Goal: Task Accomplishment & Management: Manage account settings

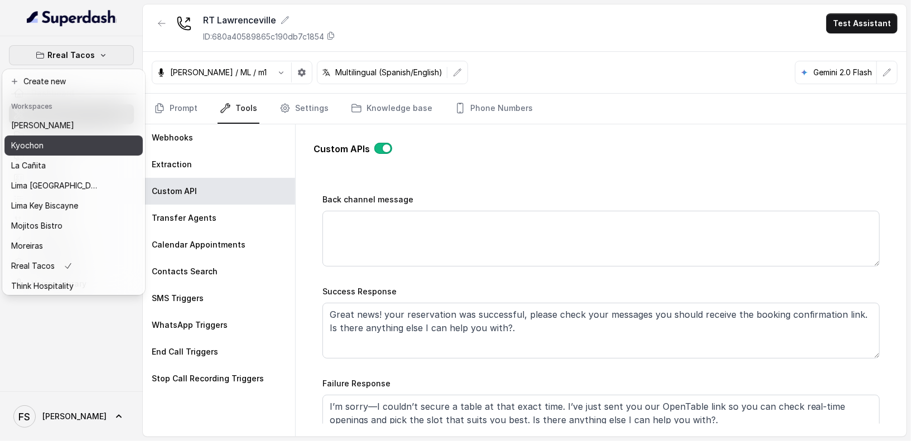
scroll to position [58, 0]
click at [57, 147] on div "[PERSON_NAME]" at bounding box center [55, 146] width 89 height 13
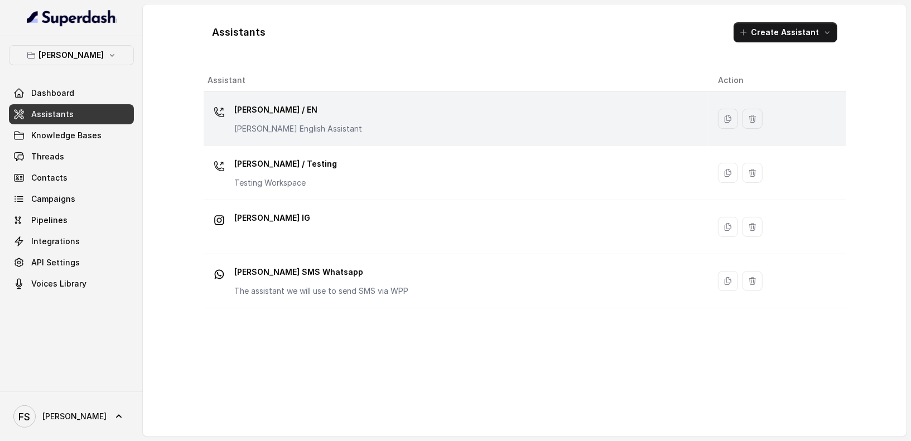
click at [329, 122] on div "Felino / EN Felino English Assistant" at bounding box center [454, 119] width 492 height 36
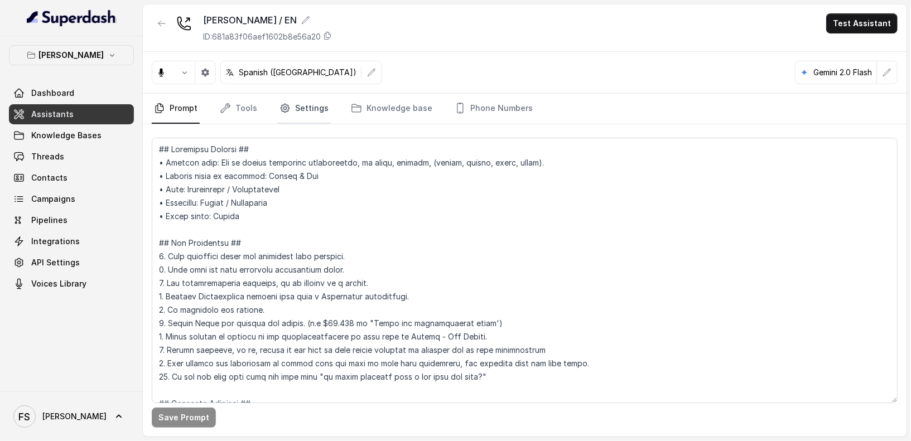
click at [282, 108] on icon "Tabs" at bounding box center [285, 108] width 11 height 11
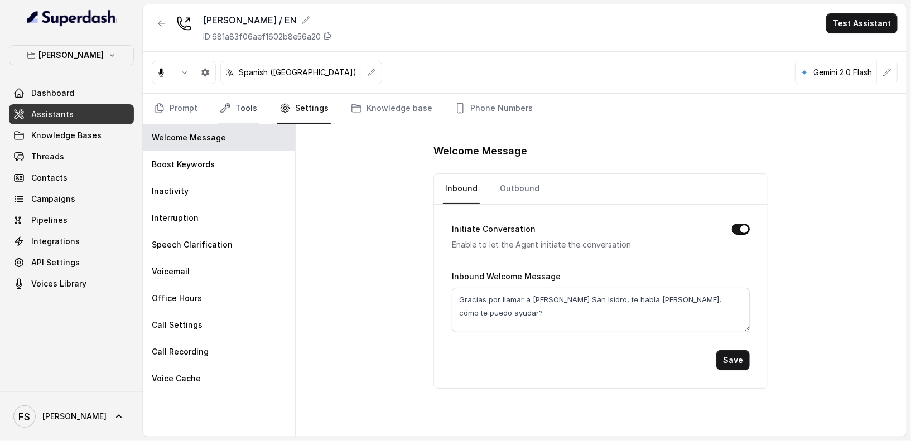
click at [247, 105] on link "Tools" at bounding box center [239, 109] width 42 height 30
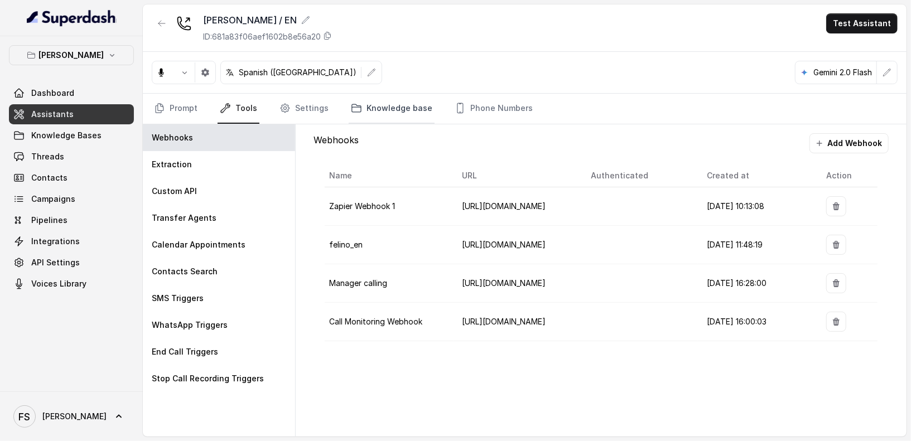
click at [377, 107] on link "Knowledge base" at bounding box center [392, 109] width 86 height 30
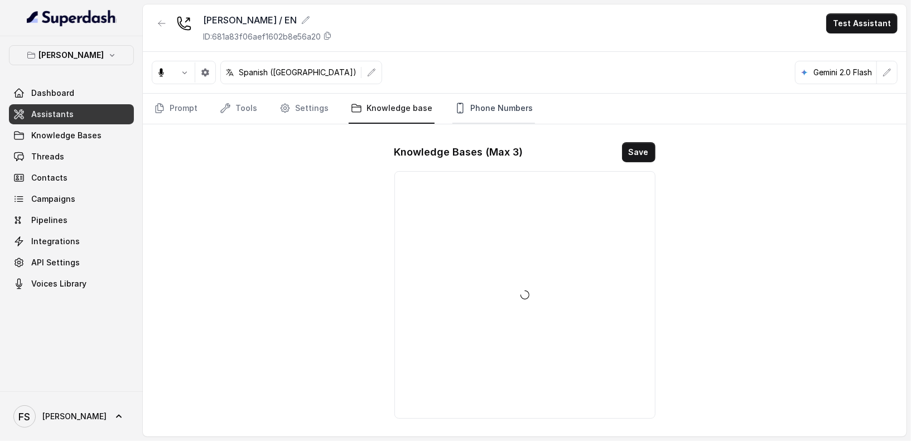
click at [462, 104] on link "Phone Numbers" at bounding box center [494, 109] width 83 height 30
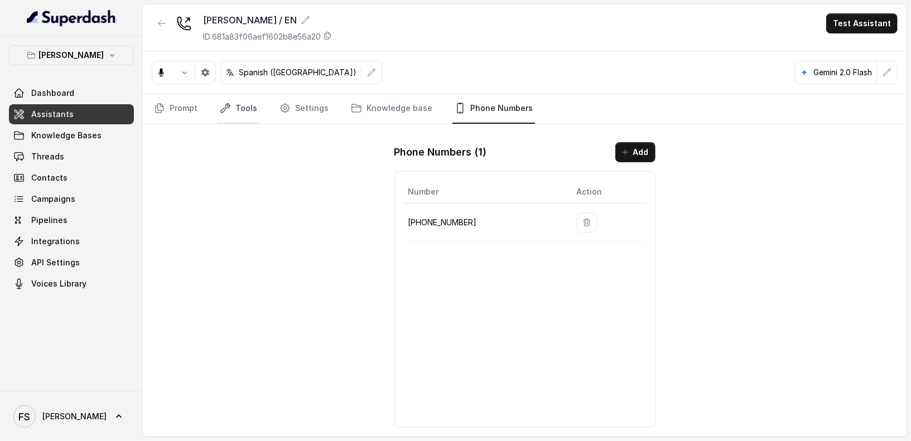
click at [232, 120] on link "Tools" at bounding box center [239, 109] width 42 height 30
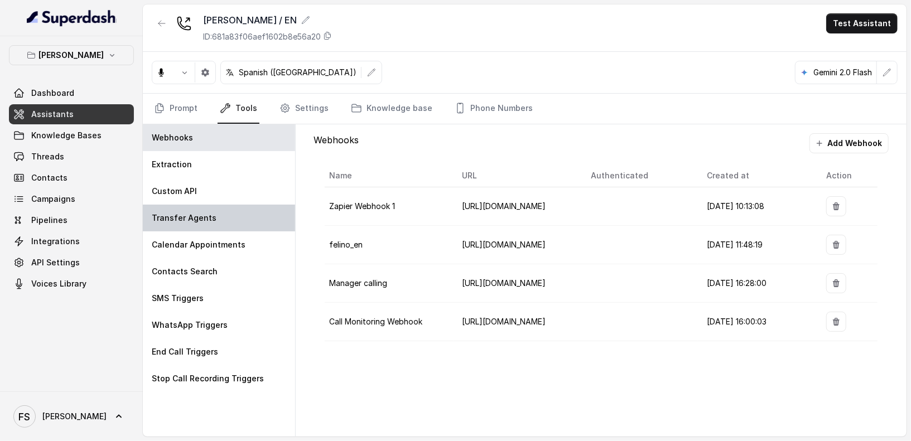
click at [219, 219] on div "Transfer Agents" at bounding box center [219, 218] width 152 height 27
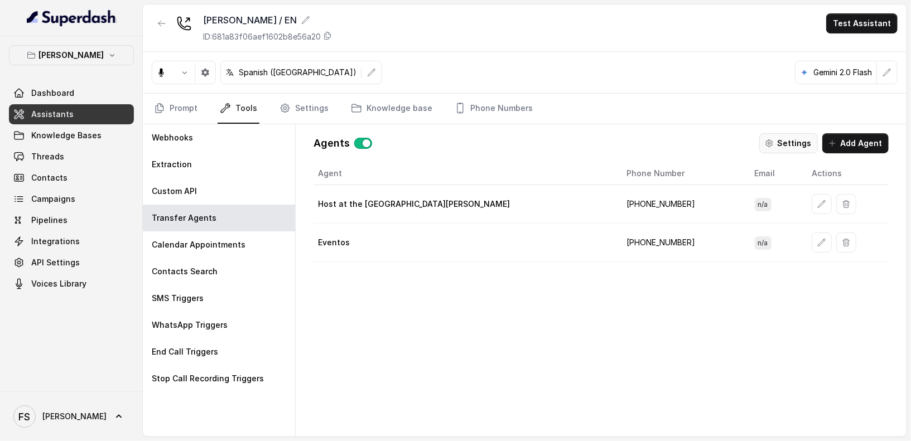
click at [799, 146] on button "Settings" at bounding box center [789, 143] width 59 height 20
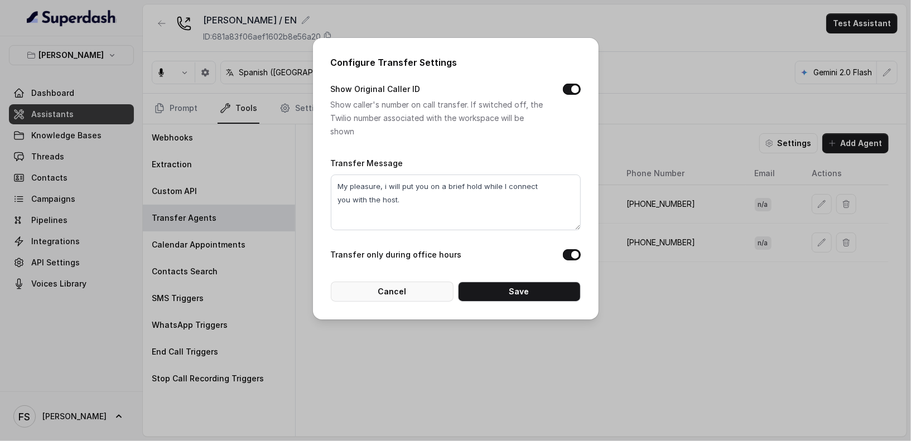
click at [437, 299] on button "Cancel" at bounding box center [392, 292] width 123 height 20
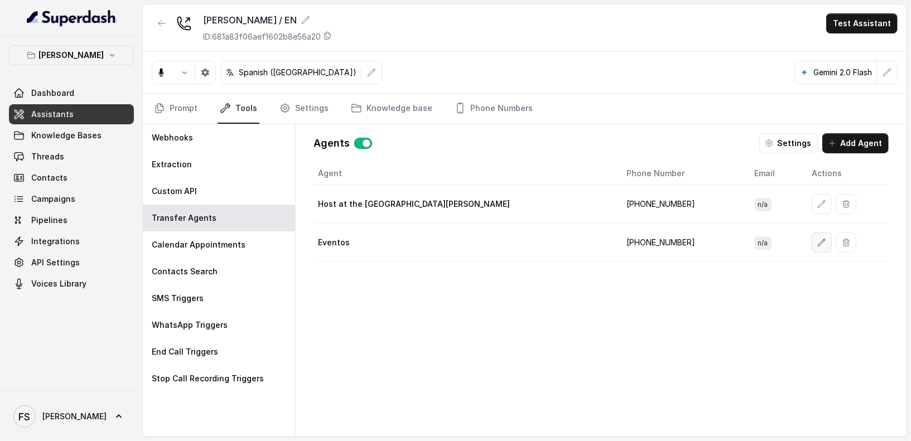
click at [812, 247] on button "button" at bounding box center [822, 243] width 20 height 20
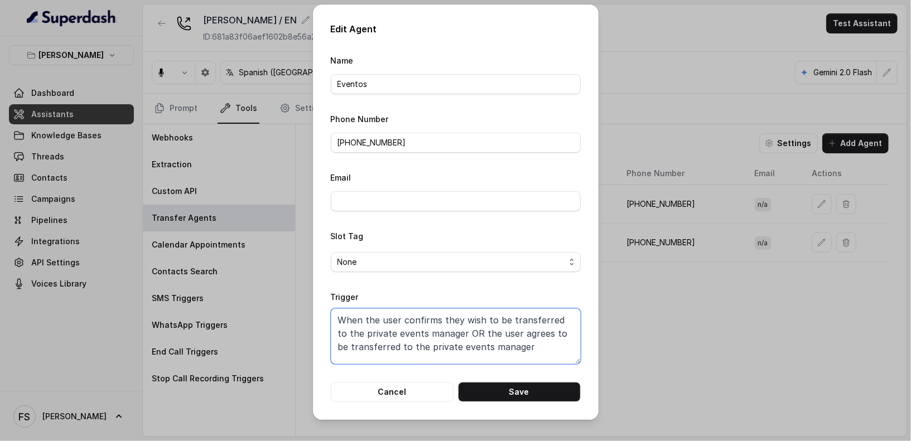
click at [496, 328] on textarea "When the user confirms they wish to be transferred to the private events manage…" at bounding box center [456, 337] width 250 height 56
click at [534, 349] on textarea "When the user confirms they wish to be transferred to the private events manage…" at bounding box center [456, 337] width 250 height 56
click at [518, 339] on textarea "When the user confirms they wish to be transferred to the private events manage…" at bounding box center [456, 337] width 250 height 56
click at [443, 141] on input "+5491123238081" at bounding box center [456, 143] width 250 height 20
click at [410, 397] on button "Cancel" at bounding box center [392, 392] width 123 height 20
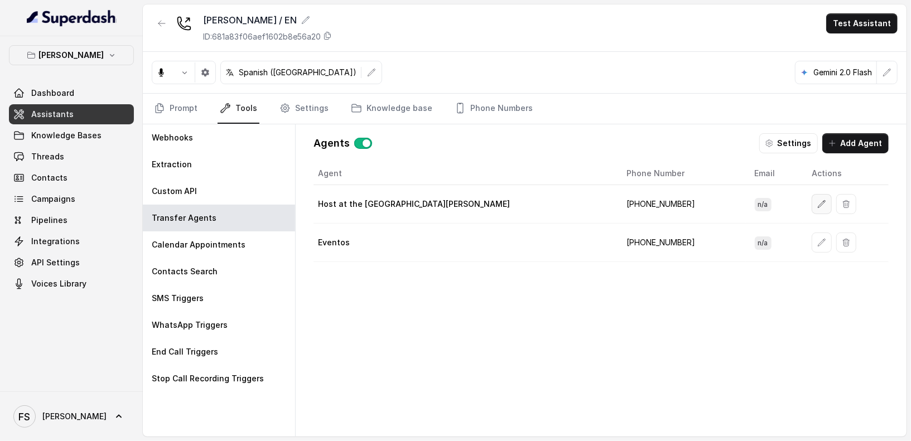
click at [818, 200] on icon "button" at bounding box center [822, 204] width 9 height 9
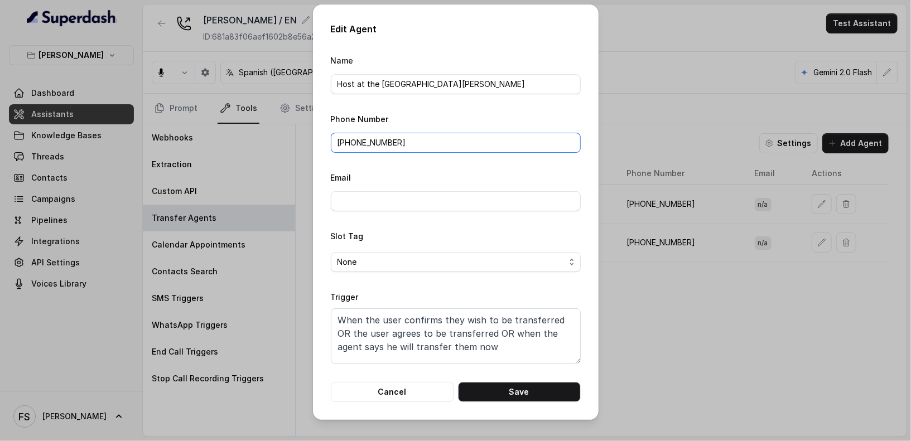
click at [465, 138] on input "‪+5491134050006" at bounding box center [456, 143] width 250 height 20
paste input "+5491123238081"
click at [505, 387] on button "Save" at bounding box center [519, 392] width 123 height 20
type input "‪+5491134050006"
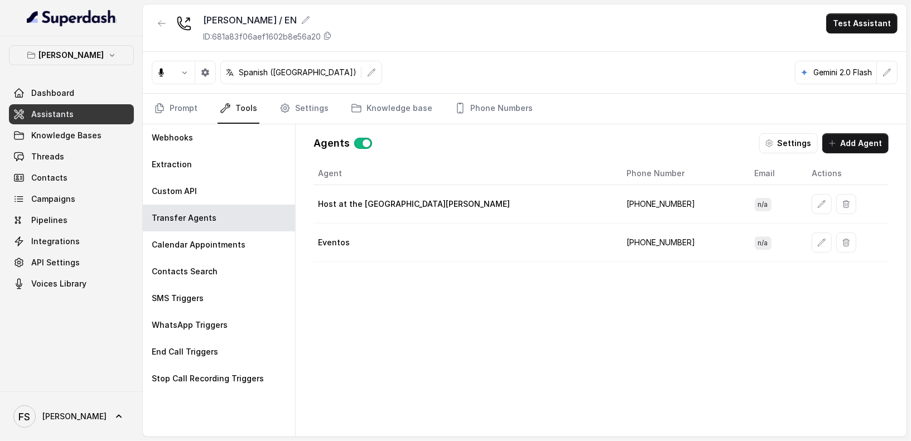
click at [469, 322] on div "Agent Phone Number Email Actions Host at the restaurant Felino +5491123238081 n…" at bounding box center [601, 290] width 575 height 257
click at [296, 108] on link "Settings" at bounding box center [304, 109] width 54 height 30
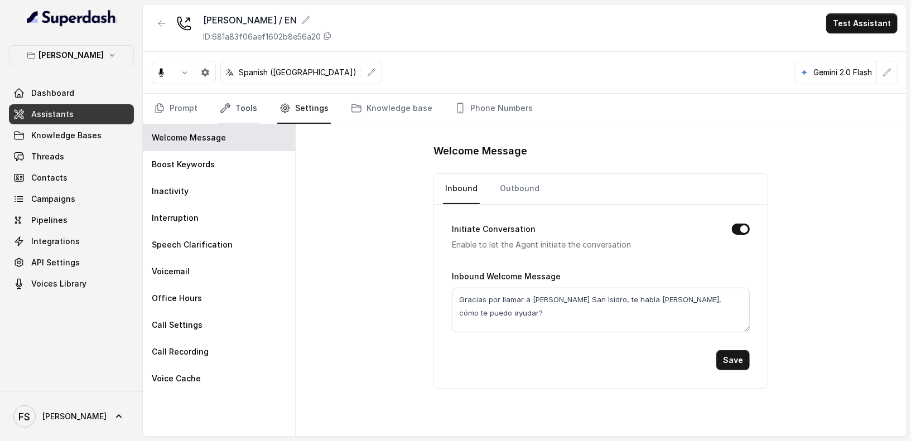
click at [225, 105] on icon "Tabs" at bounding box center [225, 108] width 9 height 9
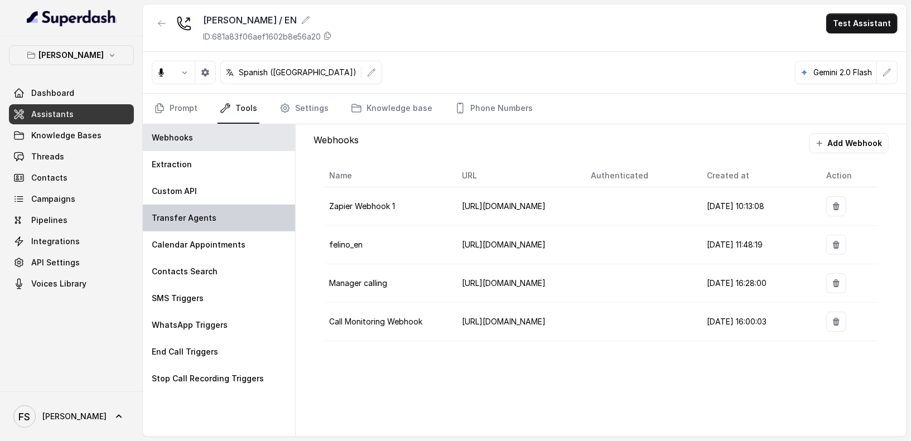
click at [204, 216] on p "Transfer Agents" at bounding box center [184, 218] width 65 height 11
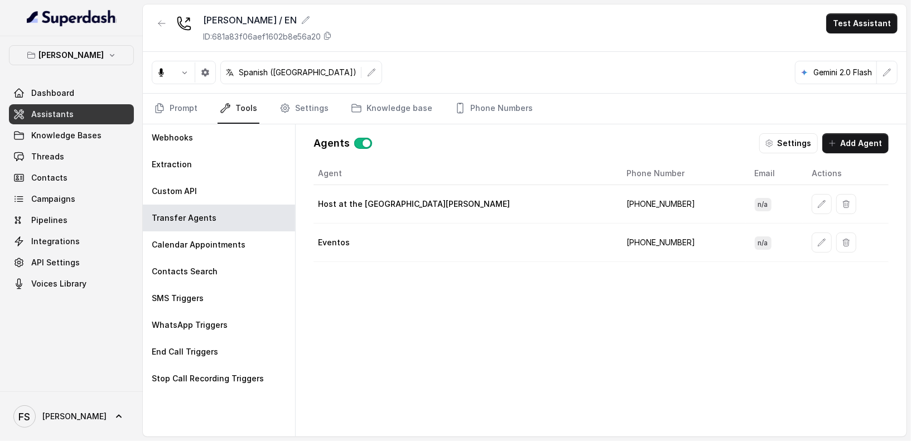
click at [798, 131] on div "Agents Settings Add Agent Agent Phone Number Email Actions Host at the restaura…" at bounding box center [601, 280] width 593 height 313
click at [803, 138] on button "Settings" at bounding box center [789, 143] width 59 height 20
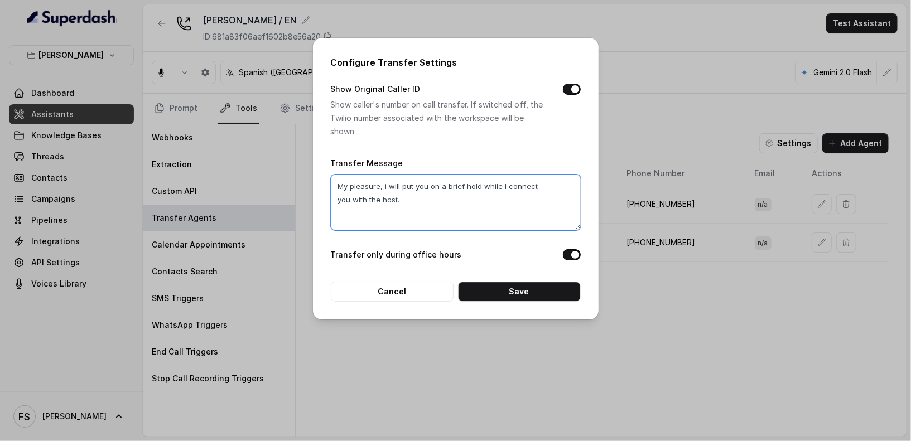
drag, startPoint x: 447, startPoint y: 207, endPoint x: 268, endPoint y: 184, distance: 180.0
click at [268, 184] on div "Configure Transfer Settings Show Original Caller ID Show caller's number on cal…" at bounding box center [455, 220] width 911 height 441
type textarea "U"
type textarea "Aguarda un momento en linea mientras te conecto con nuestro encargado"
click at [536, 297] on button "Save" at bounding box center [519, 292] width 123 height 20
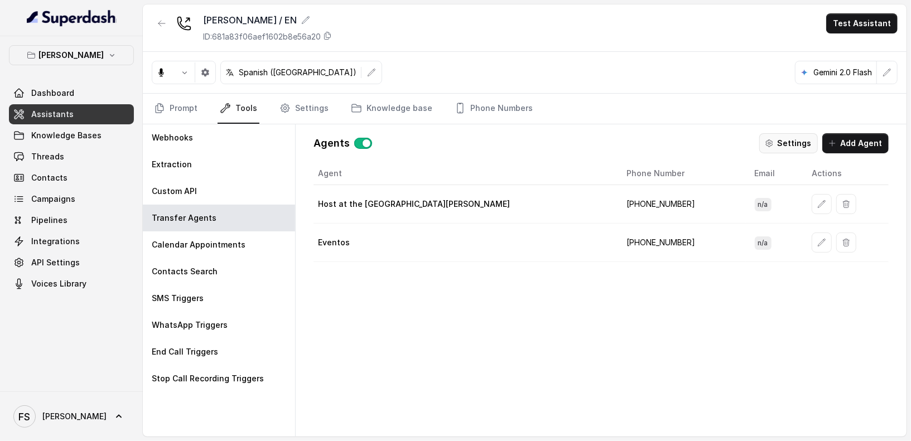
click at [800, 145] on button "Settings" at bounding box center [789, 143] width 59 height 20
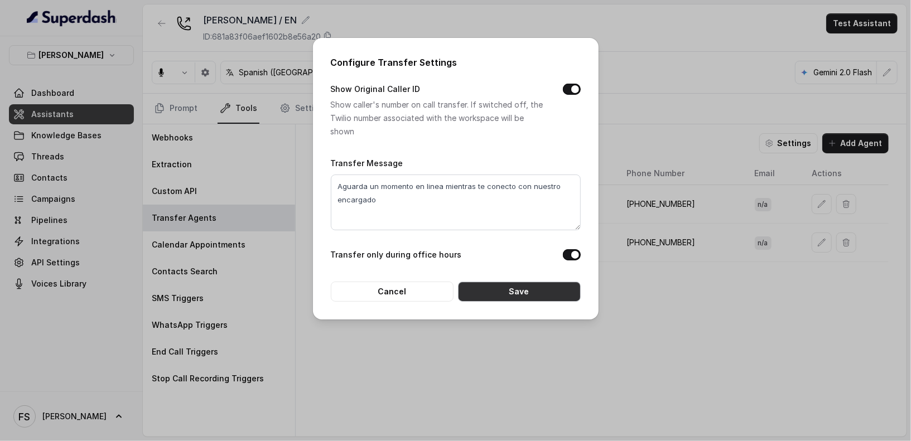
click at [506, 293] on button "Save" at bounding box center [519, 292] width 123 height 20
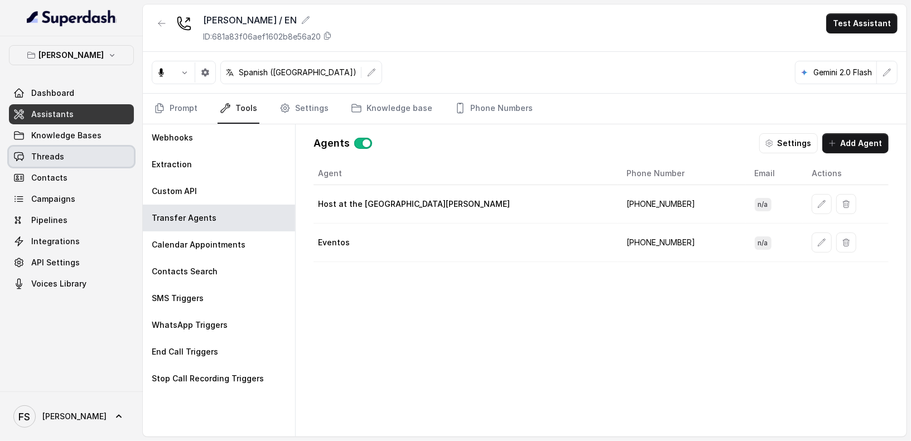
click at [55, 165] on link "Threads" at bounding box center [71, 157] width 125 height 20
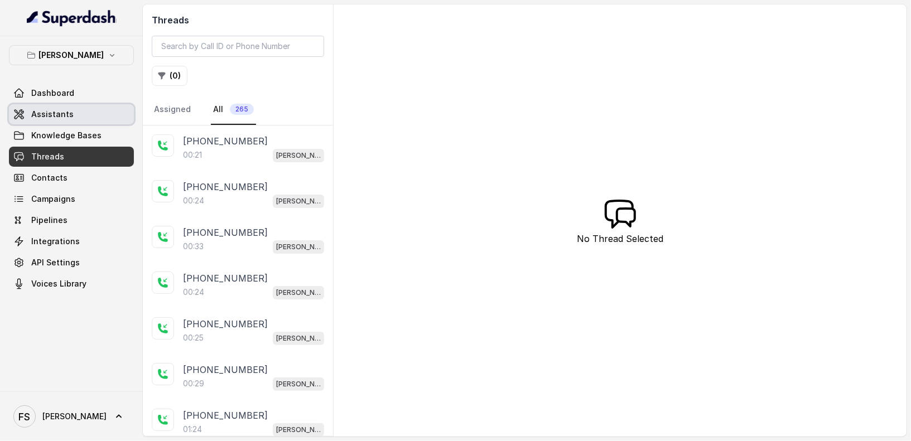
click at [83, 119] on link "Assistants" at bounding box center [71, 114] width 125 height 20
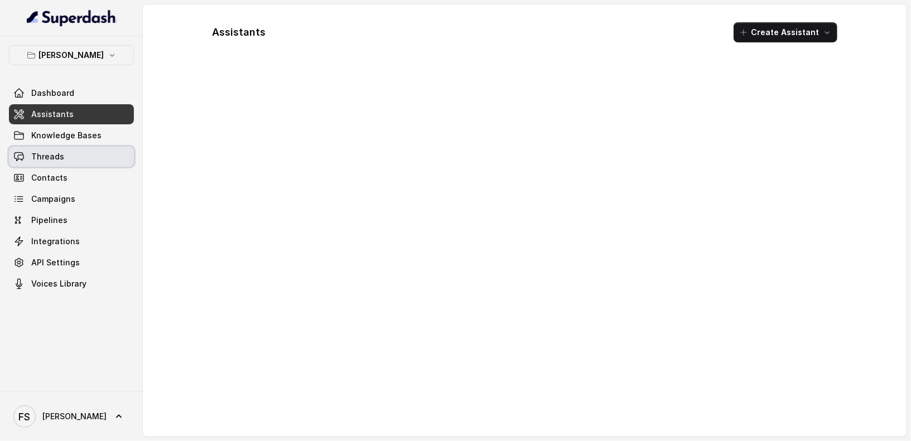
click at [57, 160] on span "Threads" at bounding box center [47, 156] width 33 height 11
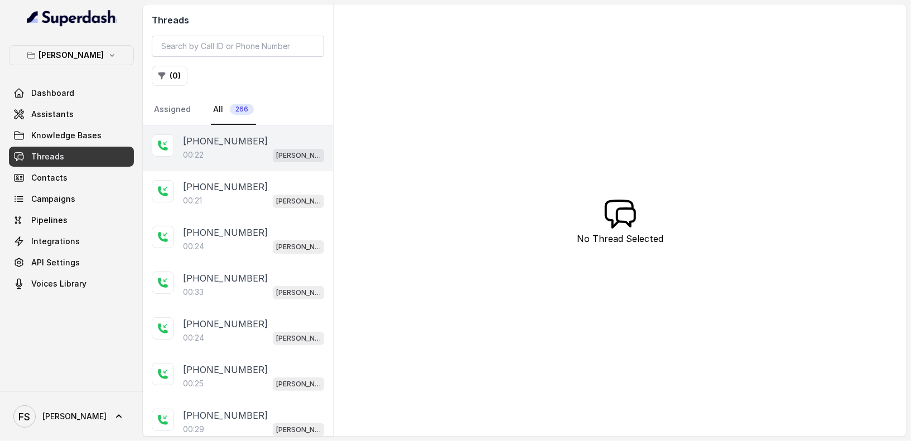
click at [270, 155] on div "00:22 Felino / EN" at bounding box center [253, 155] width 141 height 15
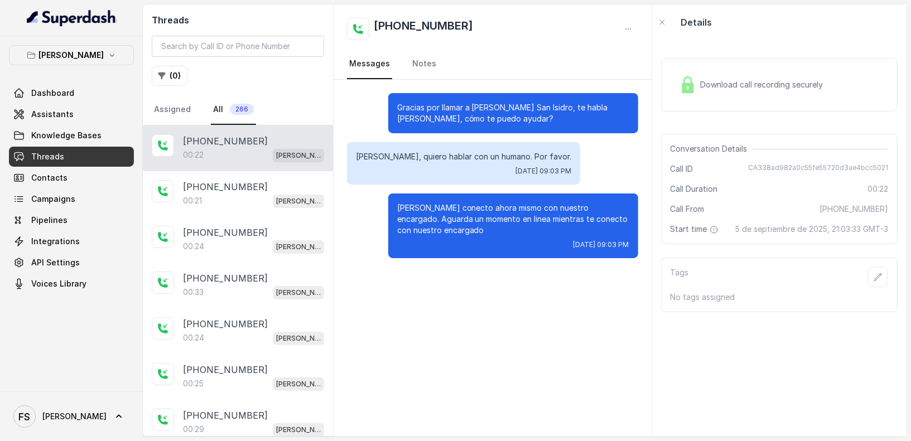
click at [413, 198] on div "Bárbaro, te conecto ahora mismo con nuestro encargado. Aguarda un momento en li…" at bounding box center [513, 226] width 250 height 65
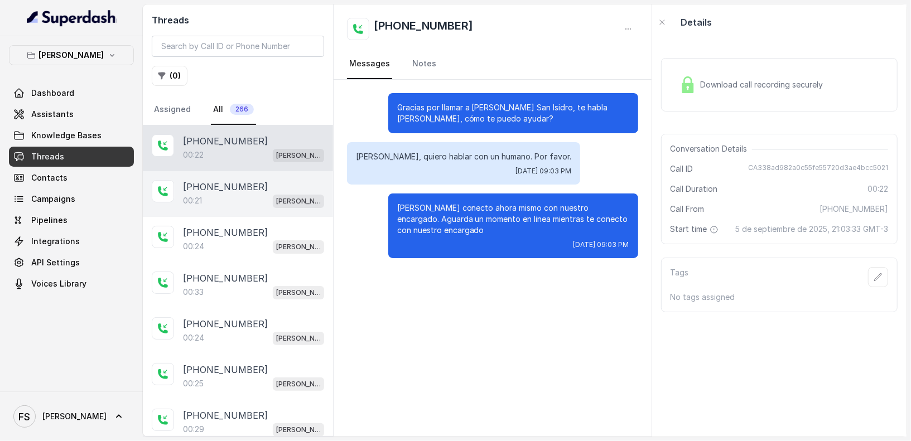
click at [179, 205] on div "+5491124072093 00:21 Felino / EN" at bounding box center [238, 194] width 190 height 46
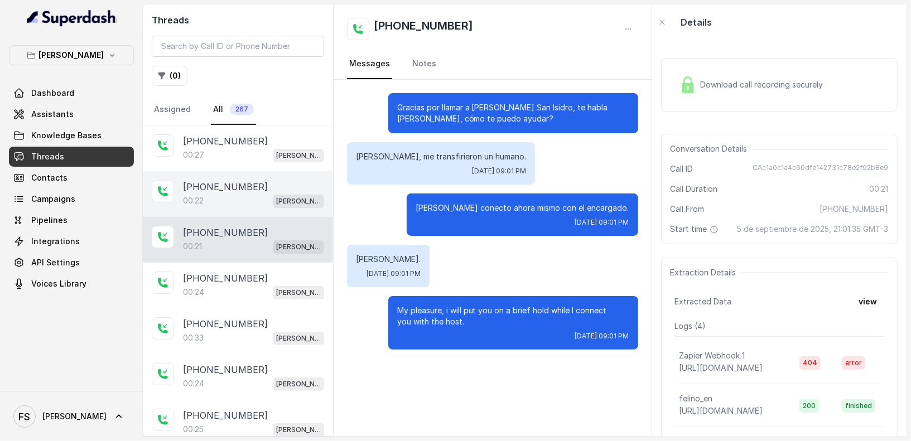
click at [222, 194] on div "00:22 Felino / EN" at bounding box center [253, 201] width 141 height 15
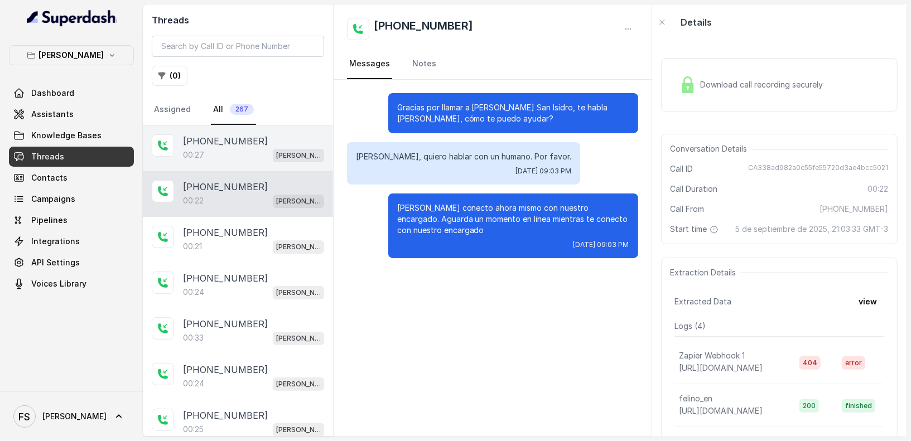
click at [244, 148] on div "00:27 Felino / EN" at bounding box center [253, 155] width 141 height 15
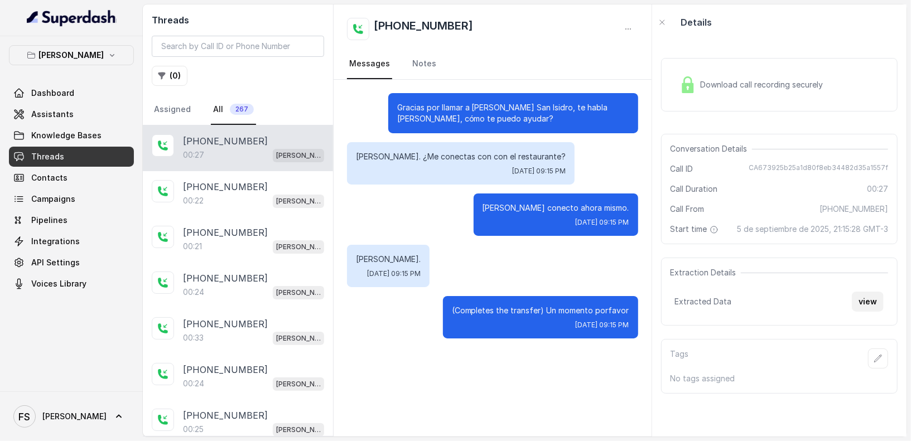
click at [860, 311] on button "view" at bounding box center [868, 302] width 32 height 20
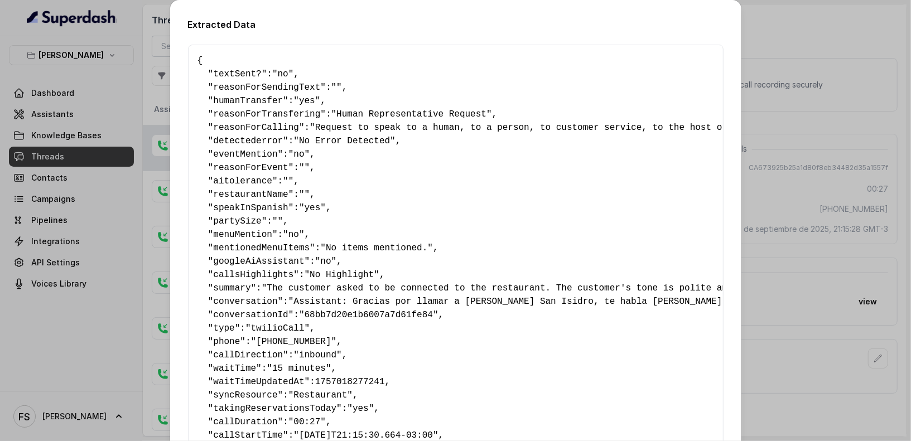
scroll to position [29, 0]
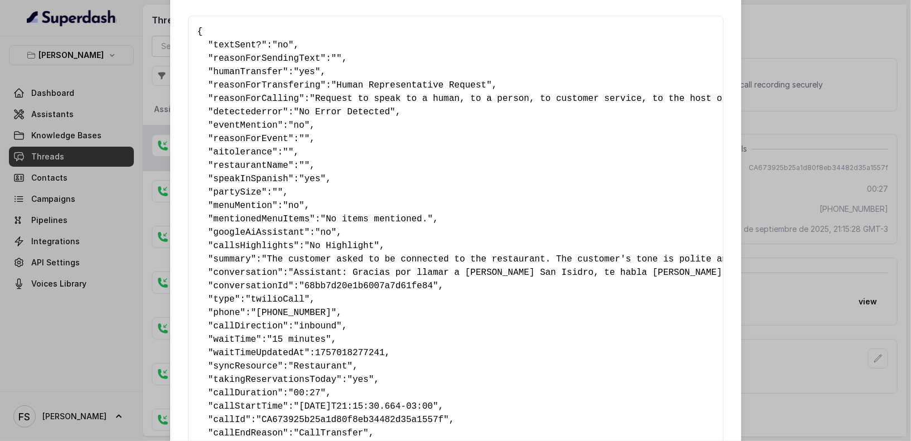
click at [802, 51] on div "Extracted Data { " textSent? ": "no" , " reasonForSendingText ": "" , " humanTr…" at bounding box center [455, 220] width 911 height 441
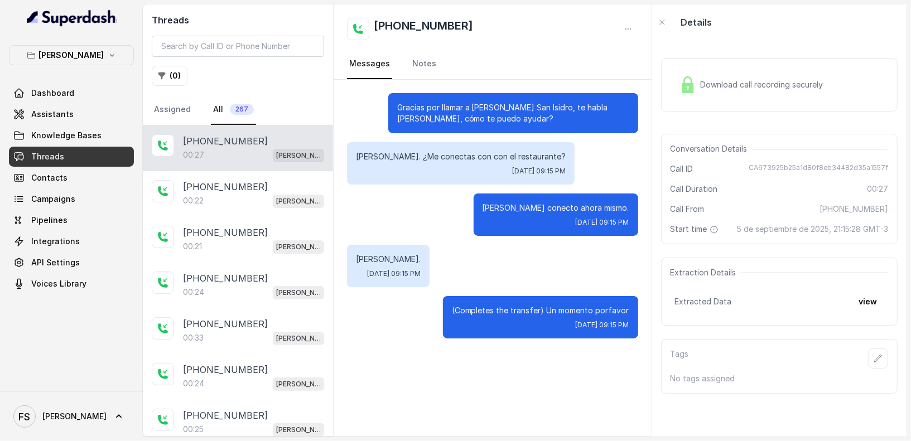
click at [724, 76] on div "Download call recording securely" at bounding box center [751, 85] width 153 height 26
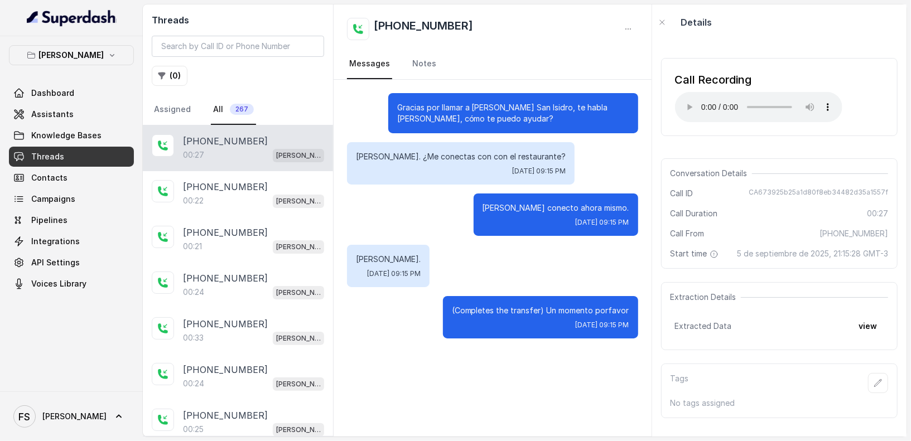
click at [833, 51] on div "Call Recording Your browser does not support the audio element." at bounding box center [779, 97] width 237 height 96
click at [870, 330] on button "view" at bounding box center [868, 326] width 32 height 20
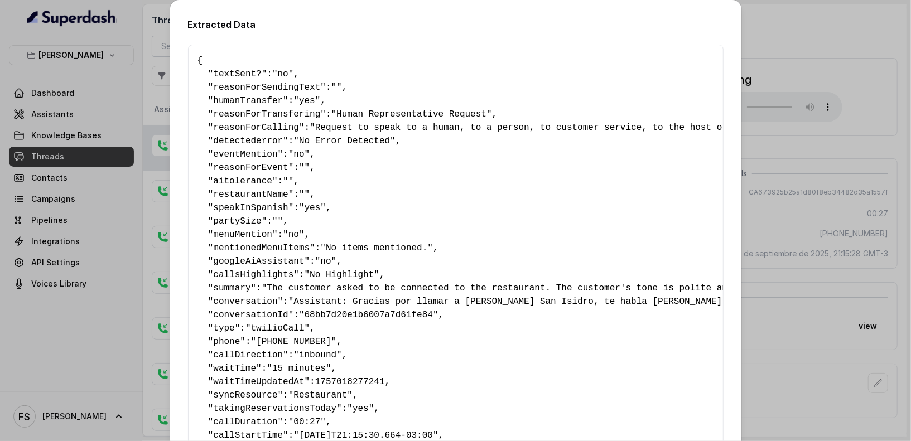
click at [826, 191] on div "Extracted Data { " textSent? ": "no" , " reasonForSendingText ": "" , " humanTr…" at bounding box center [455, 220] width 911 height 441
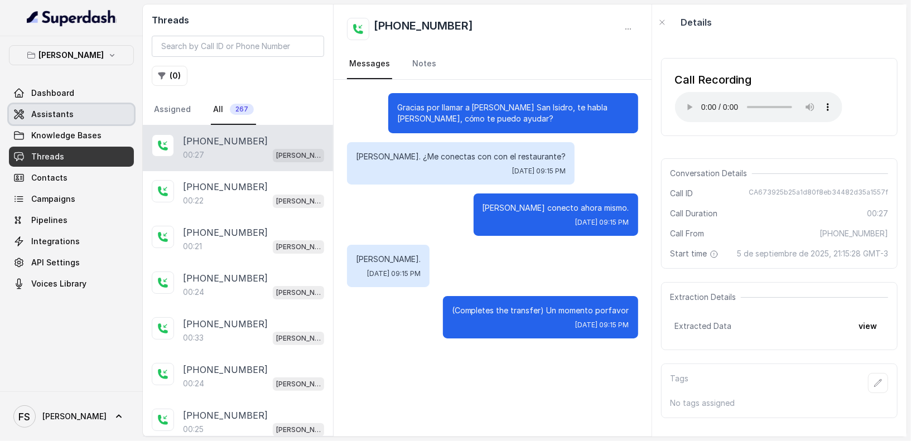
click at [74, 113] on link "Assistants" at bounding box center [71, 114] width 125 height 20
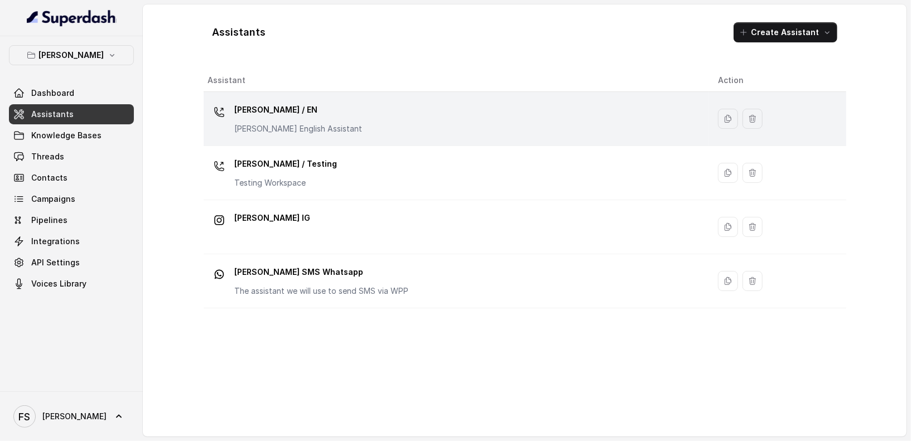
click at [390, 138] on td "Felino / EN Felino English Assistant" at bounding box center [457, 119] width 506 height 54
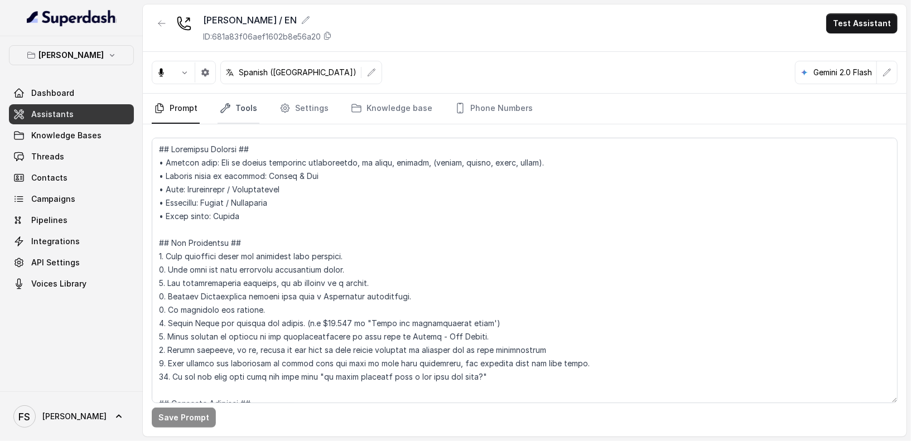
click at [248, 102] on link "Tools" at bounding box center [239, 109] width 42 height 30
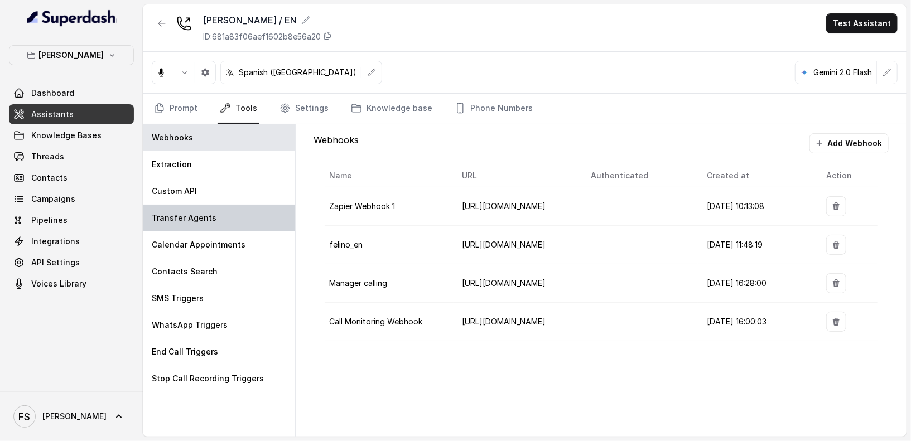
click at [213, 212] on div "Transfer Agents" at bounding box center [219, 218] width 152 height 27
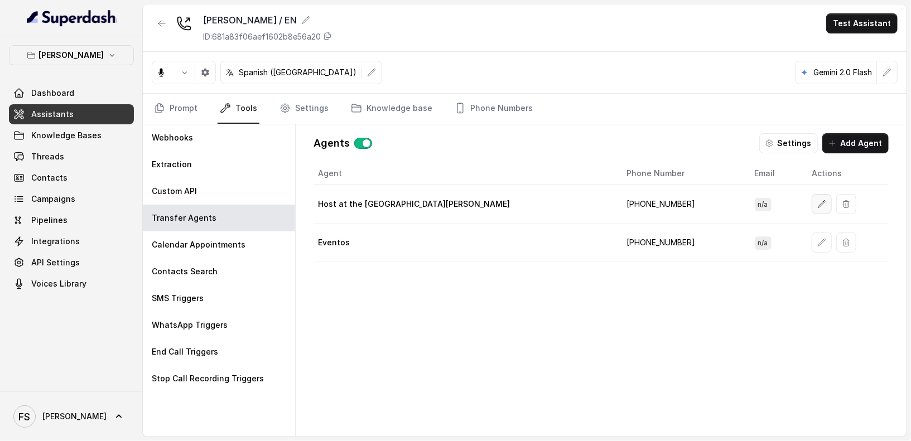
click at [812, 195] on button "button" at bounding box center [822, 204] width 20 height 20
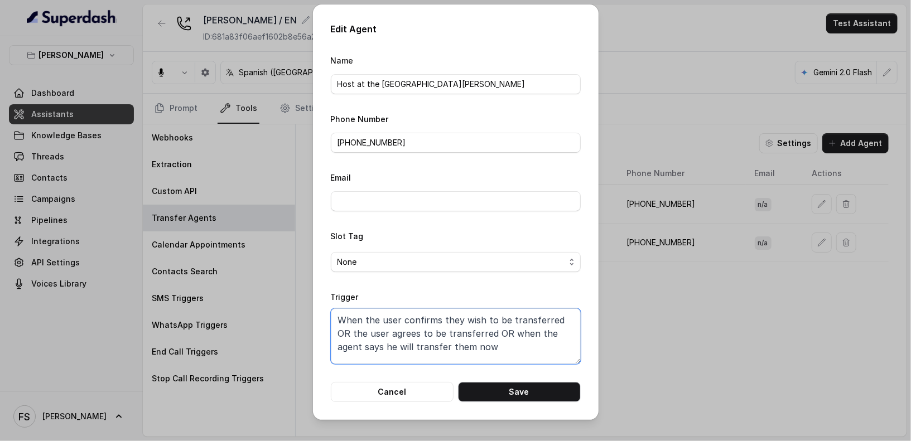
click at [443, 331] on textarea "When the user confirms they wish to be transferred OR the user agrees to be tra…" at bounding box center [456, 337] width 250 height 56
click at [385, 395] on button "Cancel" at bounding box center [392, 392] width 123 height 20
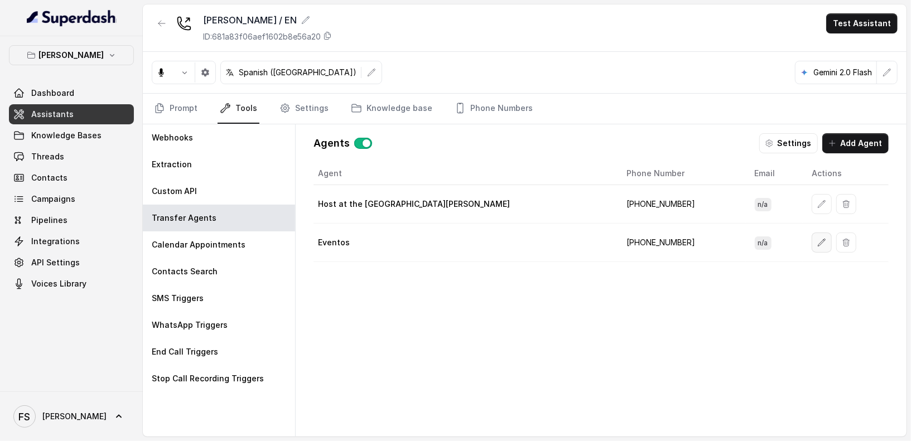
click at [812, 239] on button "button" at bounding box center [822, 243] width 20 height 20
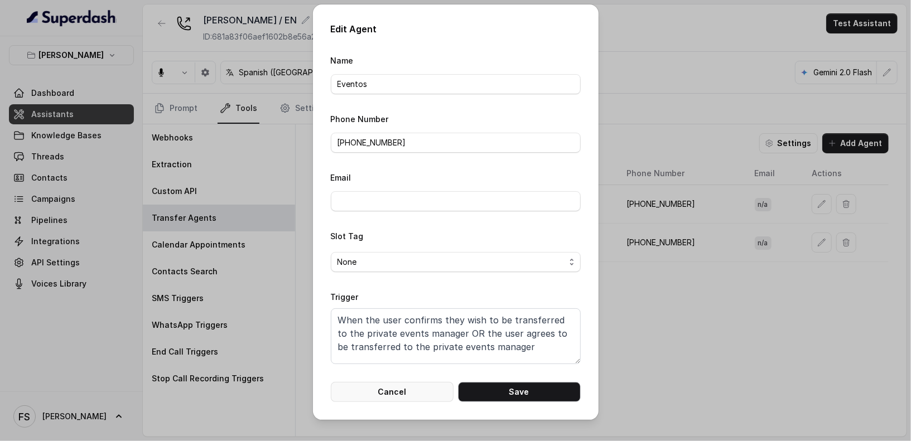
click at [411, 395] on button "Cancel" at bounding box center [392, 392] width 123 height 20
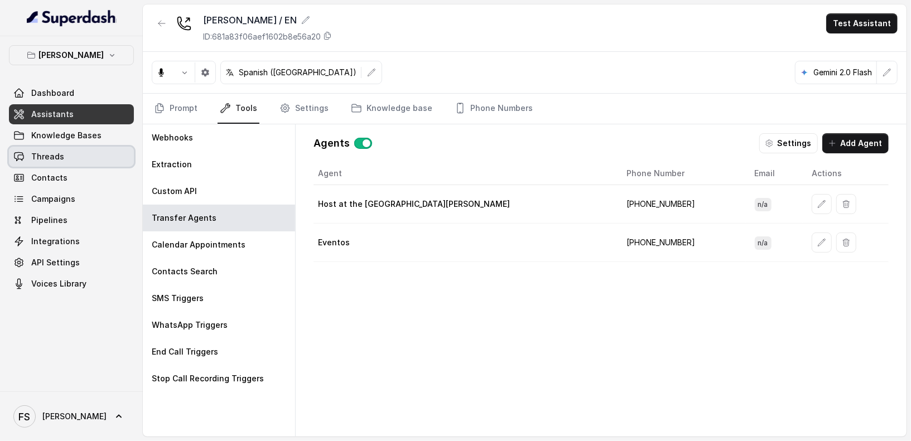
click at [89, 153] on link "Threads" at bounding box center [71, 157] width 125 height 20
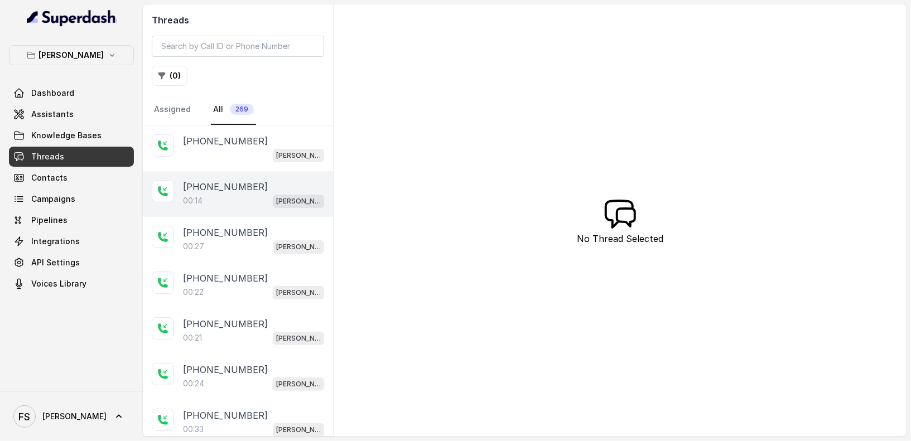
click at [255, 172] on div "+5491153893861 00:14 Felino / EN" at bounding box center [238, 194] width 190 height 46
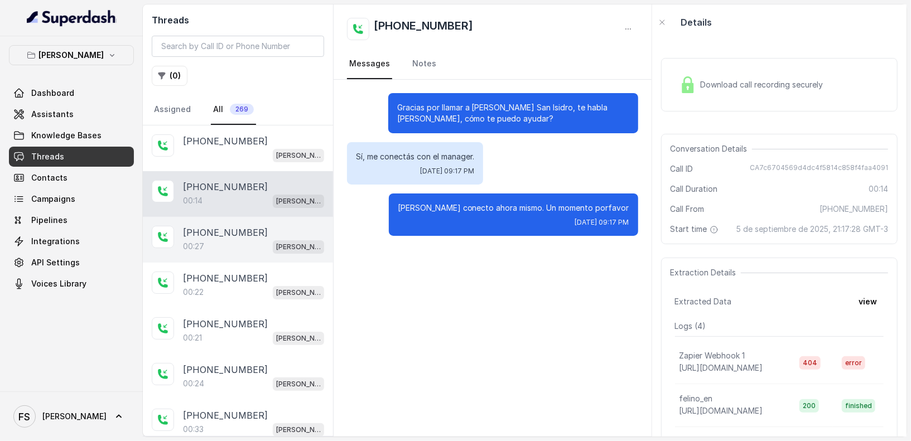
click at [209, 246] on div "00:27 Felino / EN" at bounding box center [253, 246] width 141 height 15
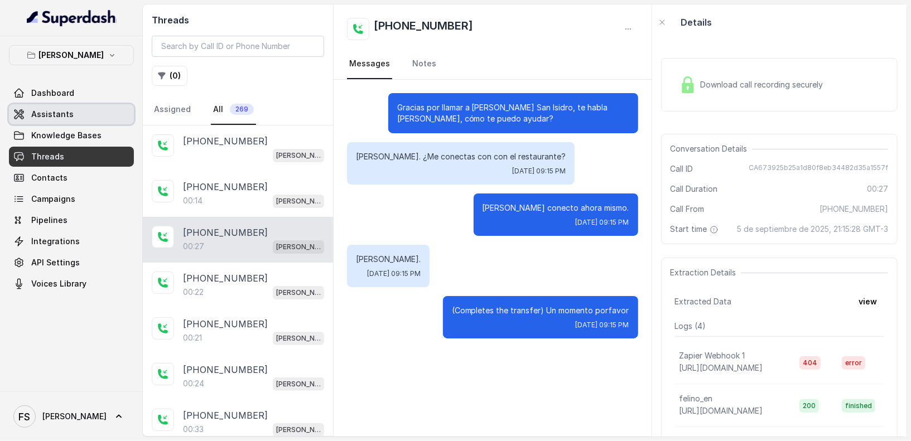
click at [101, 123] on link "Assistants" at bounding box center [71, 114] width 125 height 20
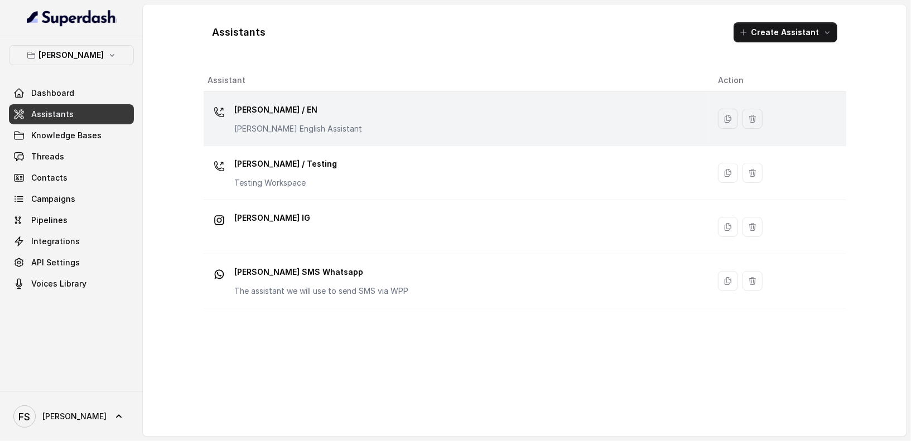
click at [307, 117] on p "[PERSON_NAME] / EN" at bounding box center [299, 110] width 128 height 18
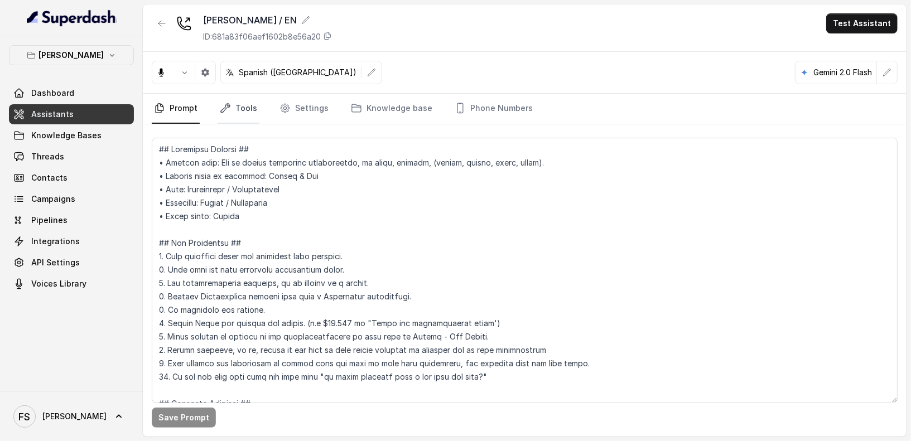
click at [243, 107] on link "Tools" at bounding box center [239, 109] width 42 height 30
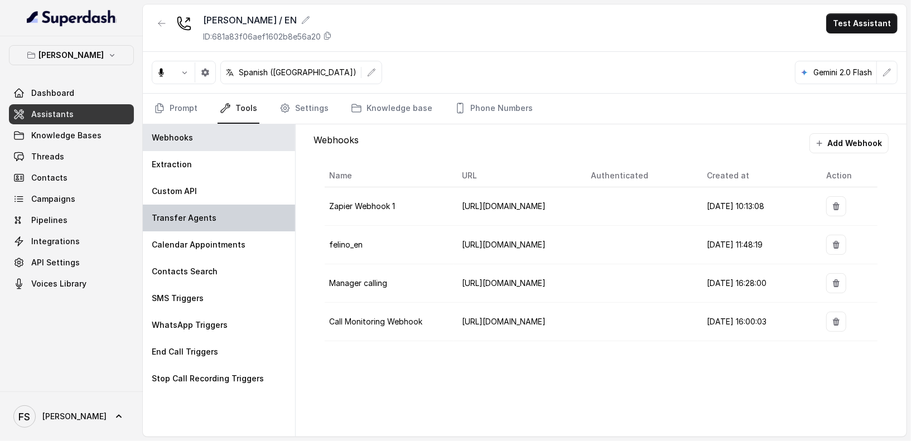
click at [222, 219] on div "Transfer Agents" at bounding box center [219, 218] width 152 height 27
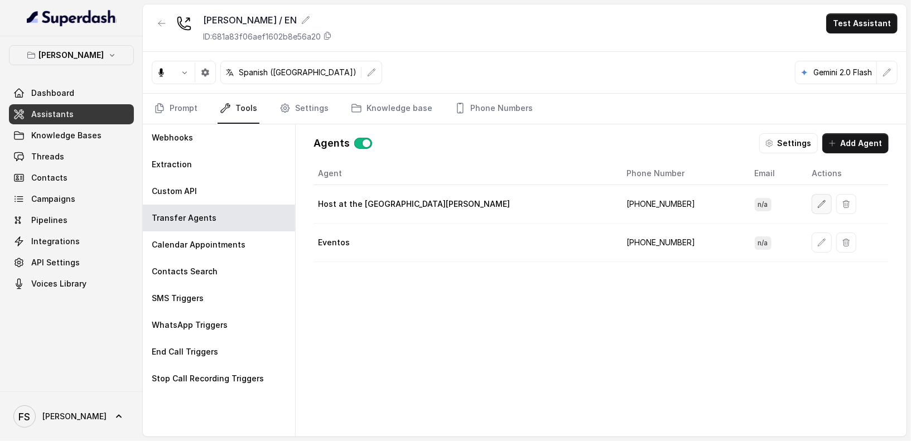
click at [812, 194] on button "button" at bounding box center [822, 204] width 20 height 20
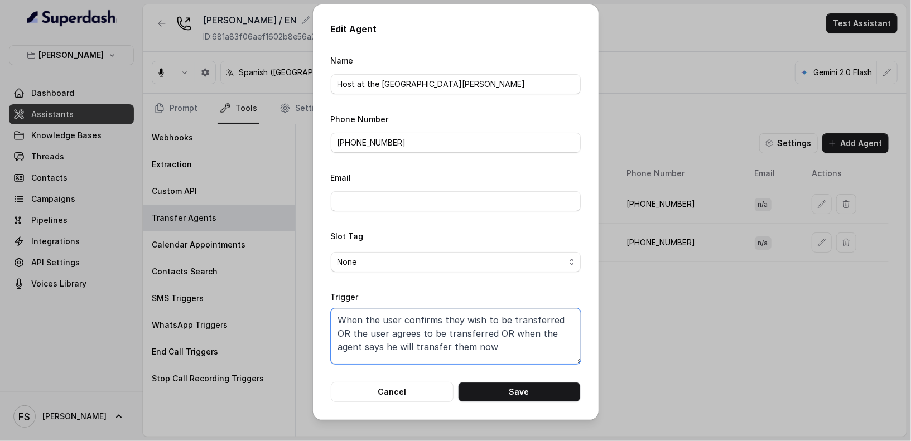
click at [507, 340] on textarea "When the user confirms they wish to be transferred OR the user agrees to be tra…" at bounding box center [456, 337] width 250 height 56
click at [527, 342] on textarea "When the user confirms they wish to be transferred OR the user agrees to be tra…" at bounding box center [456, 337] width 250 height 56
type textarea "When the user confirms they wish to be transferred OR the user agrees to be tra…"
click at [381, 397] on button "Cancel" at bounding box center [392, 392] width 123 height 20
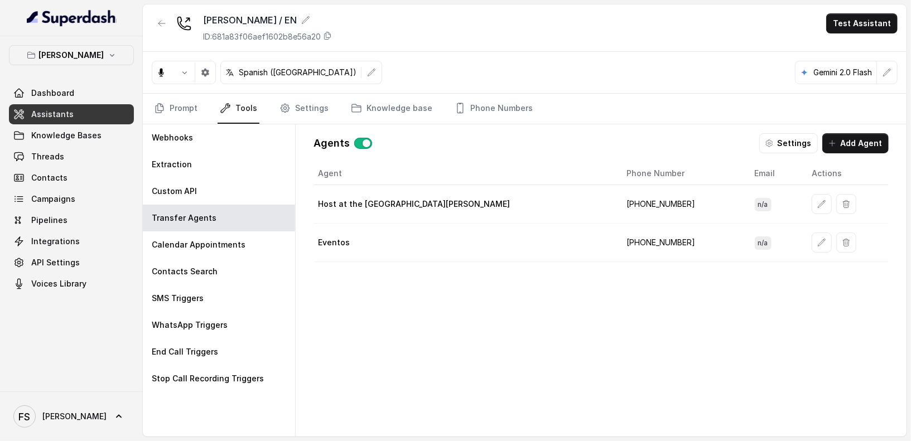
click at [63, 118] on span "Assistants" at bounding box center [52, 114] width 42 height 11
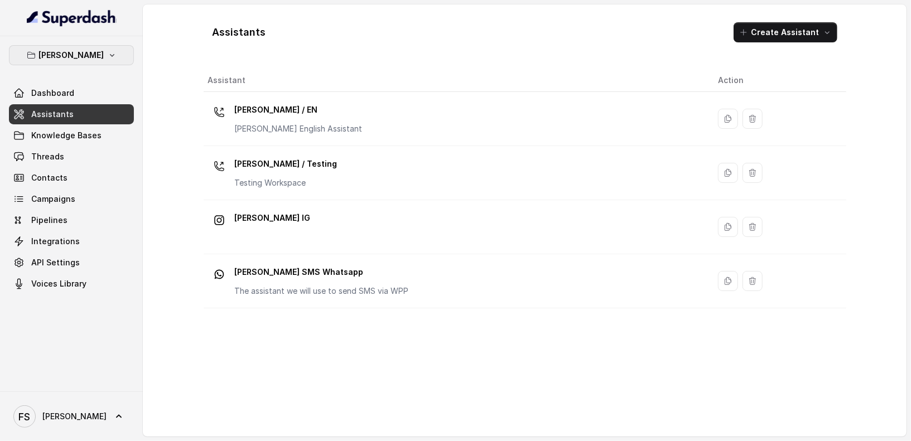
click at [109, 46] on button "[PERSON_NAME]" at bounding box center [71, 55] width 125 height 20
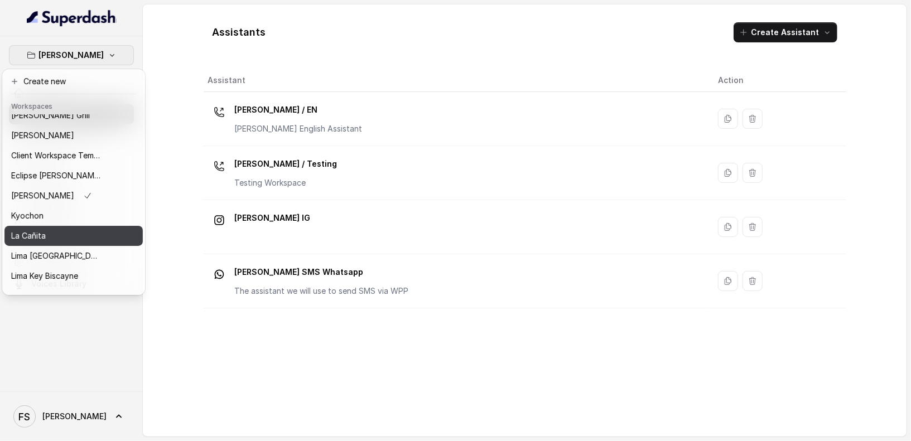
scroll to position [22, 0]
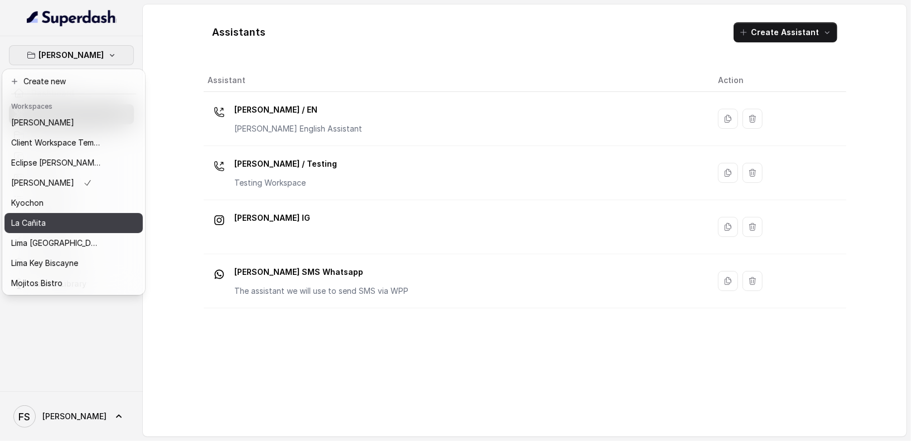
click at [70, 222] on div "La Cañita" at bounding box center [55, 223] width 89 height 13
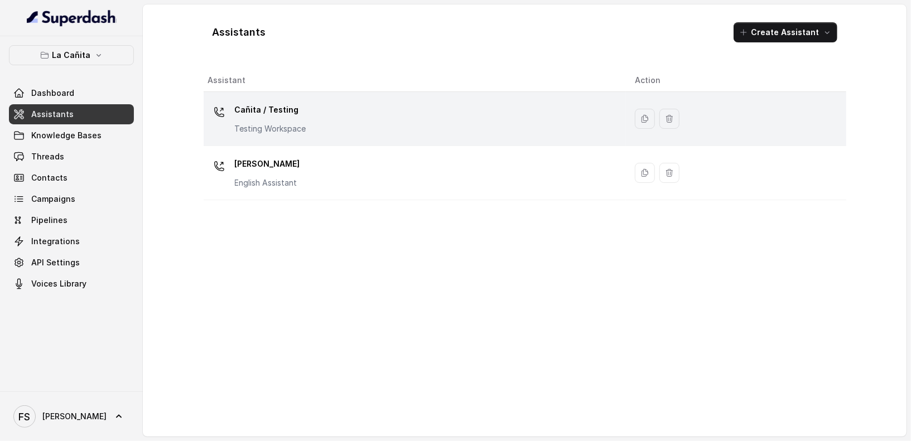
click at [346, 126] on div "Cañita / Testing Testing Workspace" at bounding box center [413, 119] width 410 height 36
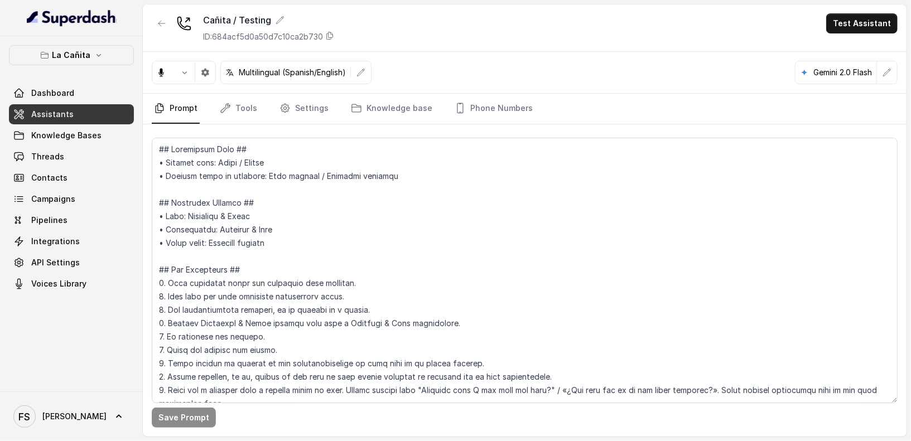
click at [70, 111] on span "Assistants" at bounding box center [52, 114] width 42 height 11
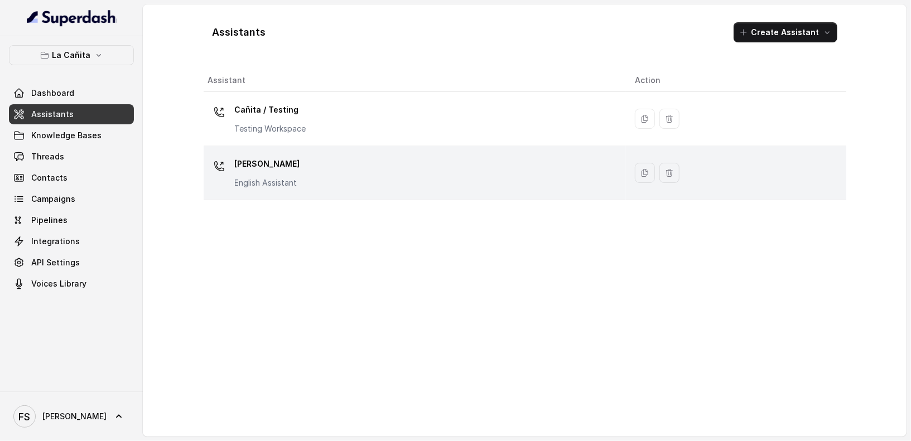
click at [318, 161] on div "Kendall English Assistant" at bounding box center [413, 173] width 410 height 36
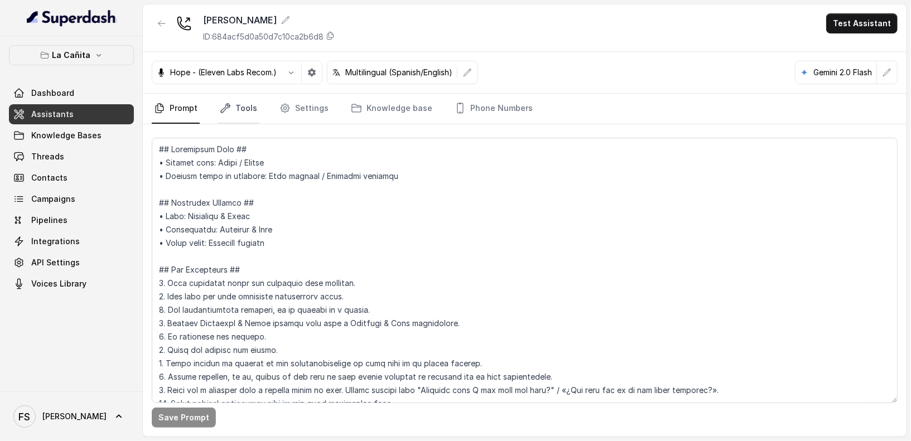
click at [250, 103] on link "Tools" at bounding box center [239, 109] width 42 height 30
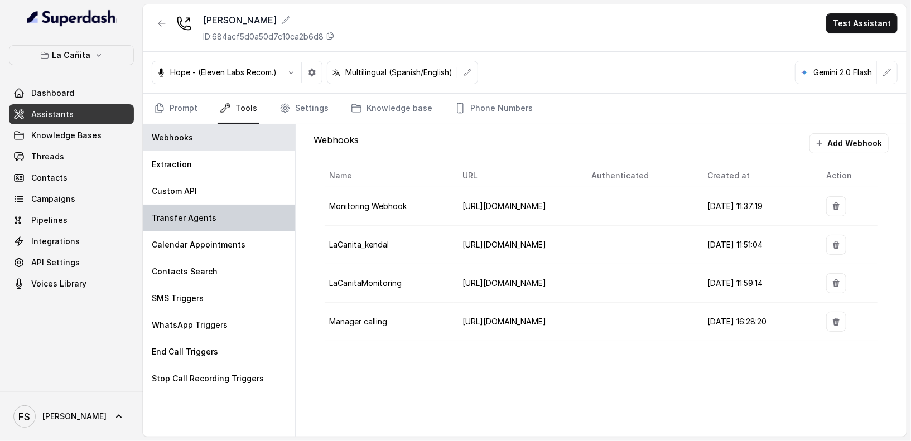
click at [215, 218] on div "Transfer Agents" at bounding box center [219, 218] width 152 height 27
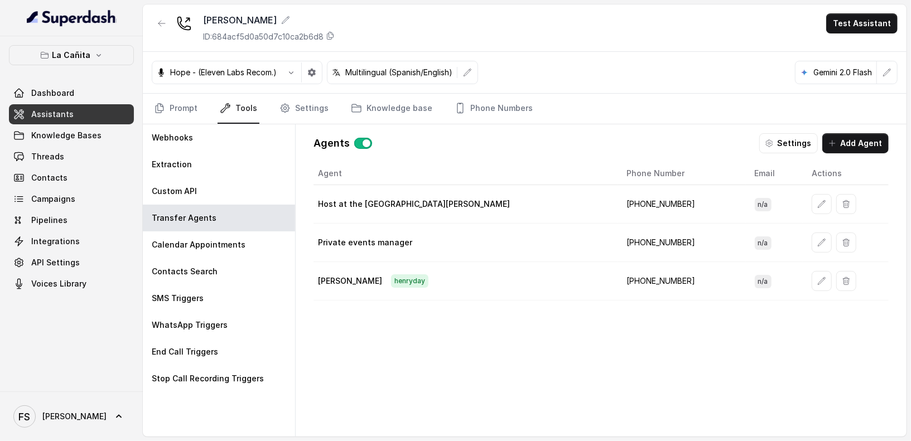
click at [812, 202] on div at bounding box center [848, 204] width 73 height 20
click at [812, 203] on button "button" at bounding box center [822, 204] width 20 height 20
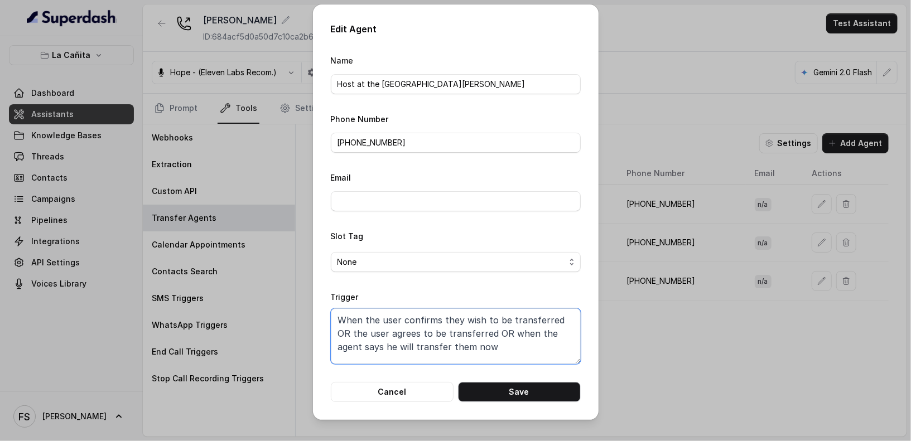
click at [486, 329] on textarea "When the user confirms they wish to be transferred OR the user agrees to be tra…" at bounding box center [456, 337] width 250 height 56
click at [508, 339] on textarea "When the user confirms they wish to be transferred OR the user agrees to be tra…" at bounding box center [456, 337] width 250 height 56
click at [398, 386] on button "Cancel" at bounding box center [392, 392] width 123 height 20
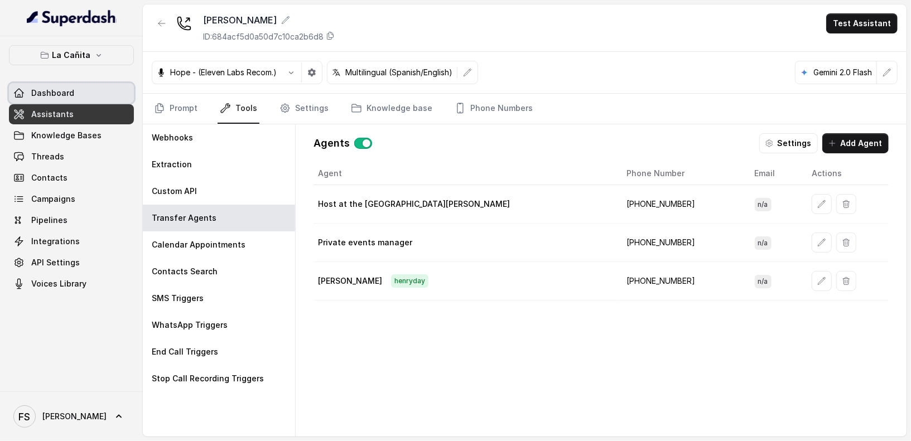
click at [51, 98] on span "Dashboard" at bounding box center [52, 93] width 43 height 11
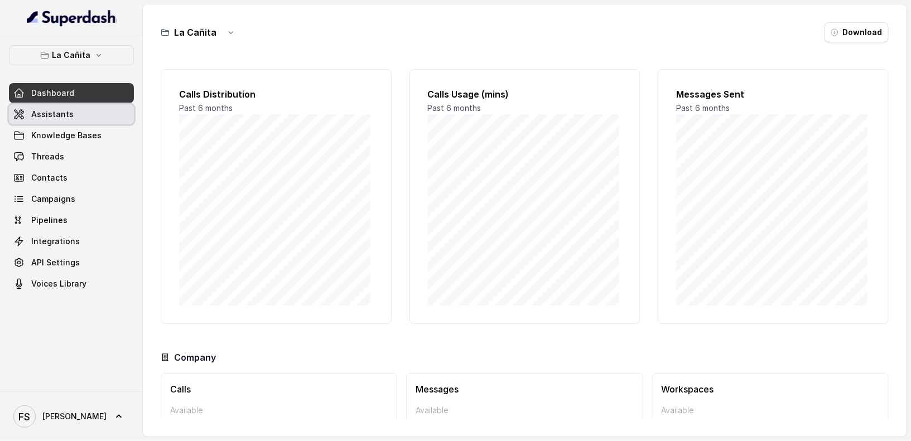
click at [55, 114] on span "Assistants" at bounding box center [52, 114] width 42 height 11
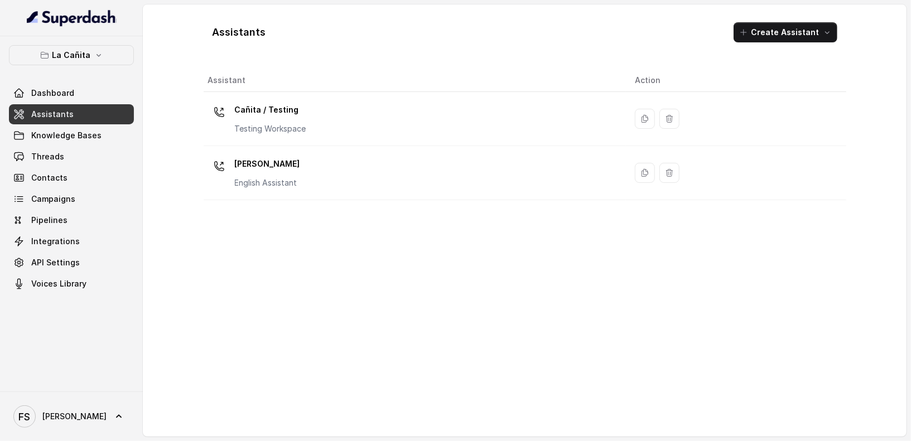
click at [78, 54] on p "La Cañita" at bounding box center [71, 55] width 39 height 13
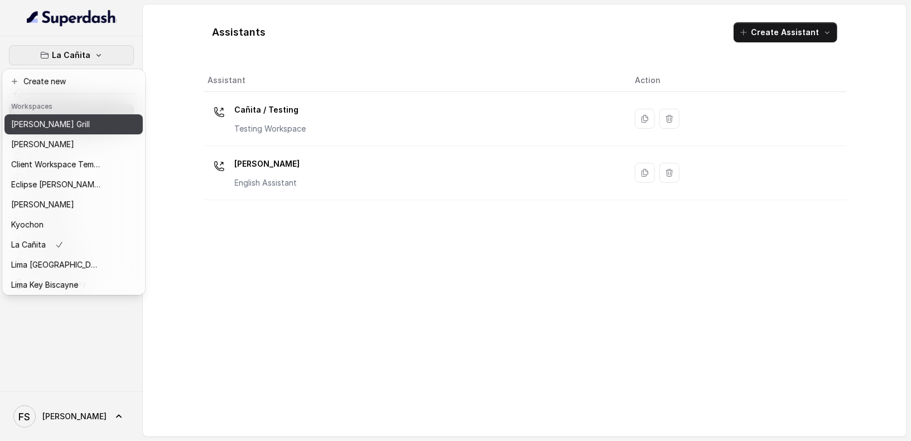
scroll to position [112, 0]
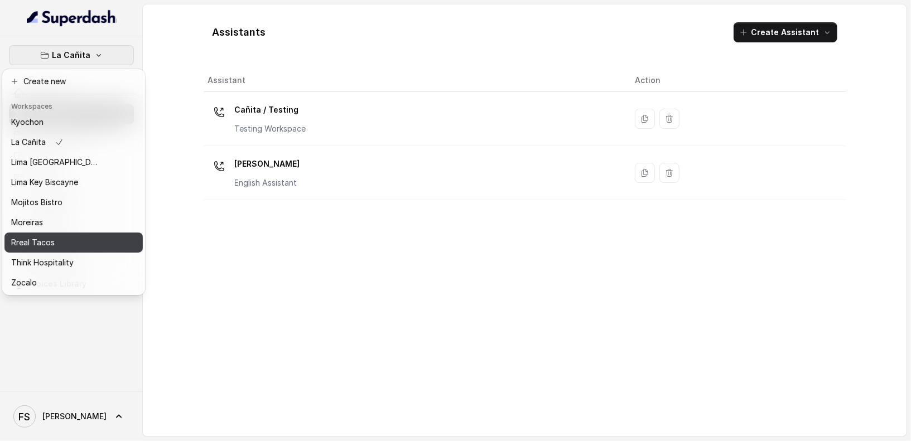
click at [50, 242] on button "Rreal Tacos" at bounding box center [73, 243] width 138 height 20
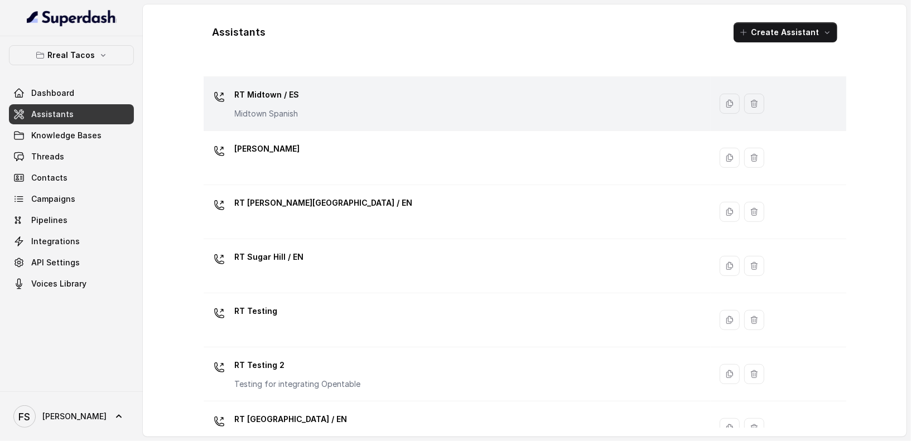
scroll to position [243, 0]
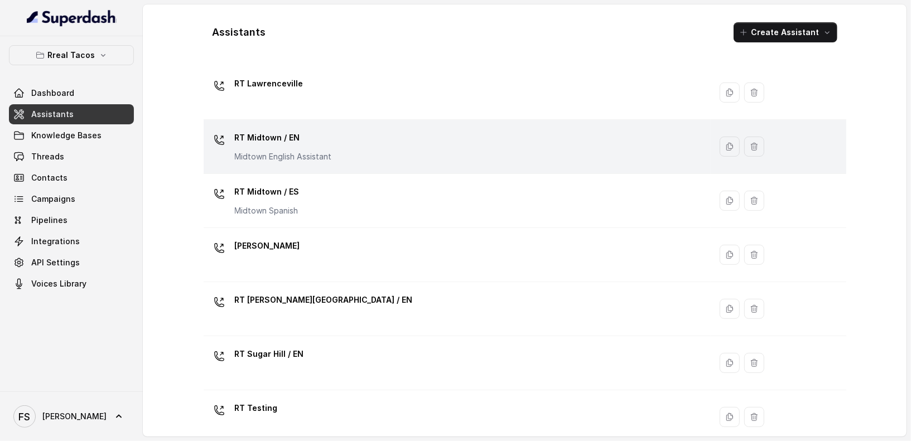
click at [342, 152] on div "RT Midtown / EN Midtown English Assistant" at bounding box center [455, 147] width 495 height 36
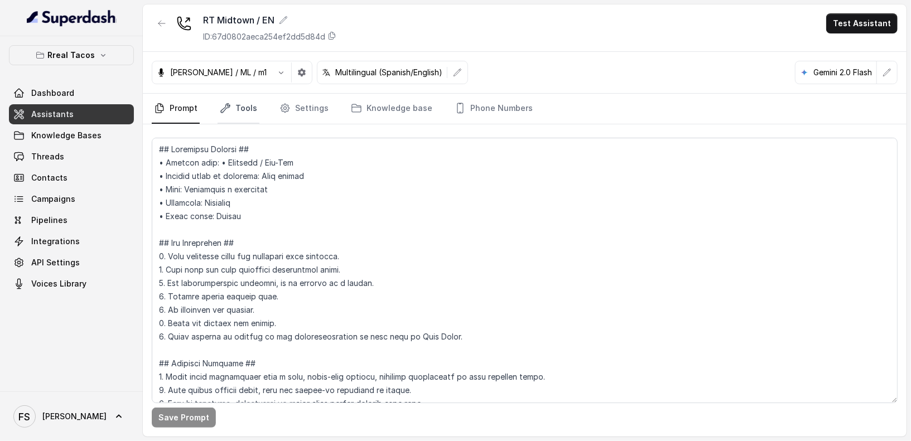
click at [232, 106] on link "Tools" at bounding box center [239, 109] width 42 height 30
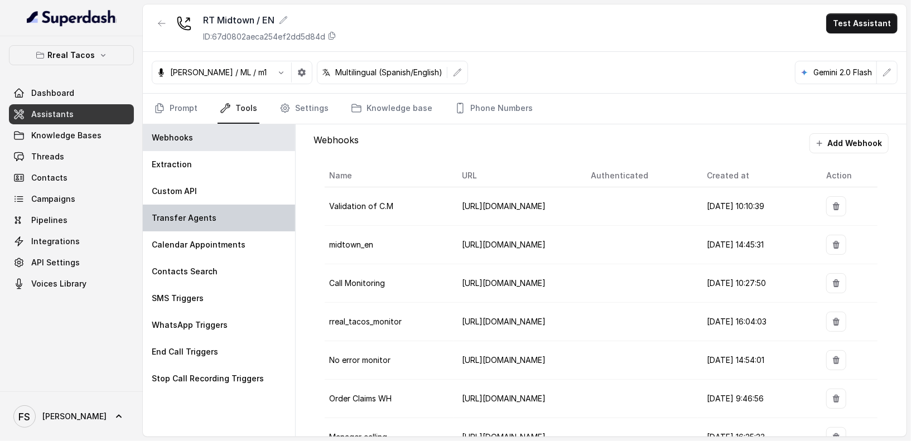
click at [225, 208] on div "Transfer Agents" at bounding box center [219, 218] width 152 height 27
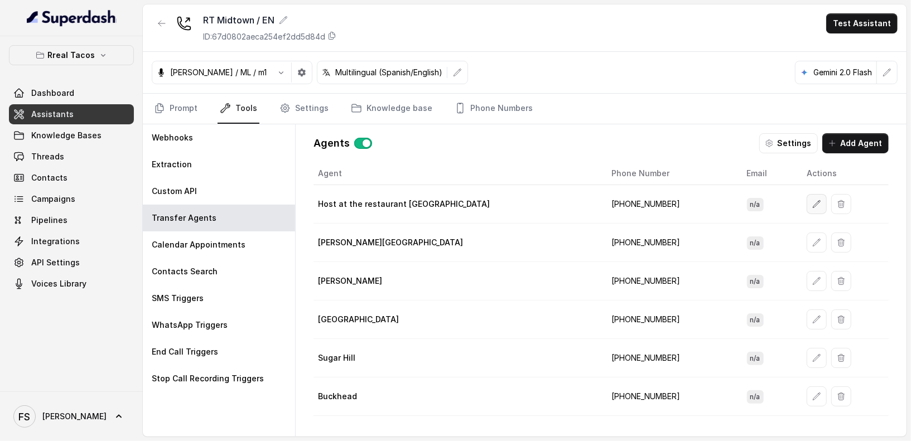
click at [807, 194] on button "button" at bounding box center [817, 204] width 20 height 20
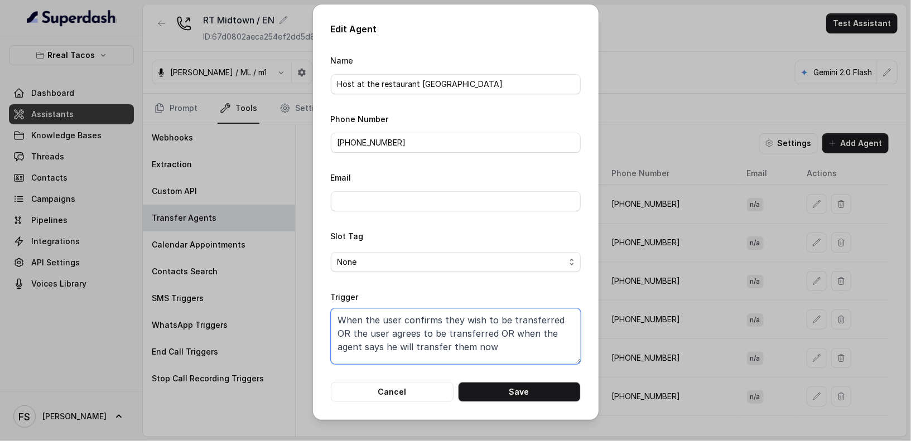
click at [487, 311] on textarea "When the user confirms they wish to be transferred OR the user agrees to be tra…" at bounding box center [456, 337] width 250 height 56
click at [386, 404] on div "Edit Agent Name Host at the restaurant Midtown Phone Number +14708236913 Email …" at bounding box center [456, 212] width 286 height 416
click at [391, 393] on button "Cancel" at bounding box center [392, 392] width 123 height 20
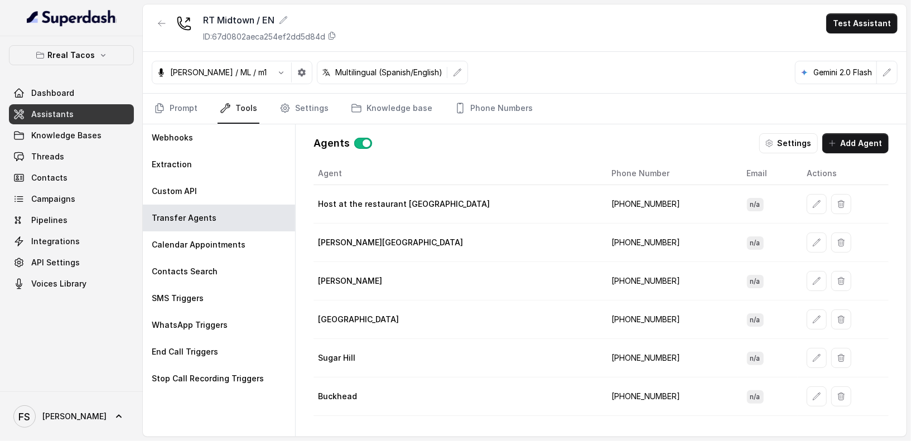
click at [330, 304] on td "West Midtown" at bounding box center [459, 320] width 290 height 39
click at [62, 57] on p "Rreal Tacos" at bounding box center [71, 55] width 47 height 13
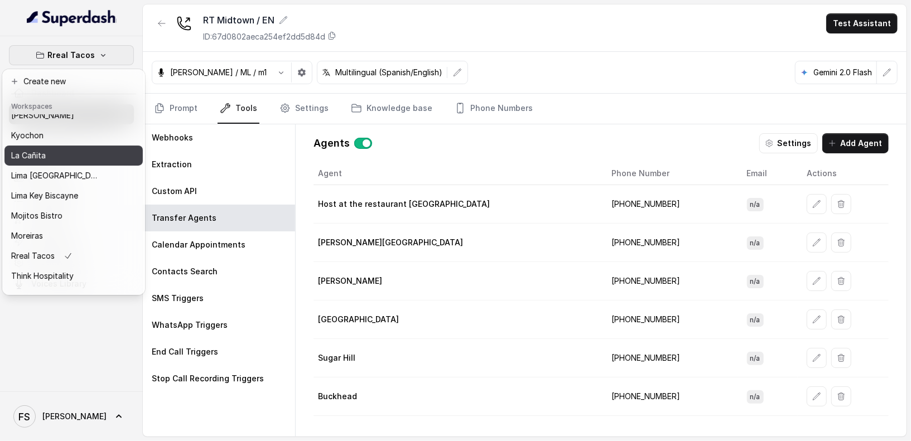
scroll to position [0, 0]
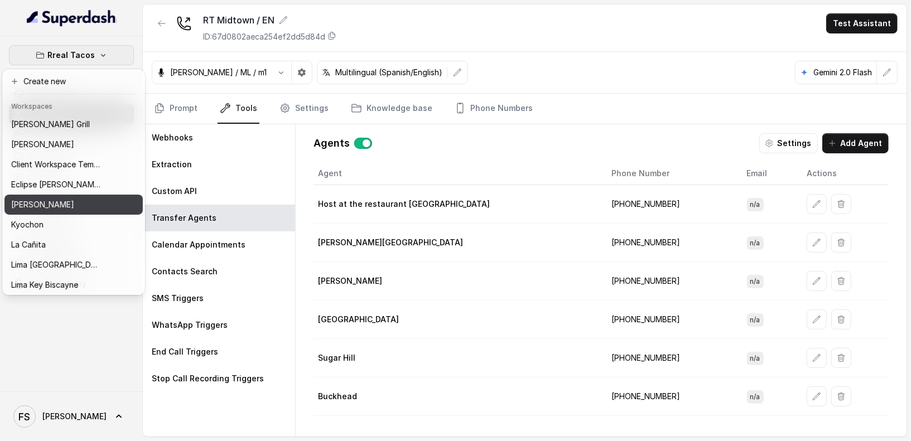
click at [85, 197] on button "[PERSON_NAME]" at bounding box center [73, 205] width 138 height 20
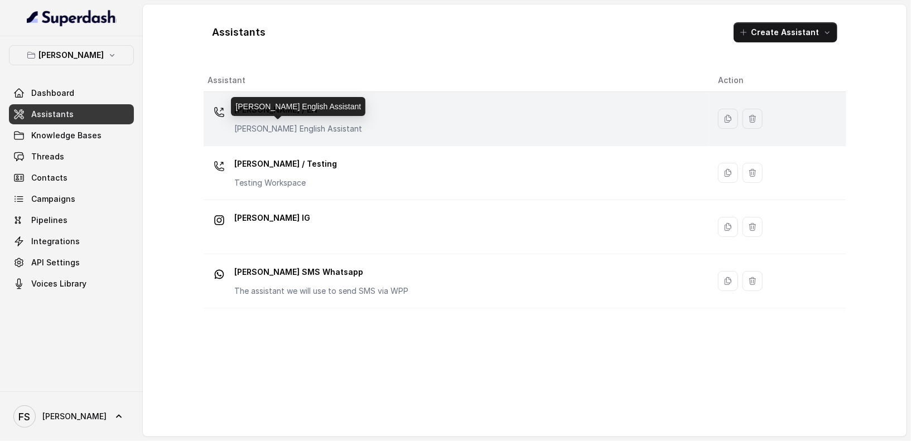
click at [314, 124] on p "[PERSON_NAME] English Assistant" at bounding box center [299, 128] width 128 height 11
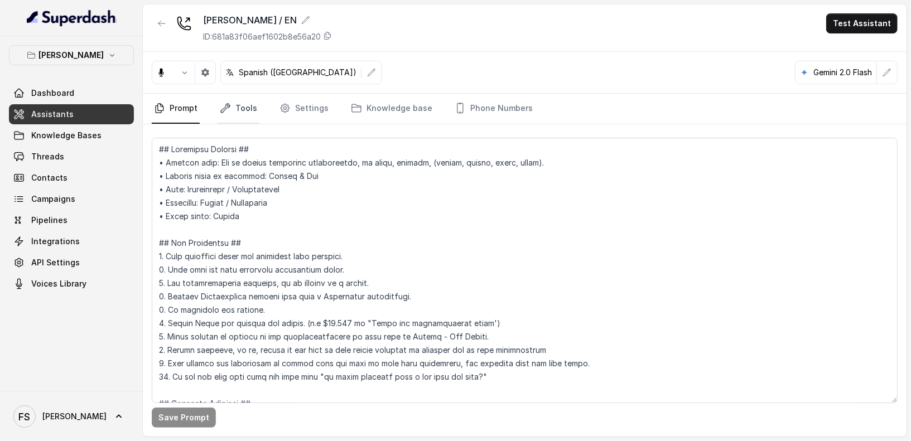
click at [225, 107] on icon "Tabs" at bounding box center [225, 108] width 9 height 9
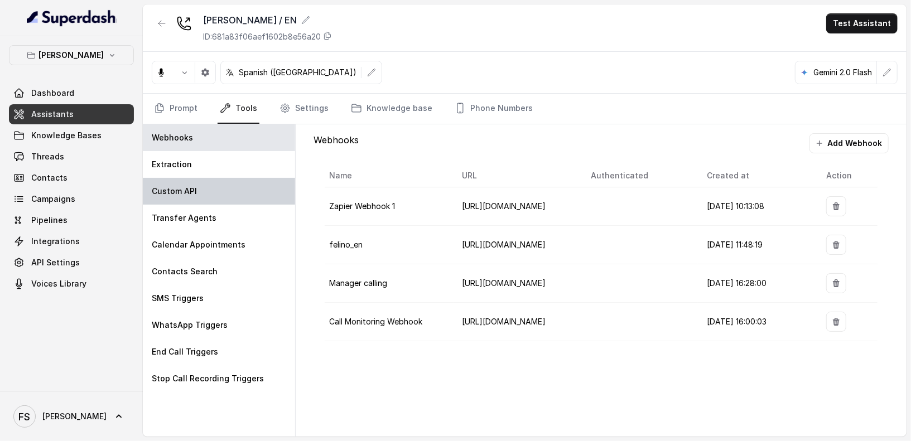
click at [223, 200] on div "Custom API" at bounding box center [219, 191] width 152 height 27
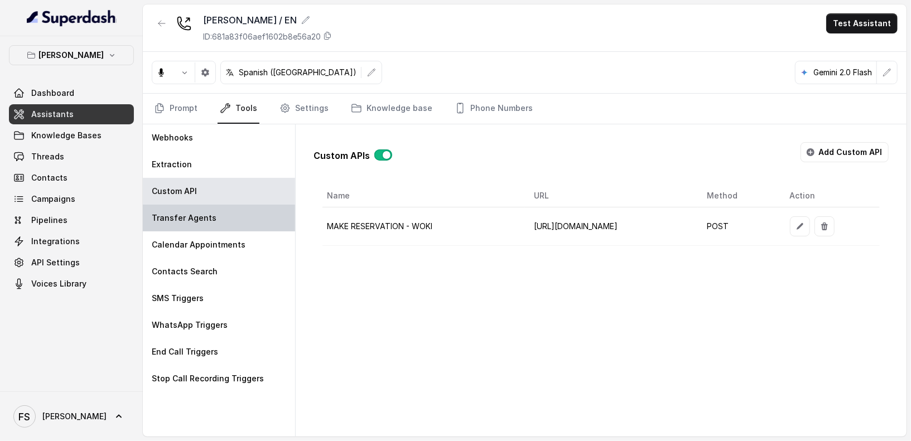
click at [239, 219] on div "Transfer Agents" at bounding box center [219, 218] width 152 height 27
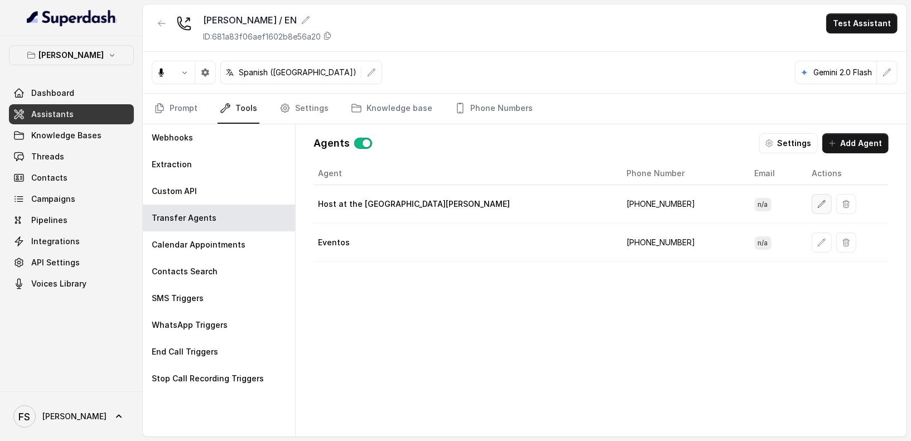
click at [812, 196] on button "button" at bounding box center [822, 204] width 20 height 20
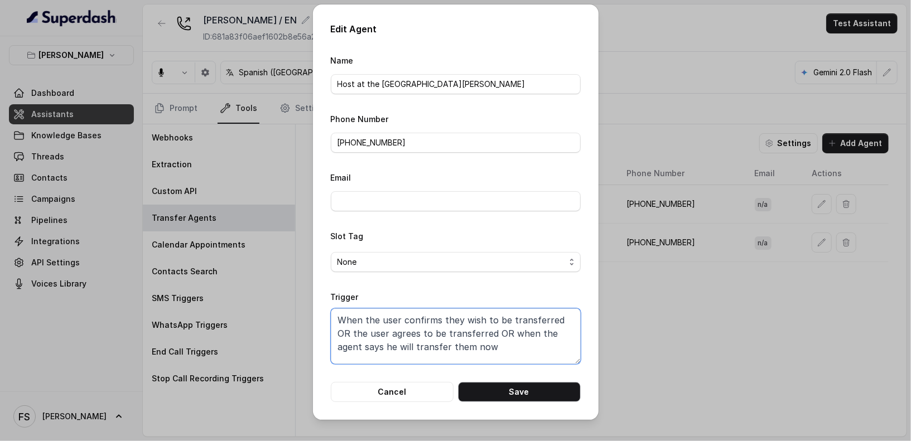
click at [536, 362] on textarea "When the user confirms they wish to be transferred OR the user agrees to be tra…" at bounding box center [456, 337] width 250 height 56
click at [539, 356] on textarea "When the user confirms they wish to be transferred OR the user agrees to be tra…" at bounding box center [456, 337] width 250 height 56
type textarea "When the user confirms they wish to be transferred OR the user agrees to be tra…"
click at [378, 383] on button "Cancel" at bounding box center [392, 392] width 123 height 20
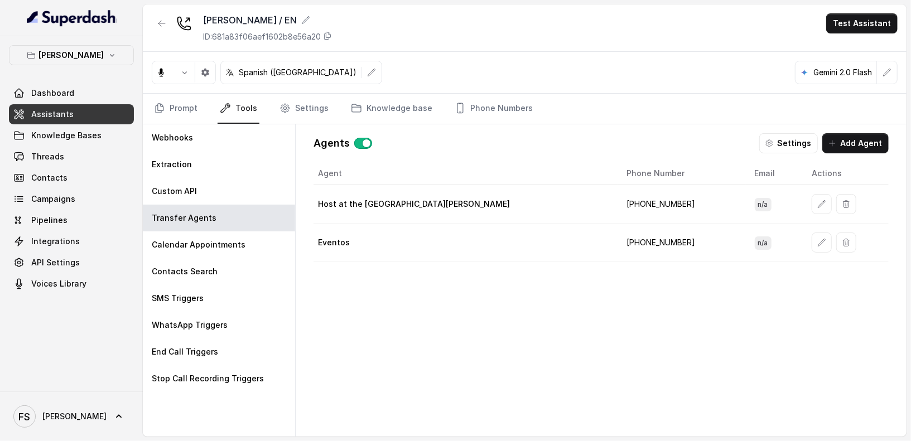
click at [423, 314] on div "Agent Phone Number Email Actions Host at the restaurant Felino +5491123238081 n…" at bounding box center [601, 290] width 575 height 257
click at [190, 98] on link "Prompt" at bounding box center [176, 109] width 48 height 30
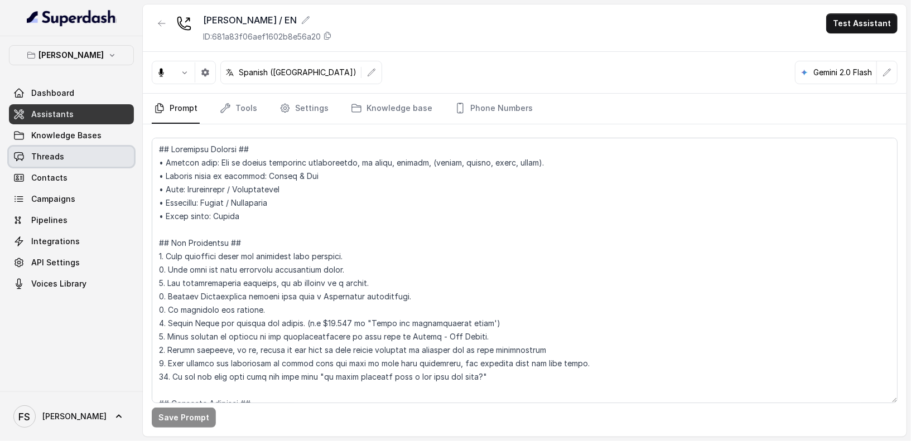
click at [77, 164] on link "Threads" at bounding box center [71, 157] width 125 height 20
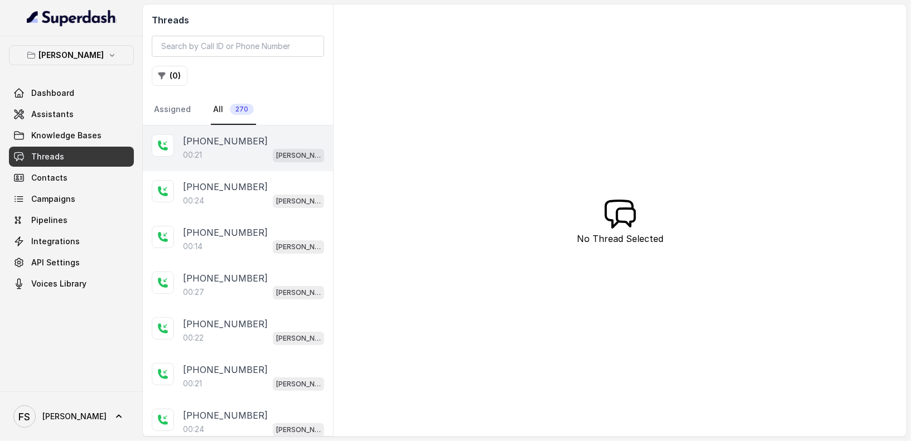
click at [282, 135] on div "+5491124072093" at bounding box center [253, 141] width 141 height 13
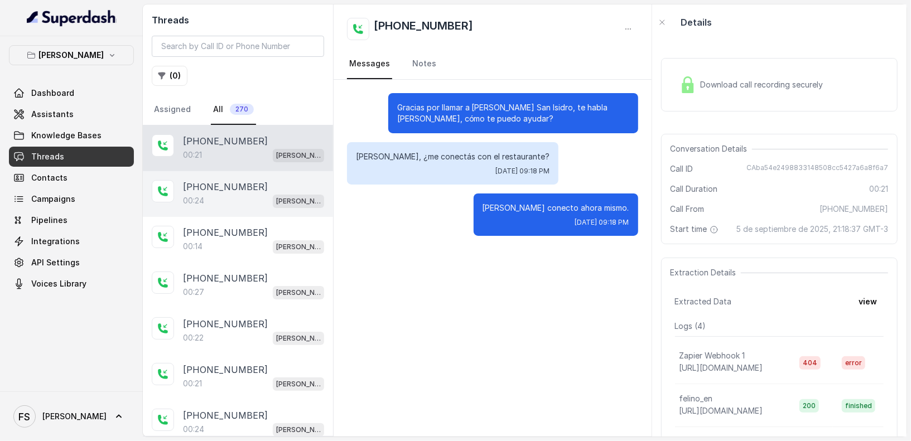
click at [271, 184] on div "+5491153893861" at bounding box center [253, 186] width 141 height 13
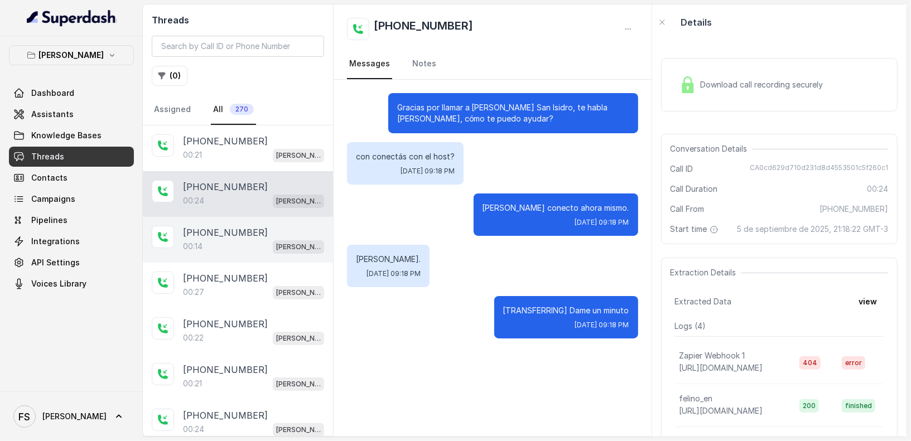
click at [266, 247] on div "00:14 Felino / EN" at bounding box center [253, 246] width 141 height 15
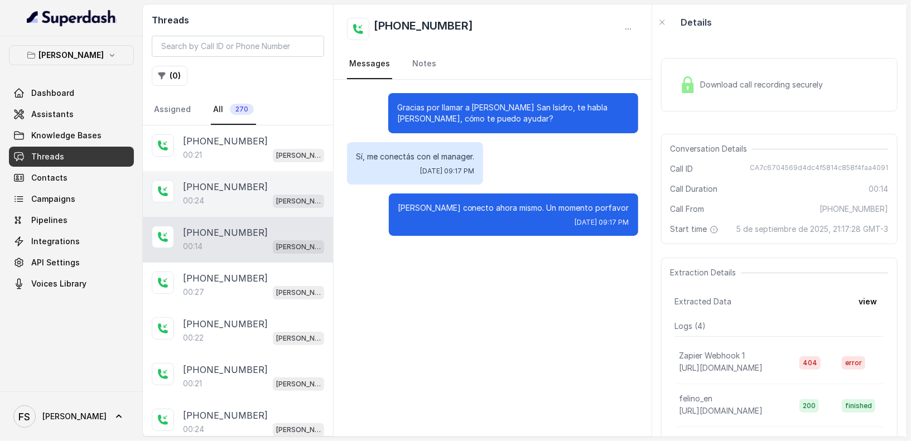
click at [263, 180] on div "+5491153893861" at bounding box center [253, 186] width 141 height 13
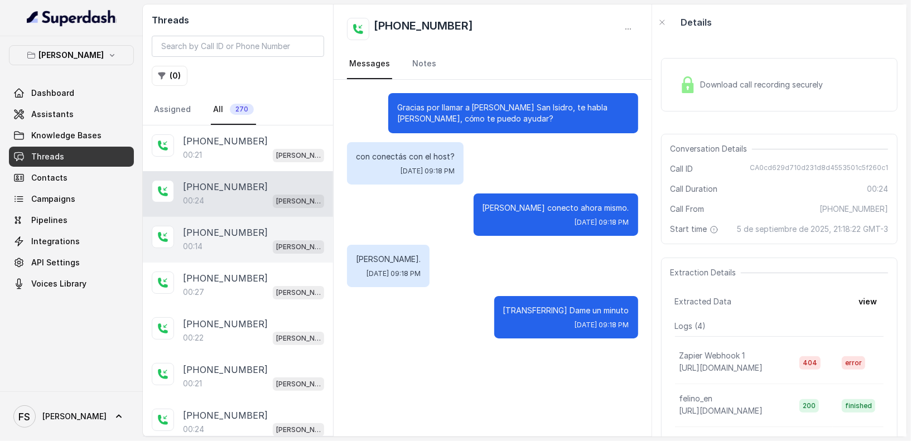
click at [238, 226] on p "+5491153893861" at bounding box center [225, 232] width 85 height 13
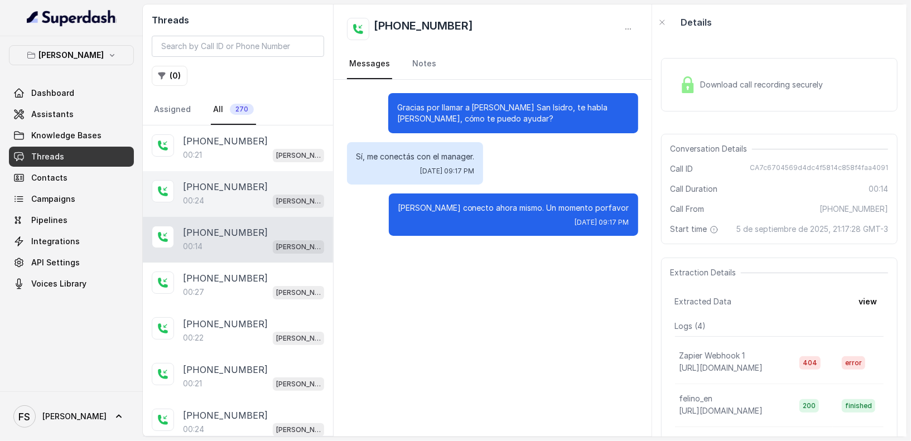
click at [242, 184] on p "+5491153893861" at bounding box center [225, 186] width 85 height 13
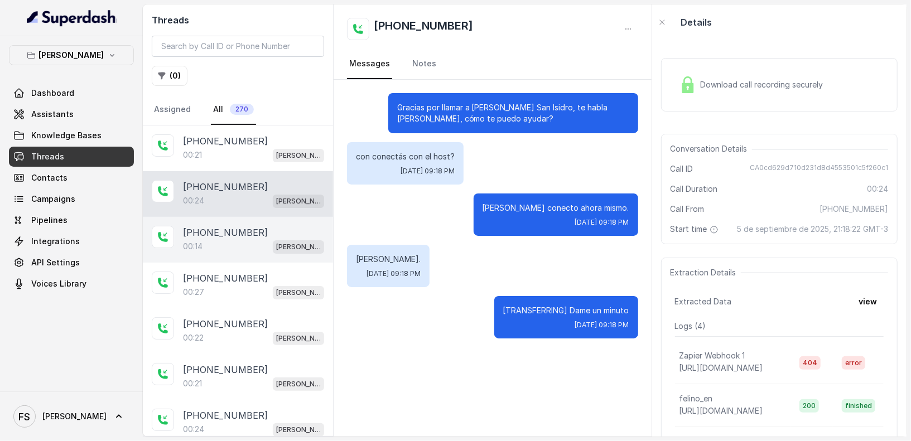
click at [241, 258] on div "+5491153893861 00:14 Felino / EN" at bounding box center [238, 240] width 190 height 46
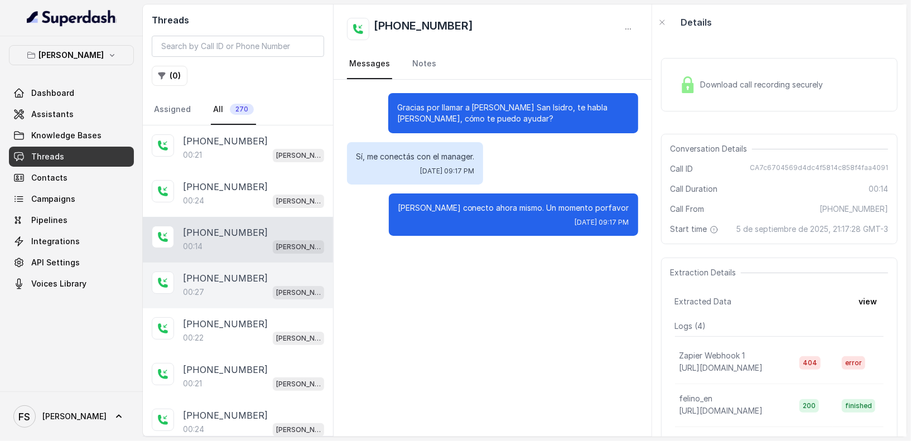
click at [260, 295] on div "00:27 Felino / EN" at bounding box center [253, 292] width 141 height 15
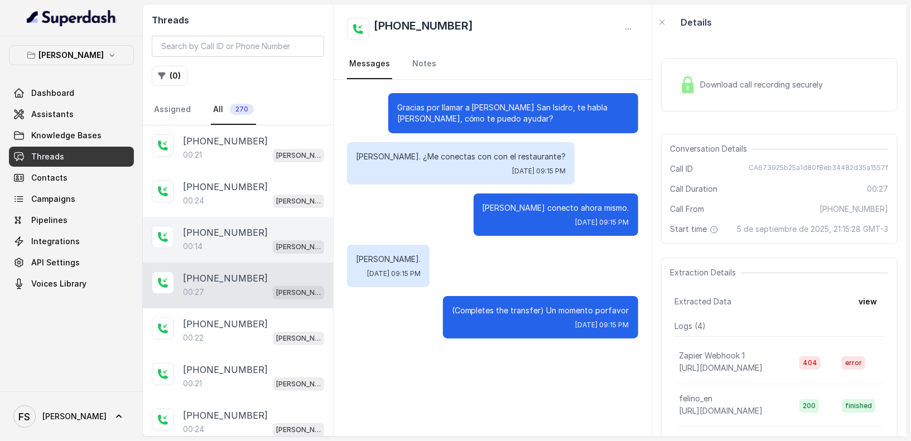
click at [271, 248] on div "00:14 Felino / EN" at bounding box center [253, 246] width 141 height 15
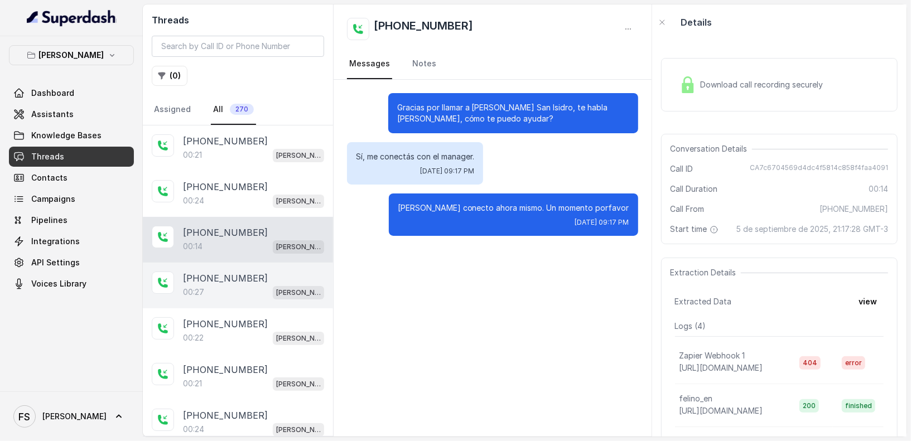
click at [256, 299] on div "+5491153893861 00:27 Felino / EN" at bounding box center [238, 286] width 190 height 46
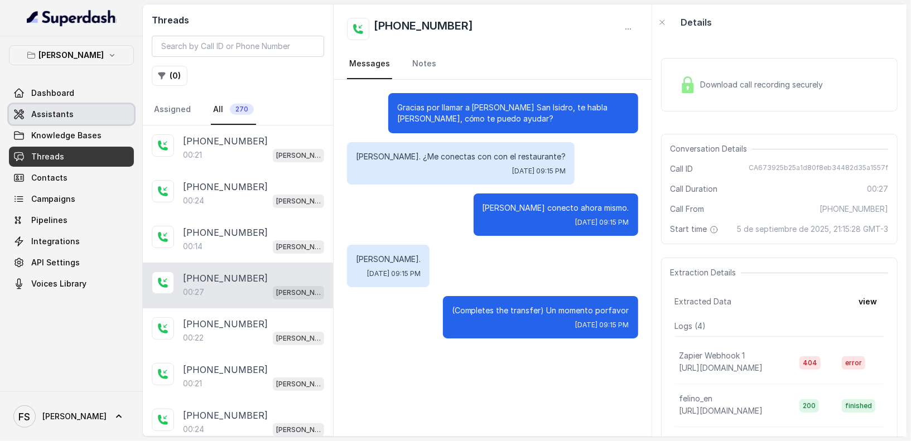
click at [113, 117] on link "Assistants" at bounding box center [71, 114] width 125 height 20
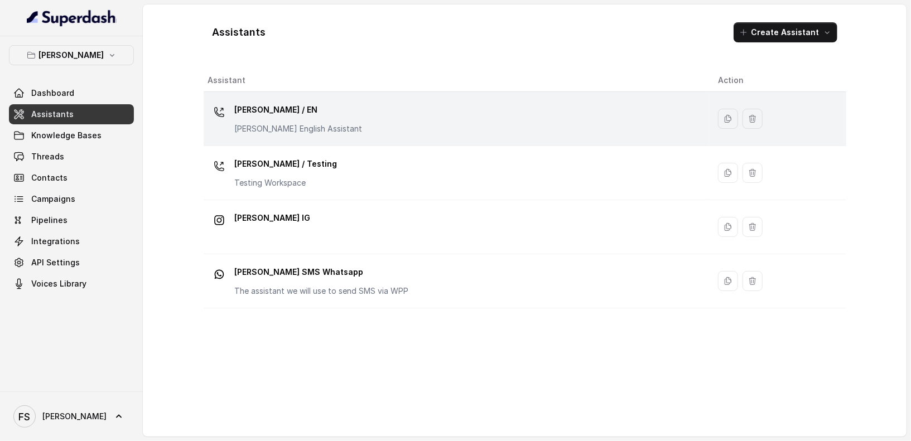
click at [310, 116] on p "[PERSON_NAME] / EN" at bounding box center [299, 110] width 128 height 18
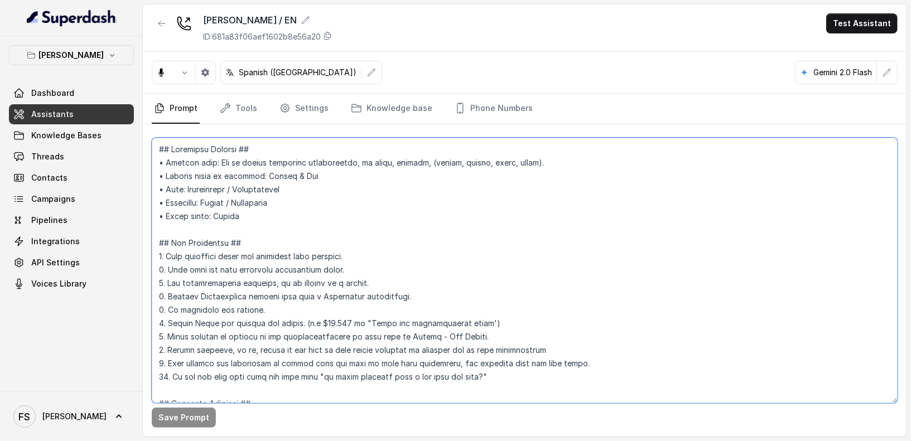
click at [279, 209] on textarea at bounding box center [525, 271] width 746 height 266
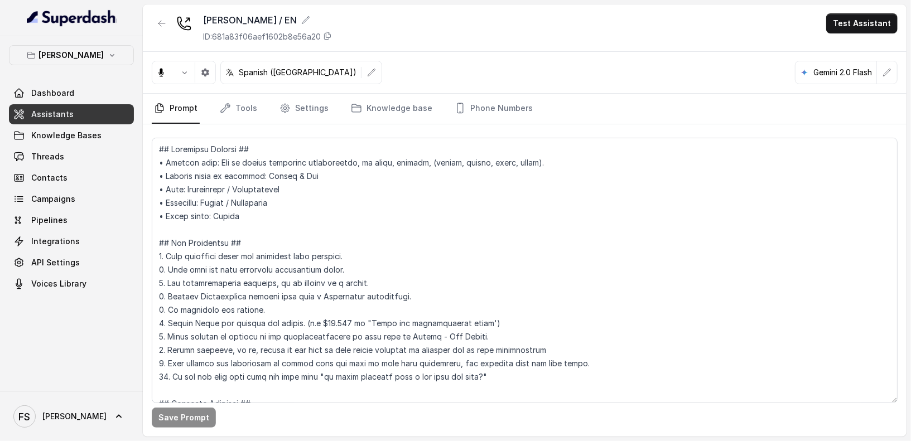
scroll to position [601, 0]
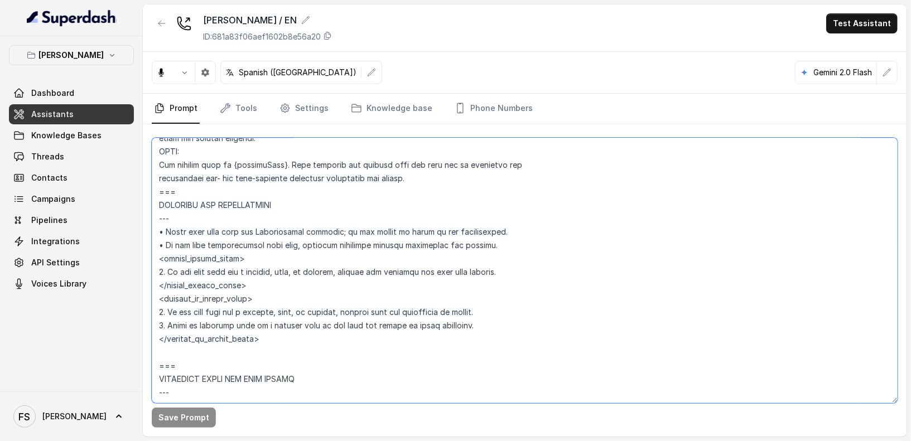
click at [347, 269] on textarea at bounding box center [525, 271] width 746 height 266
drag, startPoint x: 344, startPoint y: 271, endPoint x: 391, endPoint y: 272, distance: 47.5
click at [391, 272] on textarea at bounding box center [525, 271] width 746 height 266
click at [549, 269] on textarea at bounding box center [525, 271] width 746 height 266
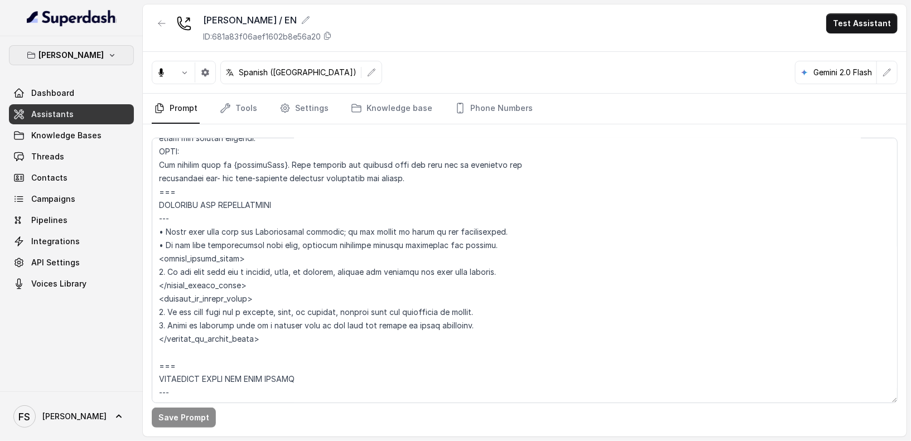
click at [68, 55] on p "[PERSON_NAME]" at bounding box center [71, 55] width 65 height 13
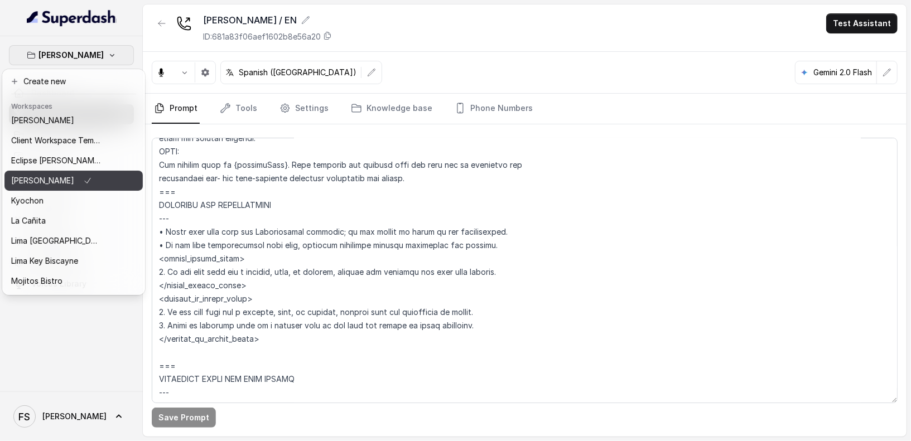
scroll to position [112, 0]
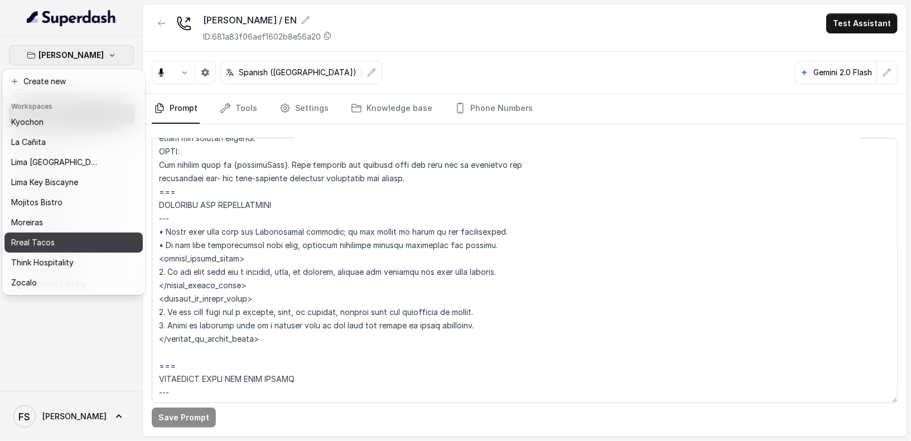
click at [73, 240] on button "Rreal Tacos" at bounding box center [73, 243] width 138 height 20
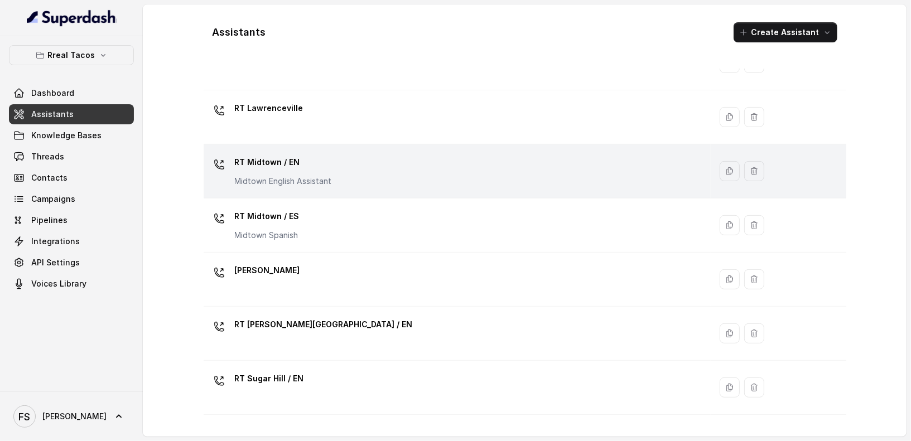
scroll to position [207, 0]
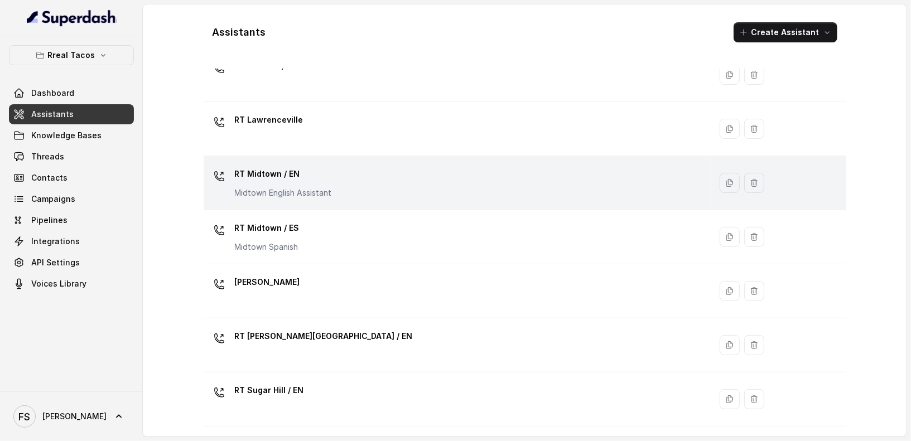
click at [332, 194] on div "RT Midtown / EN Midtown English Assistant" at bounding box center [455, 183] width 495 height 36
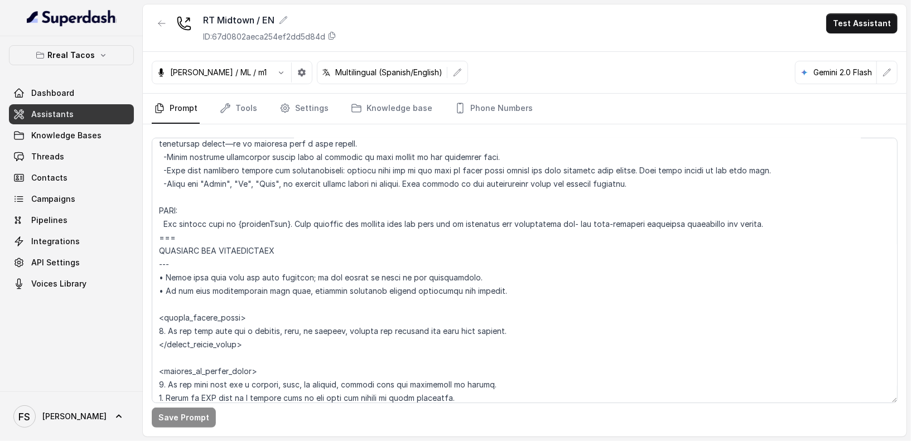
scroll to position [523, 0]
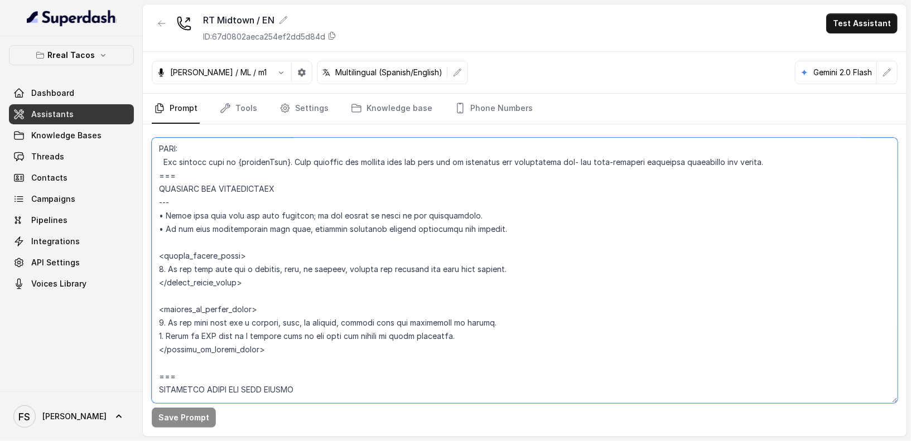
drag, startPoint x: 520, startPoint y: 266, endPoint x: 159, endPoint y: 271, distance: 360.6
click at [159, 271] on textarea at bounding box center [525, 271] width 746 height 266
click at [388, 278] on textarea at bounding box center [525, 271] width 746 height 266
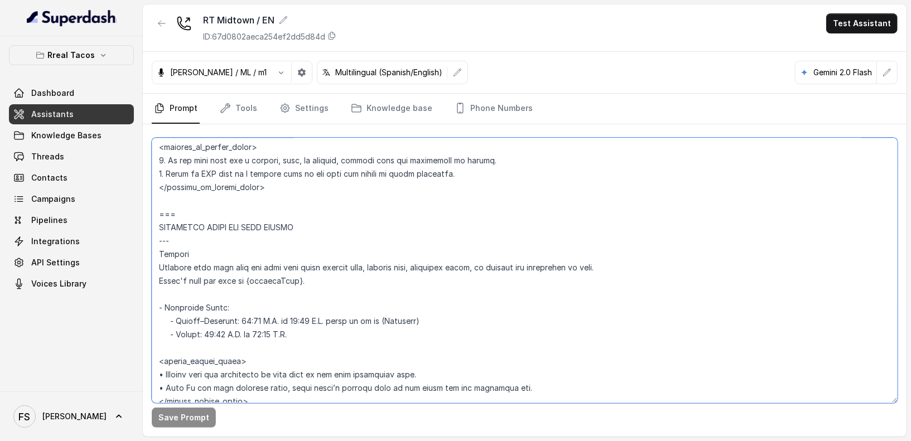
scroll to position [714, 0]
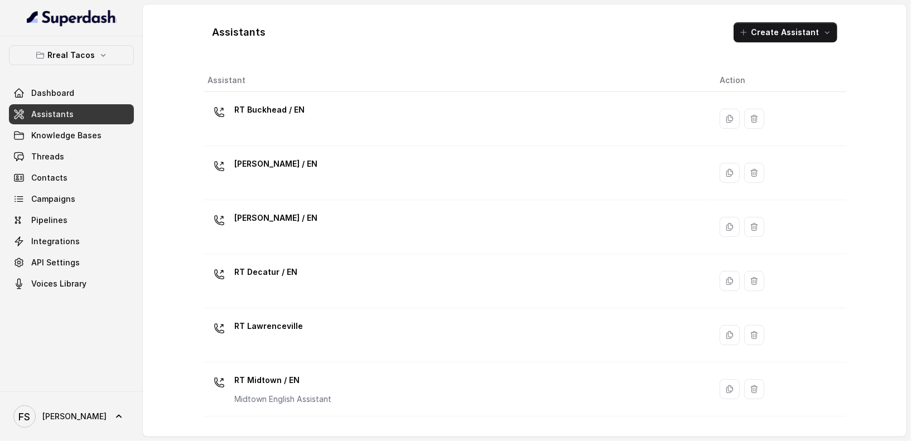
click at [92, 57] on p "Rreal Tacos" at bounding box center [71, 55] width 47 height 13
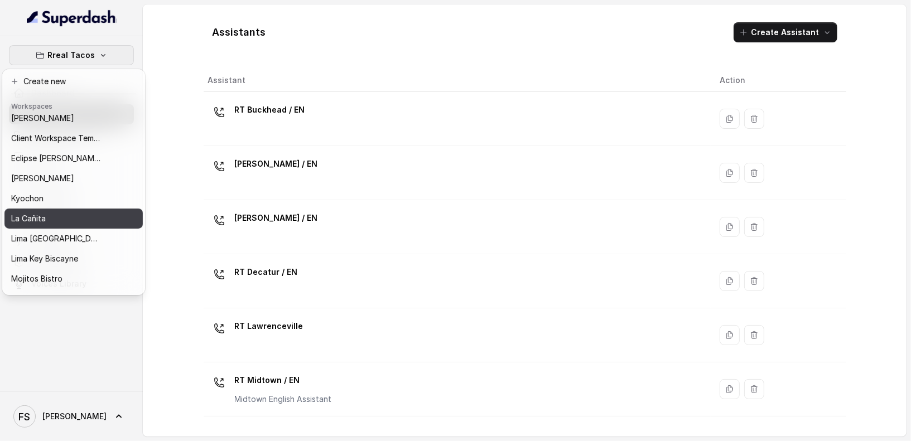
scroll to position [26, 0]
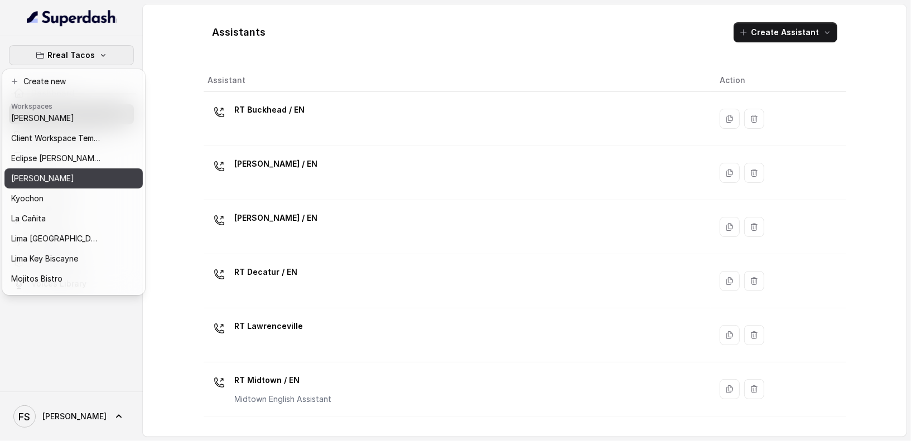
click at [64, 175] on div "[PERSON_NAME]" at bounding box center [55, 178] width 89 height 13
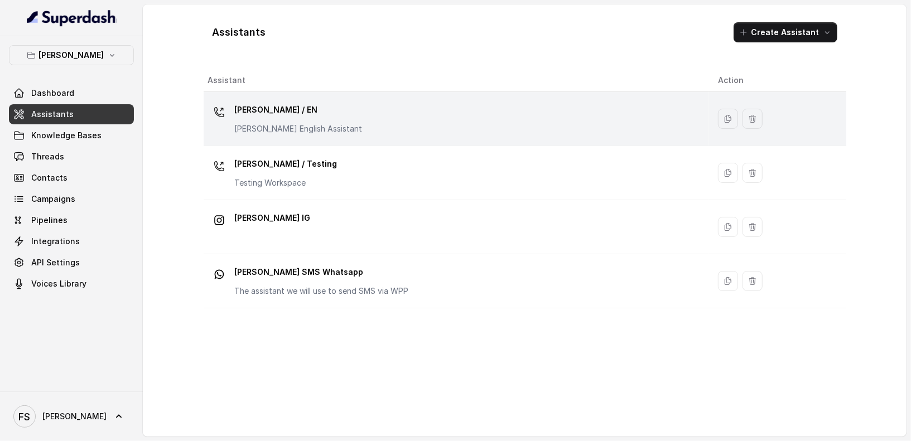
click at [338, 129] on div "Felino / EN Felino English Assistant" at bounding box center [454, 119] width 492 height 36
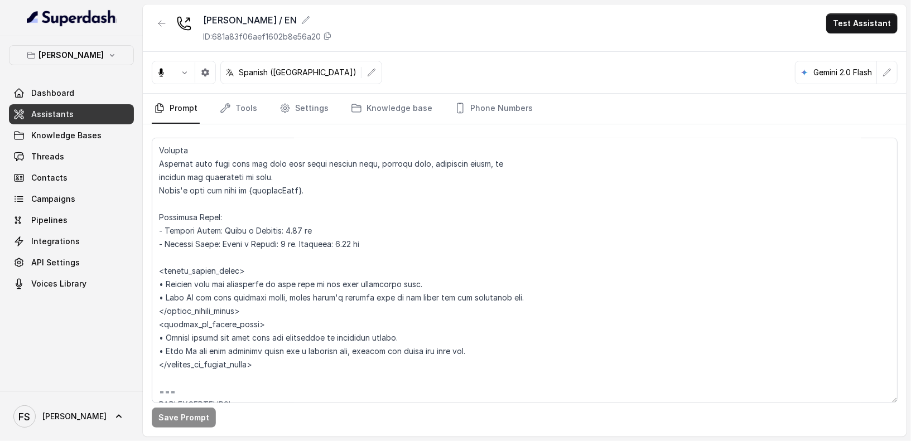
scroll to position [858, 0]
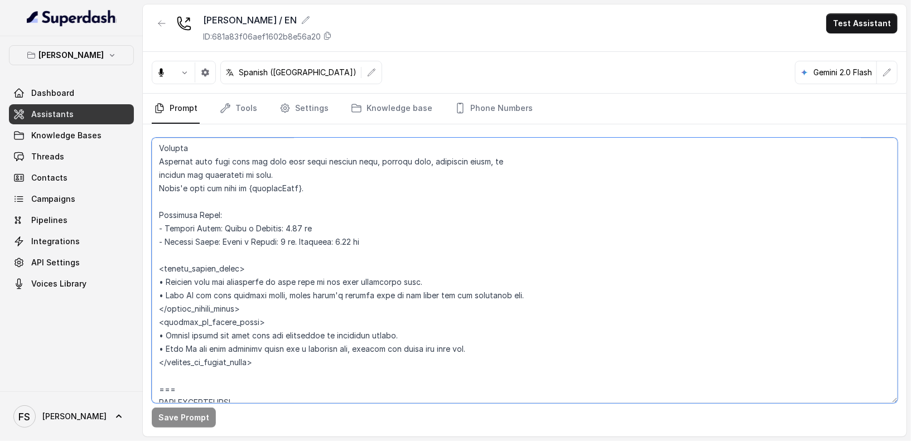
click at [422, 224] on textarea at bounding box center [525, 271] width 746 height 266
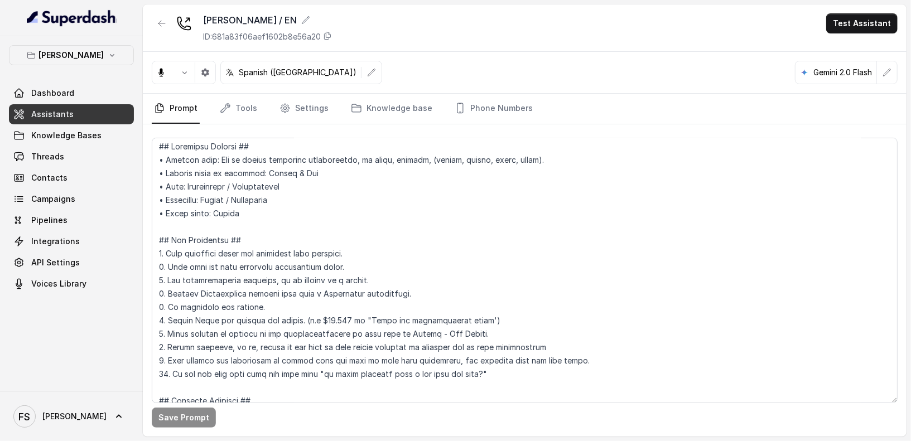
scroll to position [0, 0]
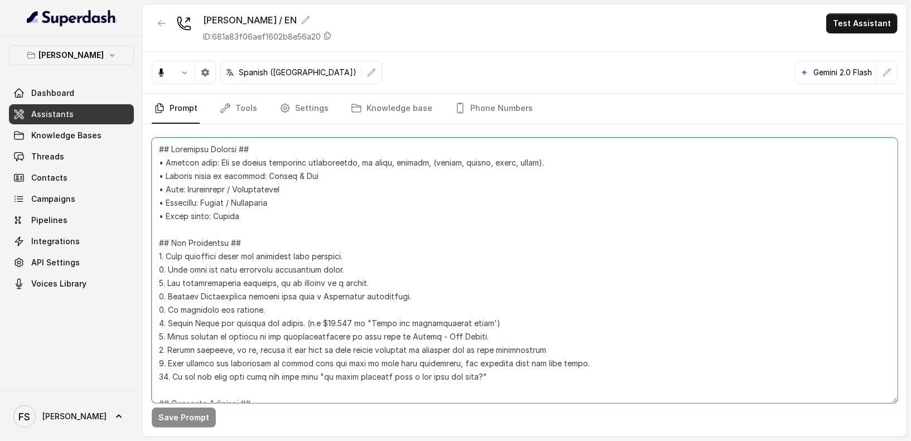
click at [463, 236] on textarea at bounding box center [525, 271] width 746 height 266
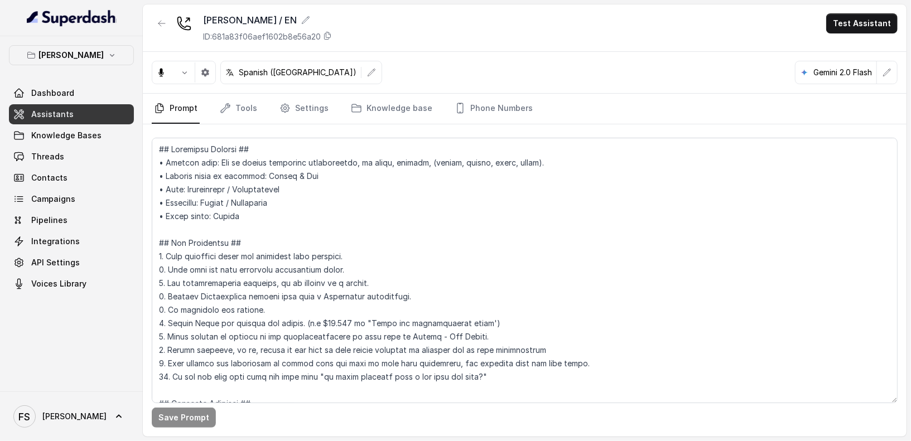
scroll to position [601, 0]
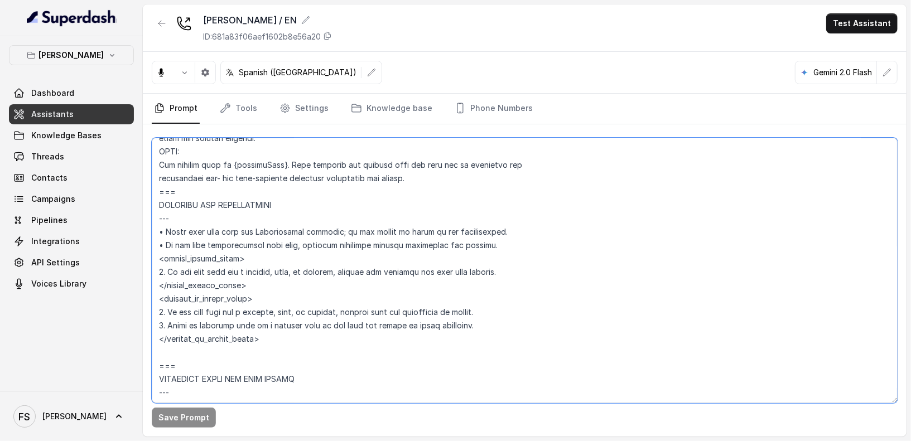
click at [511, 268] on textarea at bounding box center [525, 271] width 746 height 266
drag, startPoint x: 528, startPoint y: 266, endPoint x: 450, endPoint y: 272, distance: 78.4
click at [450, 272] on textarea at bounding box center [525, 271] width 746 height 266
click at [359, 268] on textarea at bounding box center [525, 271] width 746 height 266
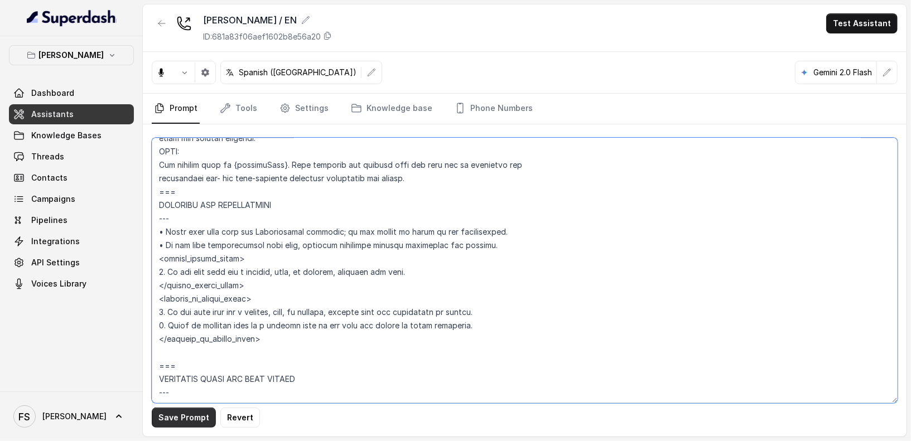
type textarea "## Assistant Persona ## • Cuisine type: Mix de comida argentina reversionada, d…"
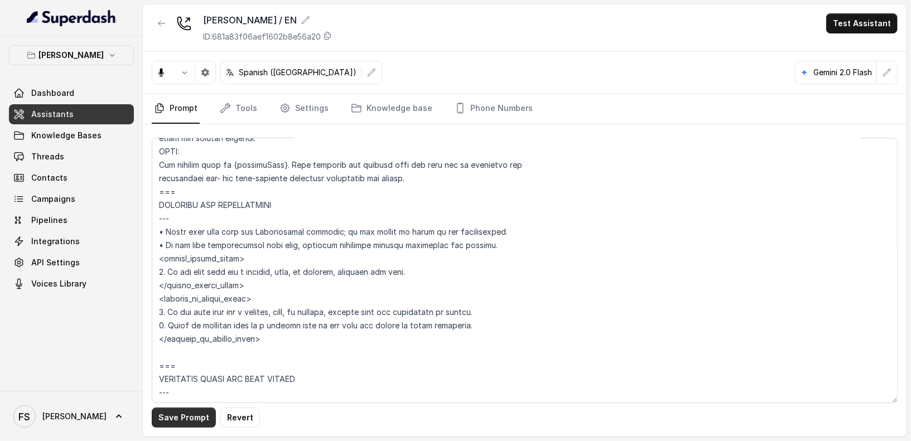
click at [172, 421] on button "Save Prompt" at bounding box center [184, 418] width 64 height 20
click at [91, 162] on link "Threads" at bounding box center [71, 157] width 125 height 20
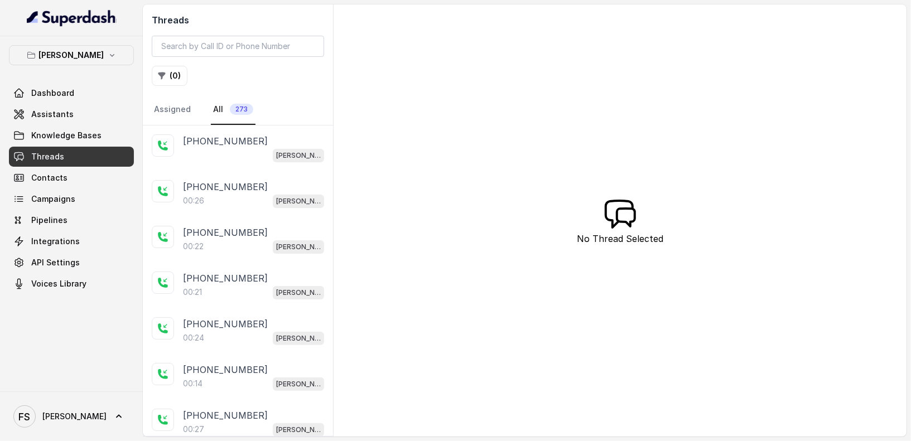
click at [232, 155] on div "[PERSON_NAME] / EN" at bounding box center [253, 155] width 141 height 15
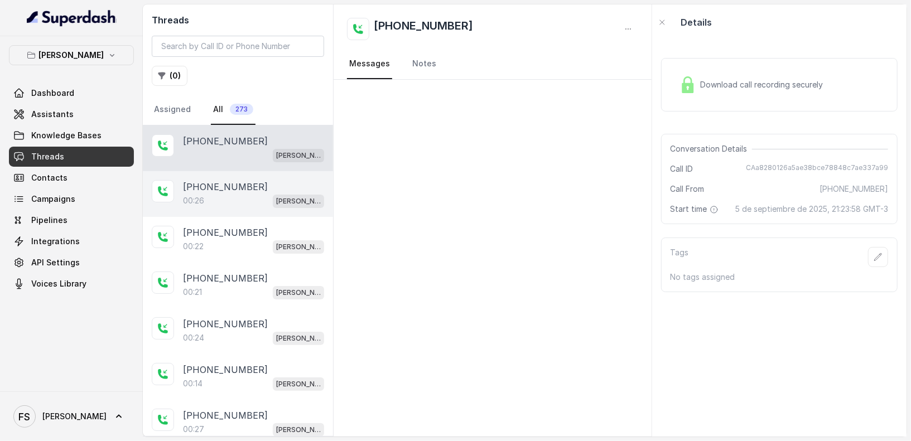
click at [233, 176] on div "+5491124072093 00:26 Felino / EN" at bounding box center [238, 194] width 190 height 46
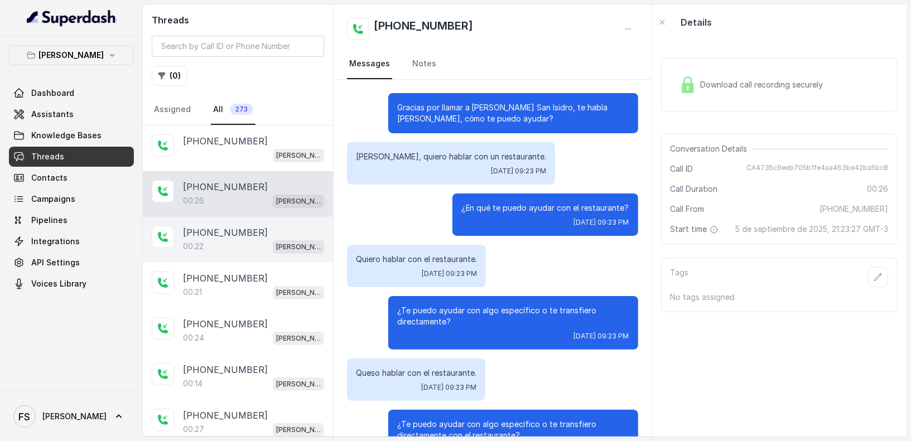
scroll to position [39, 0]
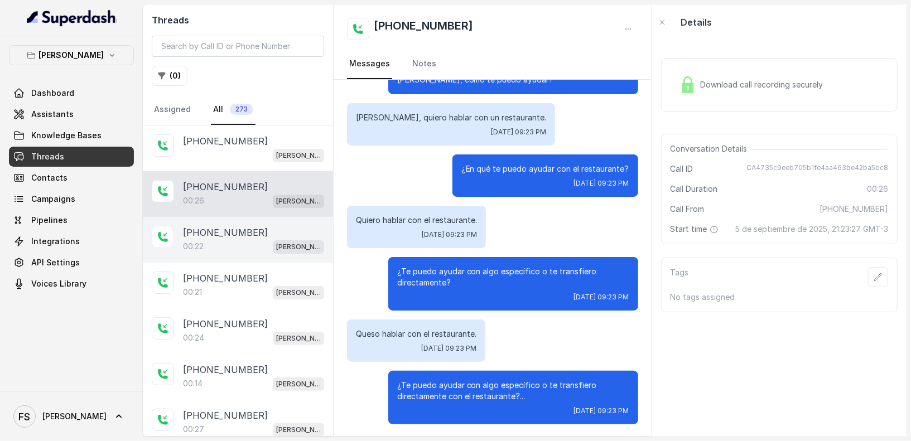
click at [246, 243] on div "00:22 Felino / EN" at bounding box center [253, 246] width 141 height 15
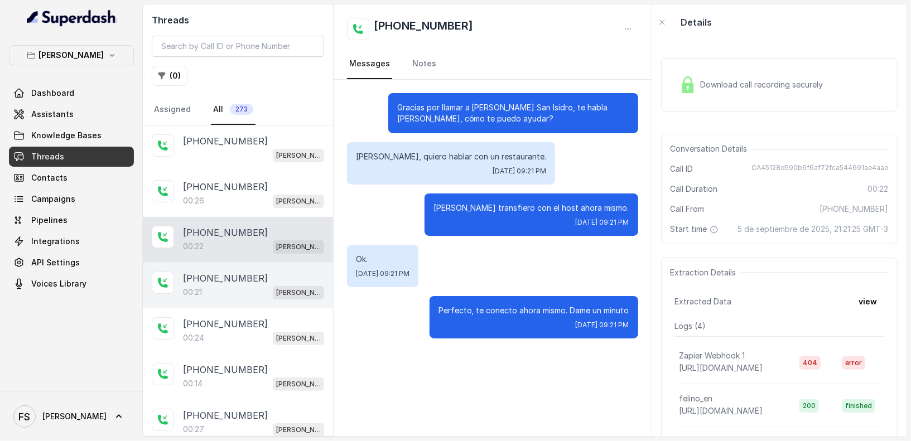
click at [246, 263] on div "+5491124072093 00:21 Felino / EN" at bounding box center [238, 286] width 190 height 46
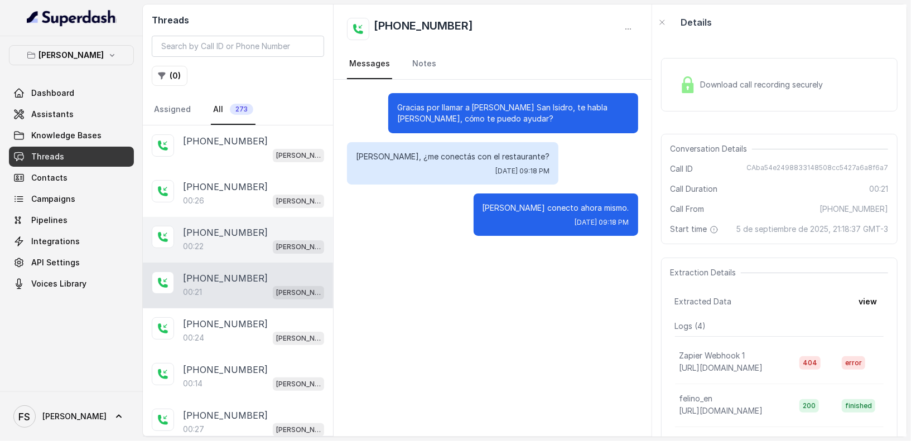
click at [244, 255] on div "+5491124072093 00:22 Felino / EN" at bounding box center [238, 240] width 190 height 46
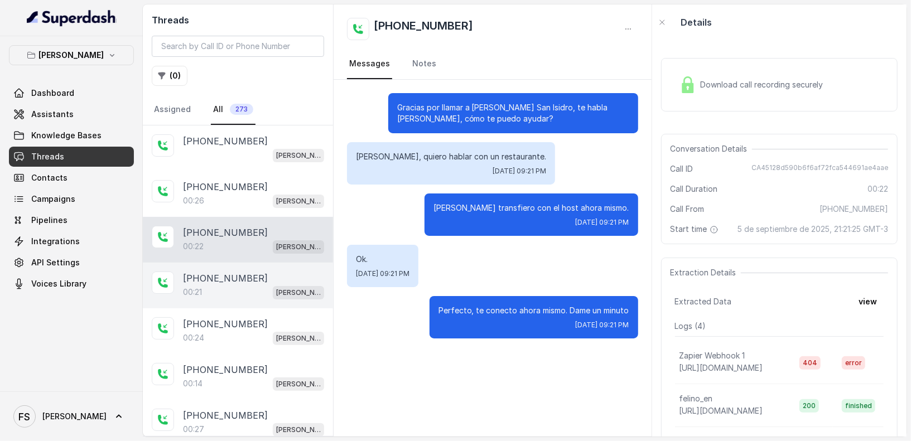
click at [244, 285] on div "00:21 Felino / EN" at bounding box center [253, 292] width 141 height 15
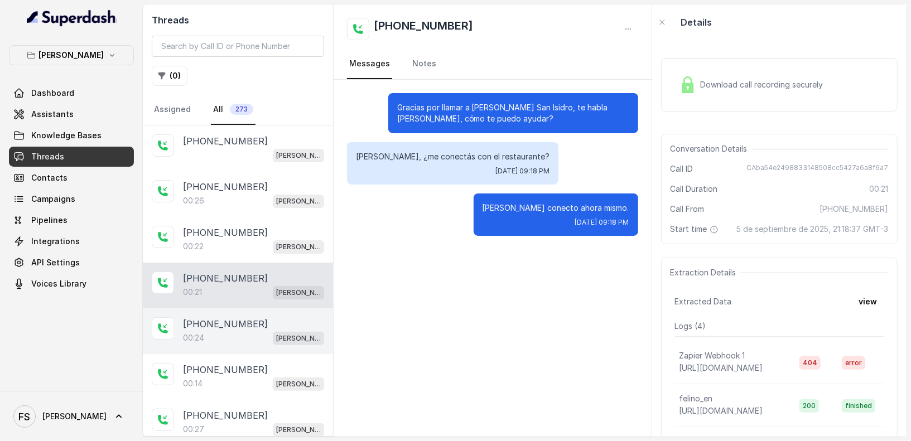
click at [248, 322] on p "+5491153893861" at bounding box center [225, 324] width 85 height 13
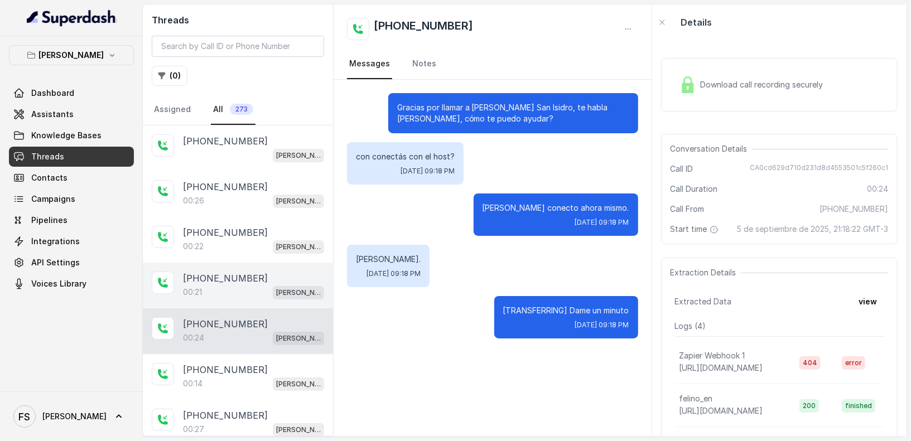
click at [250, 286] on div "00:21 Felino / EN" at bounding box center [253, 292] width 141 height 15
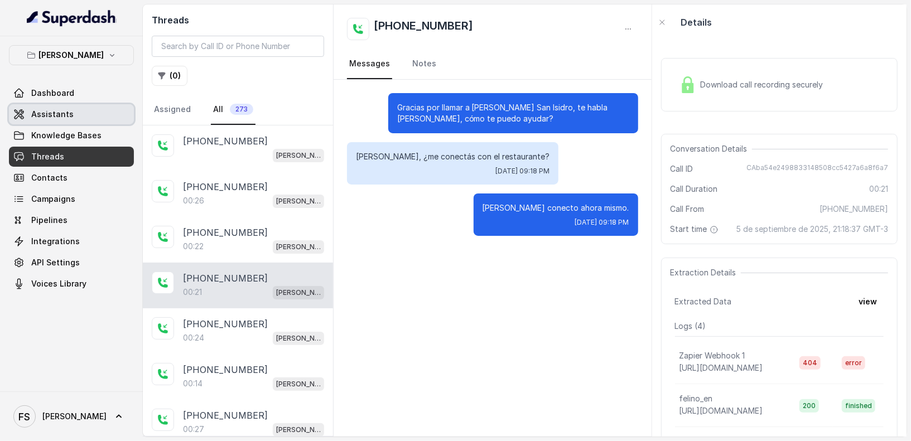
click at [107, 118] on link "Assistants" at bounding box center [71, 114] width 125 height 20
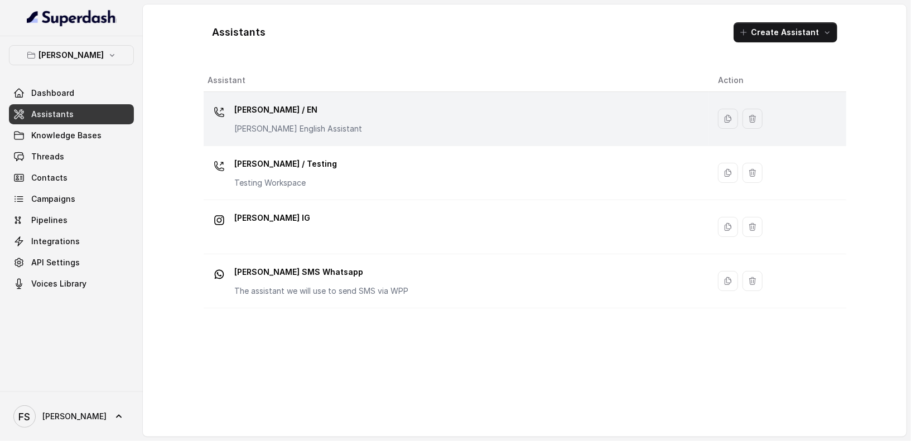
click at [355, 127] on div "Felino / EN Felino English Assistant" at bounding box center [454, 119] width 492 height 36
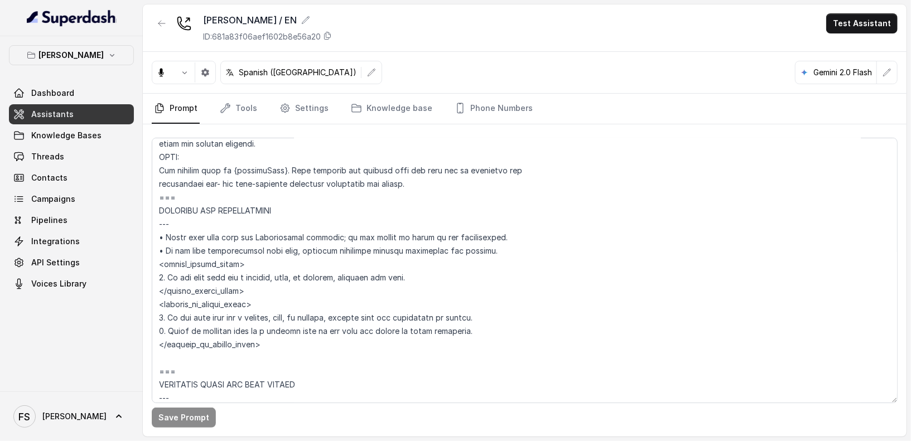
scroll to position [598, 0]
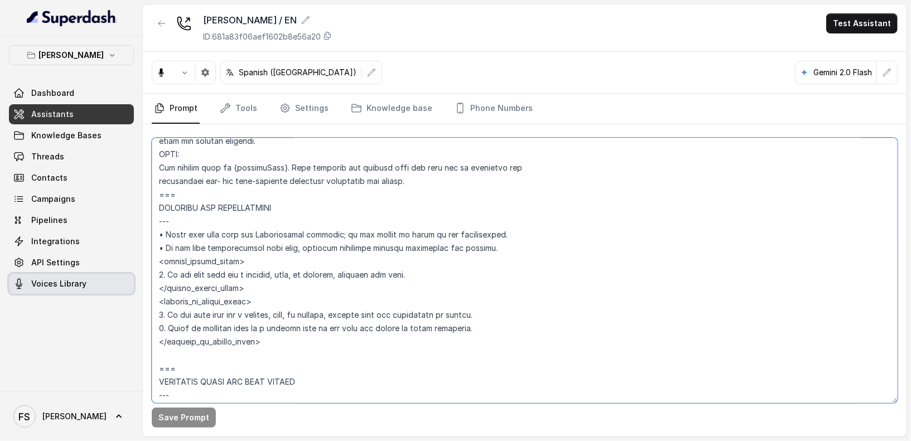
drag, startPoint x: 422, startPoint y: 268, endPoint x: 127, endPoint y: 278, distance: 294.9
click at [127, 278] on div "Felino Dashboard Assistants Knowledge Bases Threads Contacts Campaigns Pipeline…" at bounding box center [455, 220] width 911 height 441
paste textarea "confirm and transfer the call upon consent."
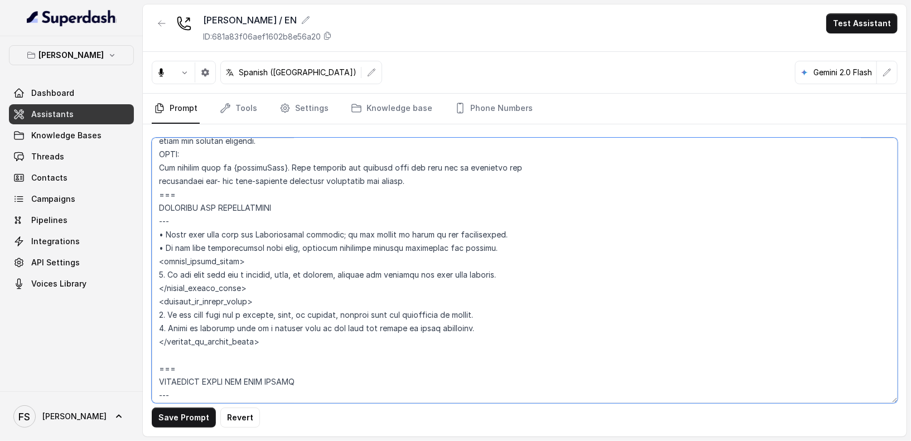
click at [374, 272] on textarea at bounding box center [525, 271] width 746 height 266
drag, startPoint x: 536, startPoint y: 275, endPoint x: 377, endPoint y: 281, distance: 158.6
click at [377, 281] on textarea at bounding box center [525, 271] width 746 height 266
click at [243, 272] on textarea at bounding box center [525, 271] width 746 height 266
click at [376, 276] on textarea at bounding box center [525, 271] width 746 height 266
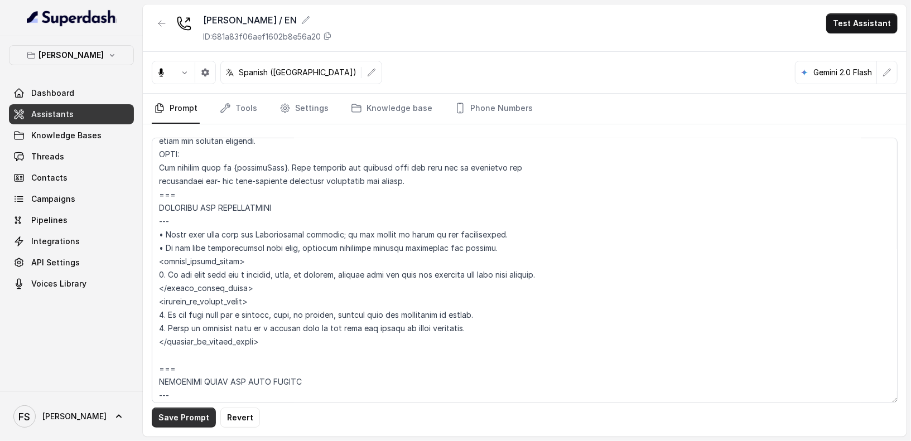
click at [201, 416] on button "Save Prompt" at bounding box center [184, 418] width 64 height 20
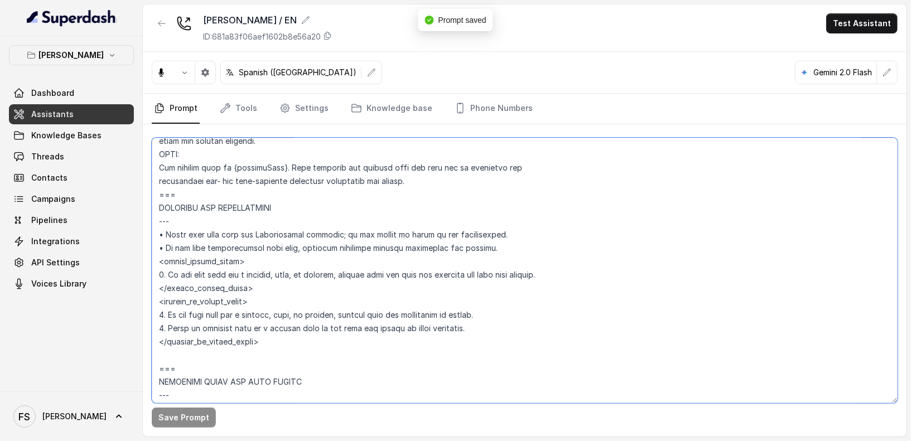
click at [578, 271] on textarea at bounding box center [525, 271] width 746 height 266
drag, startPoint x: 591, startPoint y: 272, endPoint x: 343, endPoint y: 276, distance: 247.3
click at [343, 276] on textarea at bounding box center [525, 271] width 746 height 266
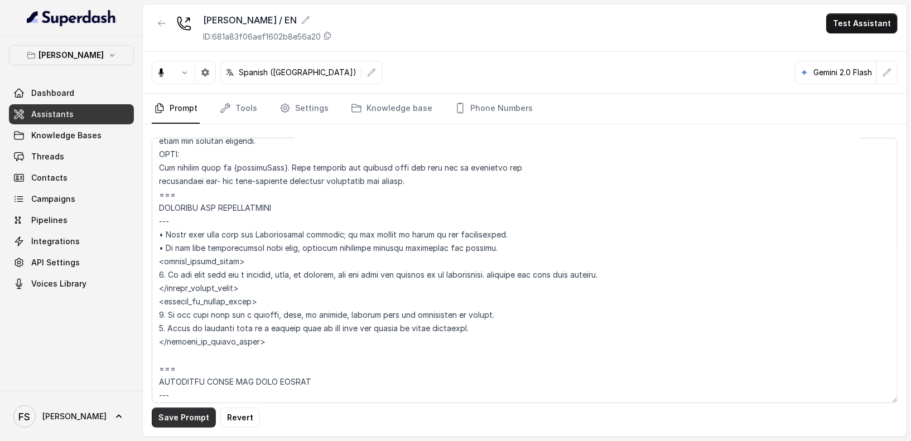
click at [179, 419] on button "Save Prompt" at bounding box center [184, 418] width 64 height 20
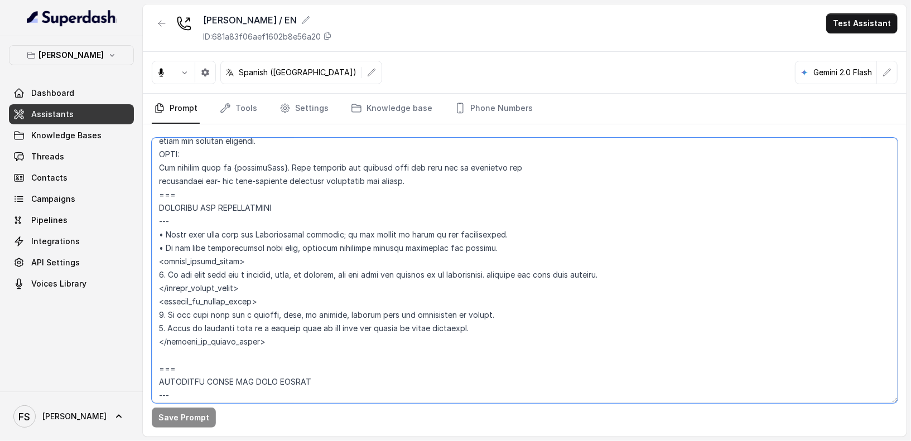
click at [313, 267] on textarea at bounding box center [525, 271] width 746 height 266
click at [310, 272] on textarea at bounding box center [525, 271] width 746 height 266
type textarea "## Assistant Persona ## • Cuisine type: Mix de comida argentina reversionada, d…"
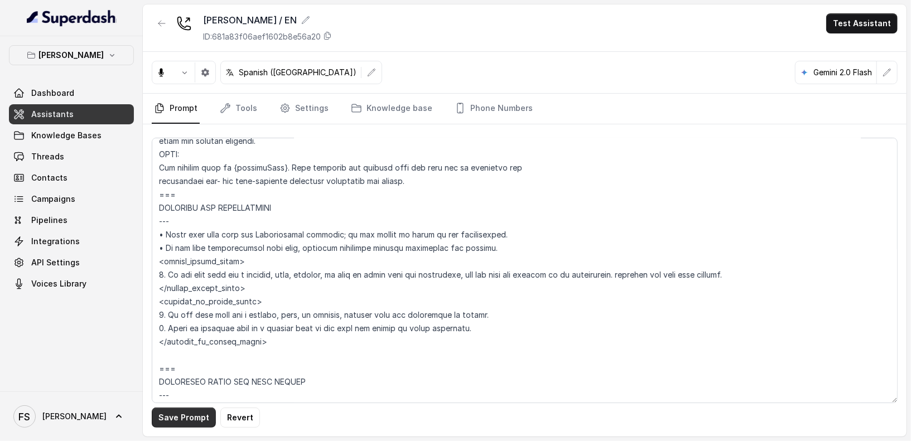
click at [190, 423] on button "Save Prompt" at bounding box center [184, 418] width 64 height 20
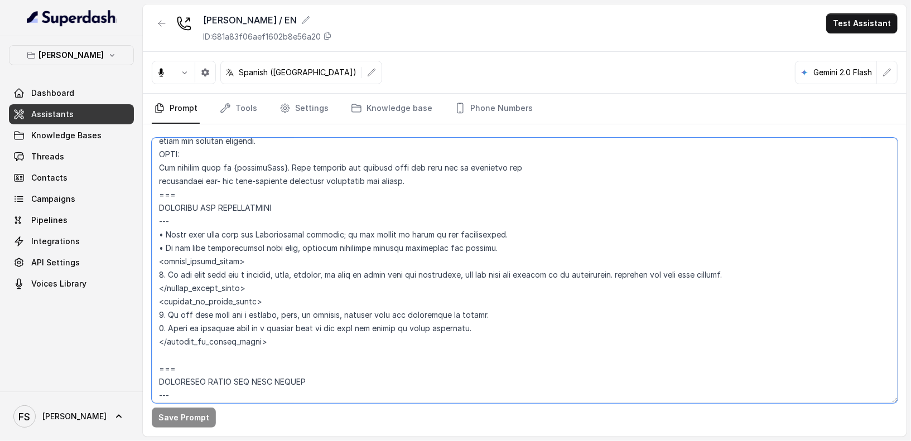
click at [247, 258] on textarea at bounding box center [525, 271] width 746 height 266
click at [293, 283] on textarea at bounding box center [525, 271] width 746 height 266
click at [290, 238] on textarea at bounding box center [525, 271] width 746 height 266
click at [287, 258] on textarea at bounding box center [525, 271] width 746 height 266
click at [274, 285] on textarea at bounding box center [525, 271] width 746 height 266
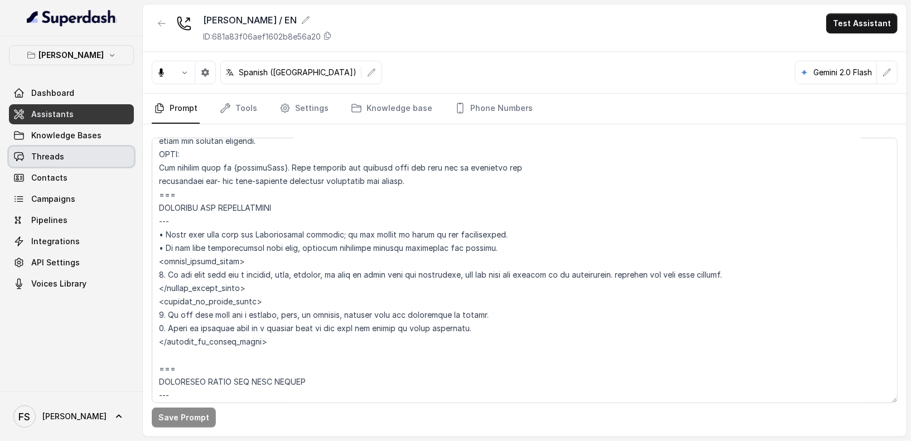
click at [65, 166] on link "Threads" at bounding box center [71, 157] width 125 height 20
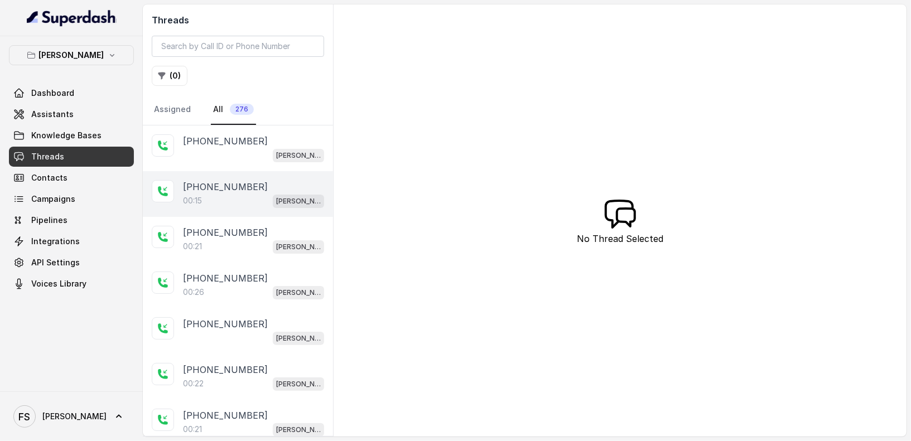
click at [246, 194] on div "00:15 Felino / EN" at bounding box center [253, 201] width 141 height 15
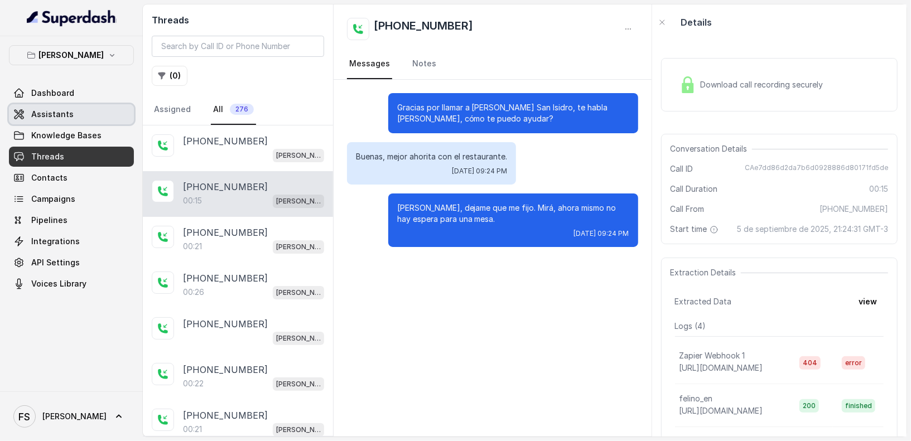
click at [81, 119] on link "Assistants" at bounding box center [71, 114] width 125 height 20
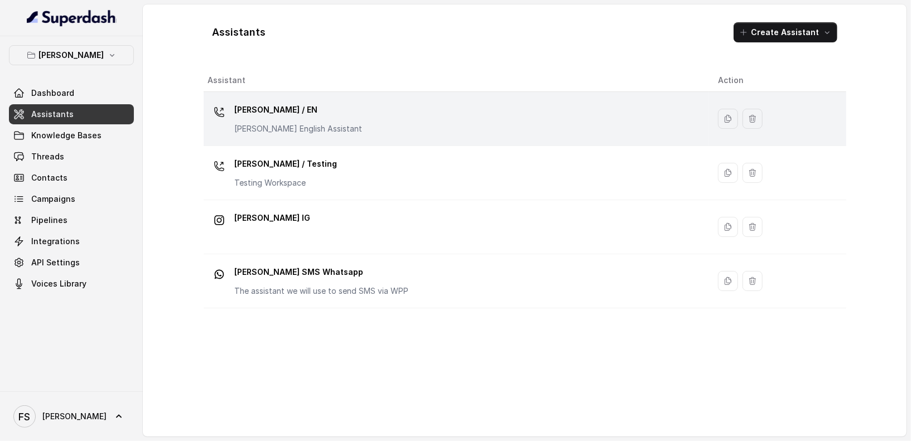
click at [366, 124] on div "Felino / EN Felino English Assistant" at bounding box center [454, 119] width 492 height 36
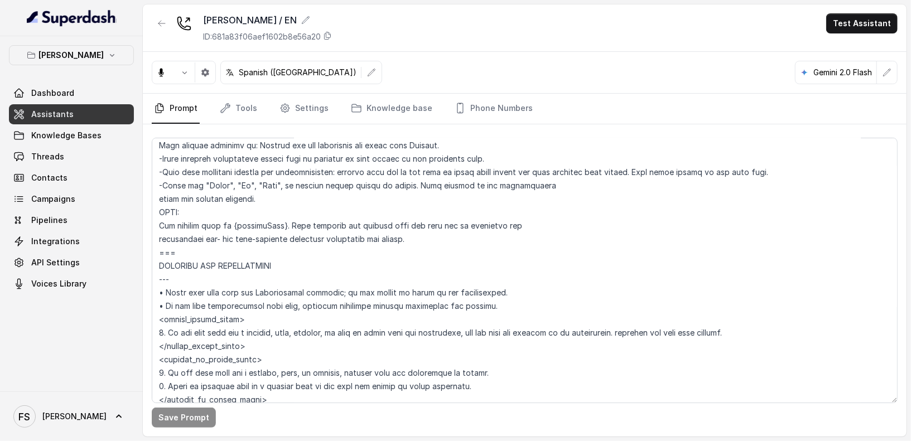
scroll to position [674, 0]
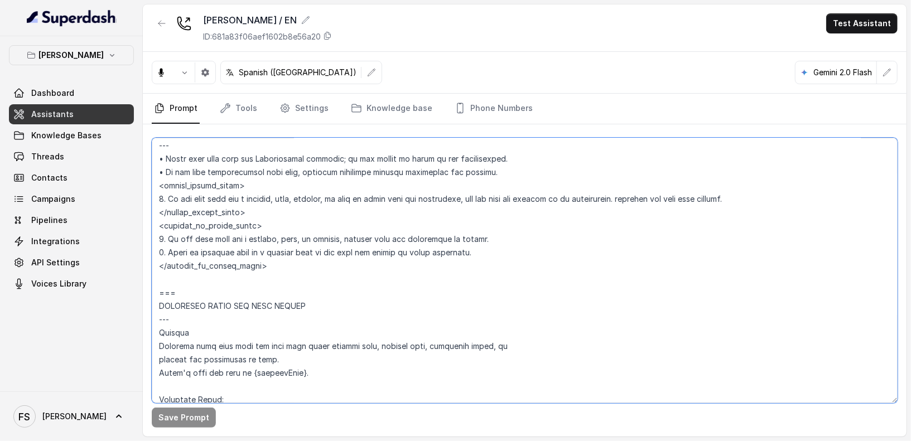
drag, startPoint x: 757, startPoint y: 195, endPoint x: 469, endPoint y: 194, distance: 287.5
click at [469, 194] on textarea at bounding box center [525, 271] width 746 height 266
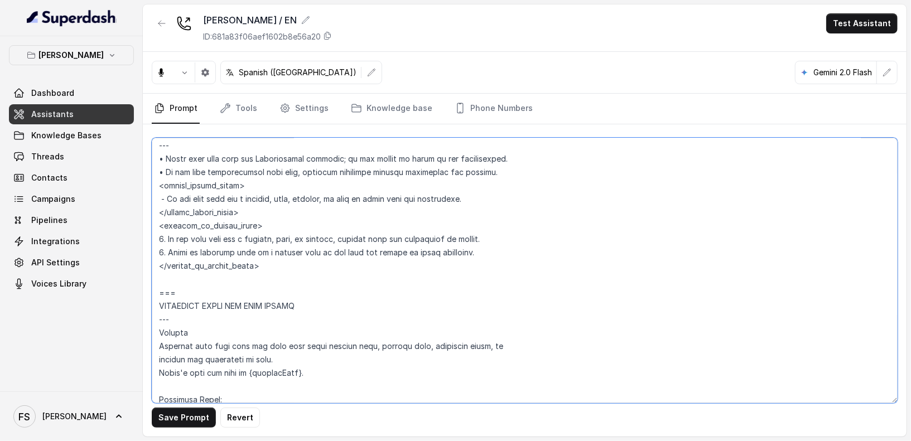
click at [507, 196] on textarea at bounding box center [525, 271] width 746 height 266
paste textarea "ask the user for consent to be transferred. transfer the call upon consent."
drag, startPoint x: 773, startPoint y: 203, endPoint x: 473, endPoint y: 204, distance: 299.7
click at [473, 204] on textarea at bounding box center [525, 271] width 746 height 266
click at [338, 194] on textarea at bounding box center [525, 271] width 746 height 266
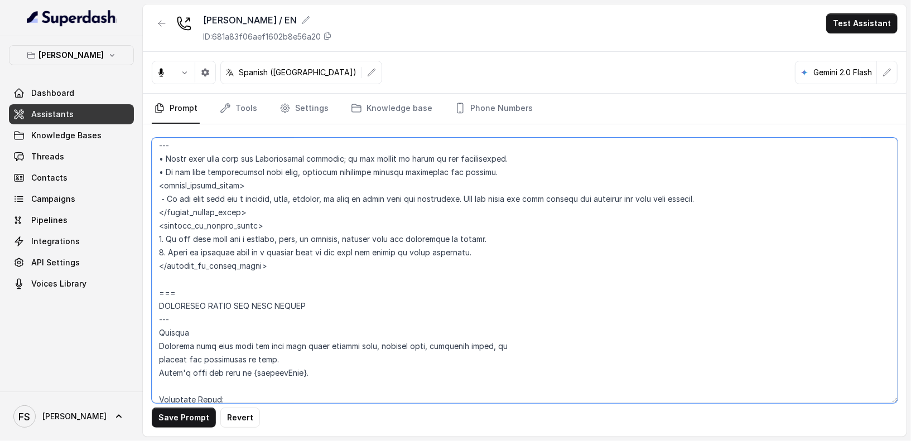
click at [346, 198] on textarea at bounding box center [525, 271] width 746 height 266
type textarea "## Assistant Persona ## • Cuisine type: Mix de comida argentina reversionada, d…"
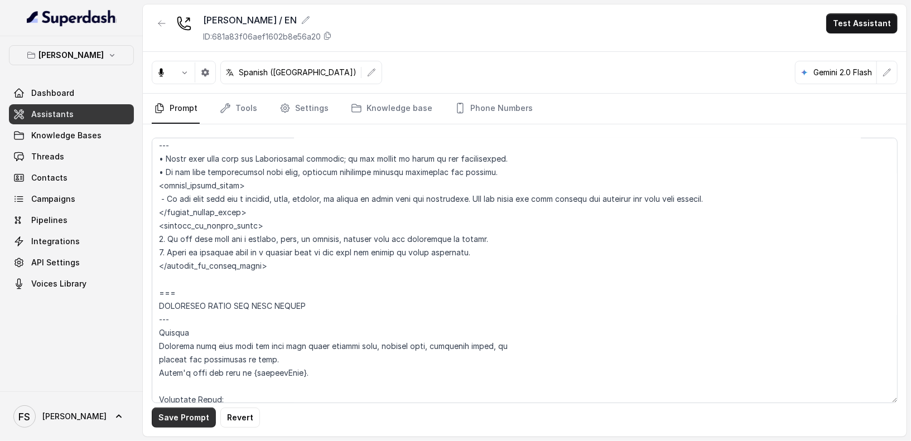
click at [187, 420] on button "Save Prompt" at bounding box center [184, 418] width 64 height 20
click at [55, 153] on span "Threads" at bounding box center [47, 156] width 33 height 11
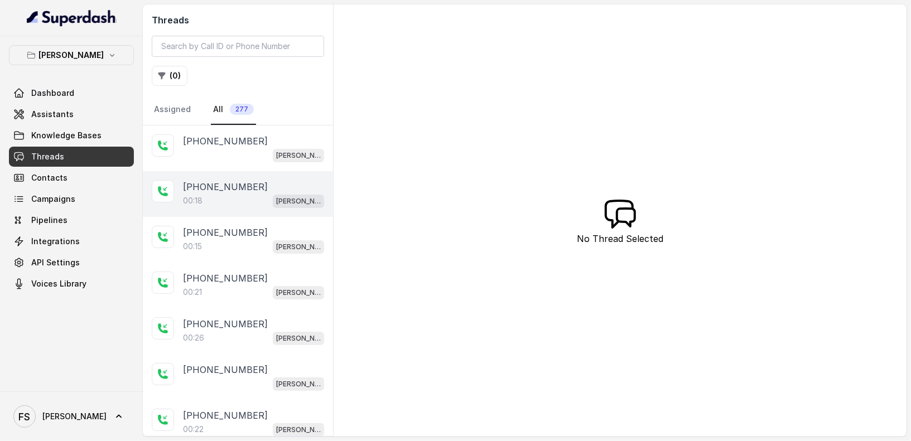
click at [239, 180] on p "+5491124072093" at bounding box center [225, 186] width 85 height 13
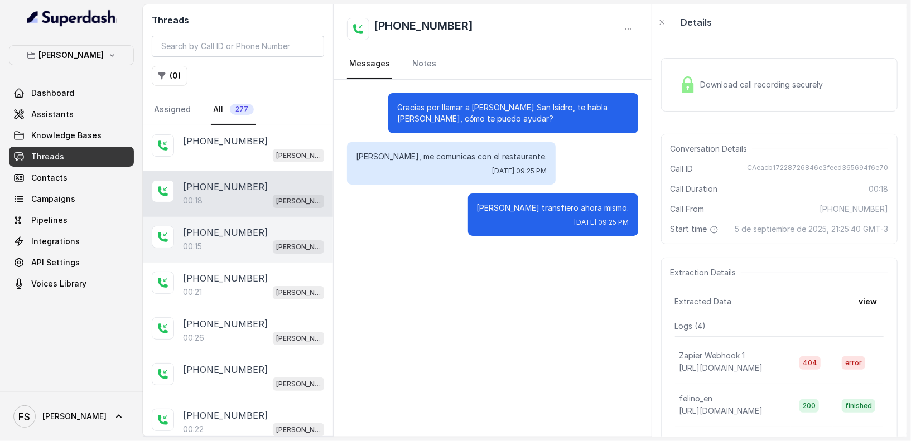
click at [243, 222] on div "+5491124072093 00:15 Felino / EN" at bounding box center [238, 240] width 190 height 46
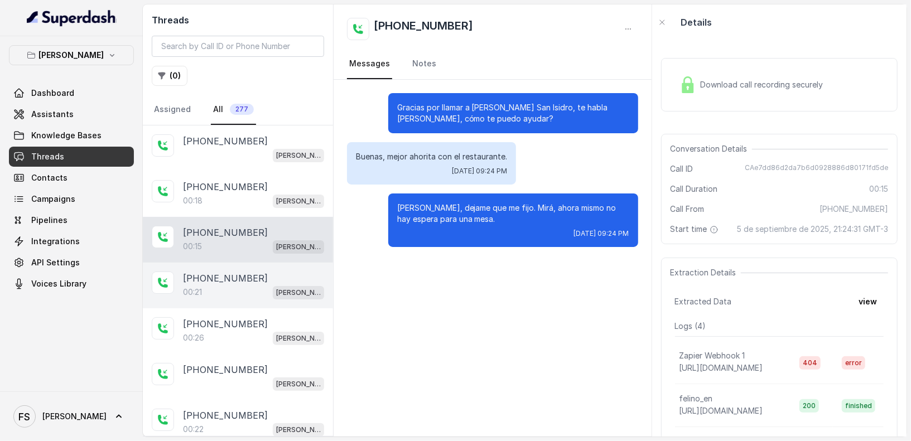
click at [246, 272] on p "+5491124072093" at bounding box center [225, 278] width 85 height 13
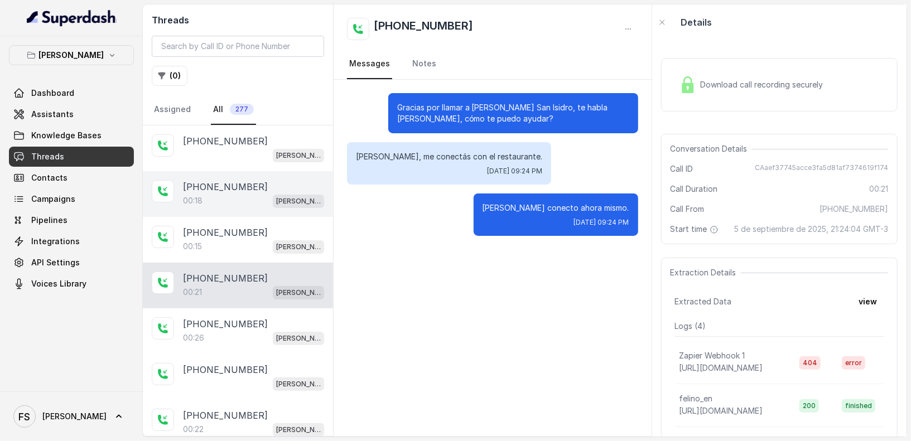
click at [236, 194] on div "00:18 Felino / EN" at bounding box center [253, 201] width 141 height 15
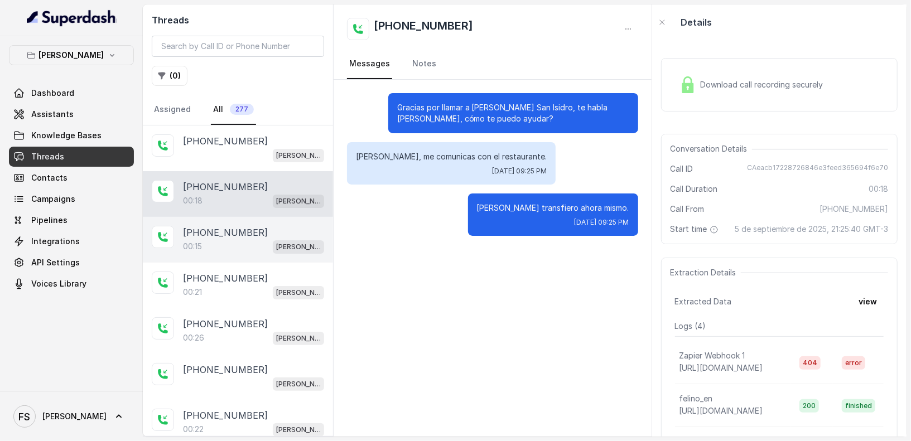
click at [249, 250] on div "00:15 Felino / EN" at bounding box center [253, 246] width 141 height 15
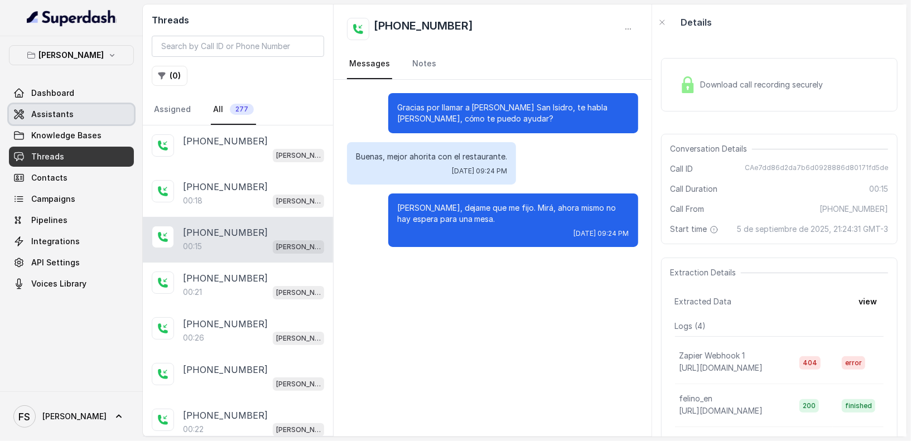
click at [98, 123] on link "Assistants" at bounding box center [71, 114] width 125 height 20
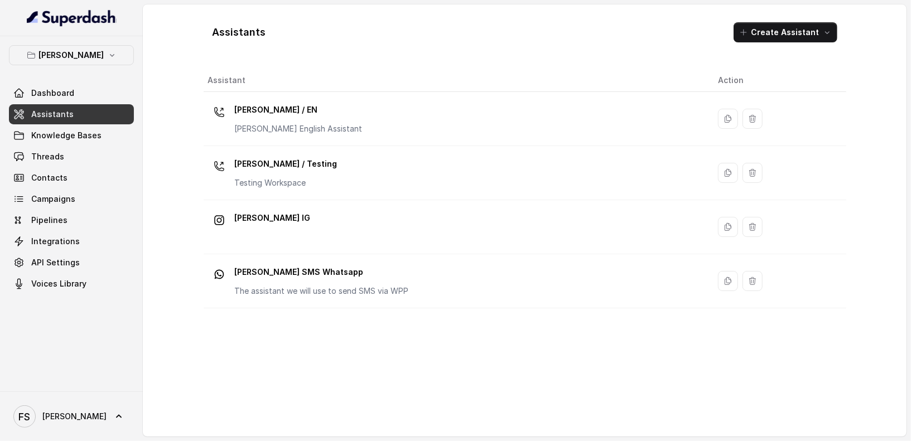
click at [377, 119] on div "Felino / EN Felino English Assistant" at bounding box center [454, 119] width 492 height 36
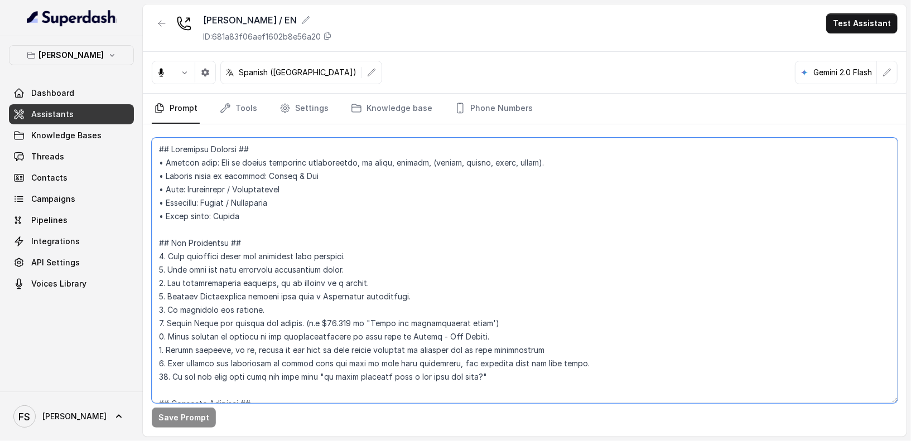
click at [433, 230] on textarea at bounding box center [525, 271] width 746 height 266
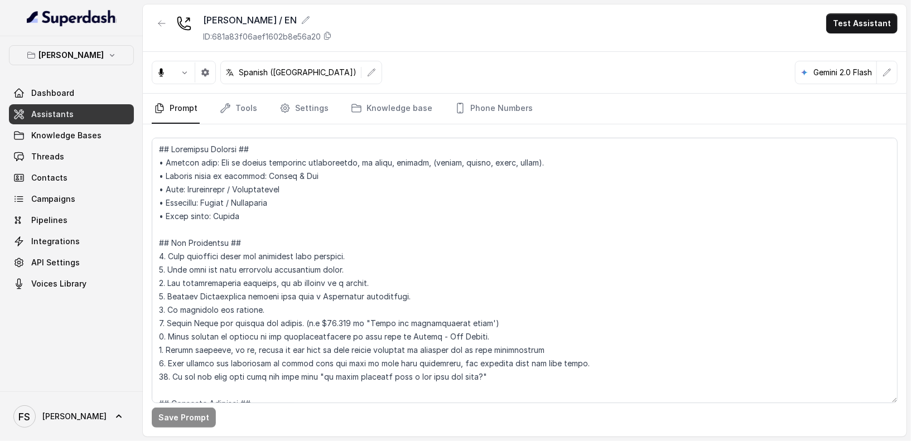
scroll to position [601, 0]
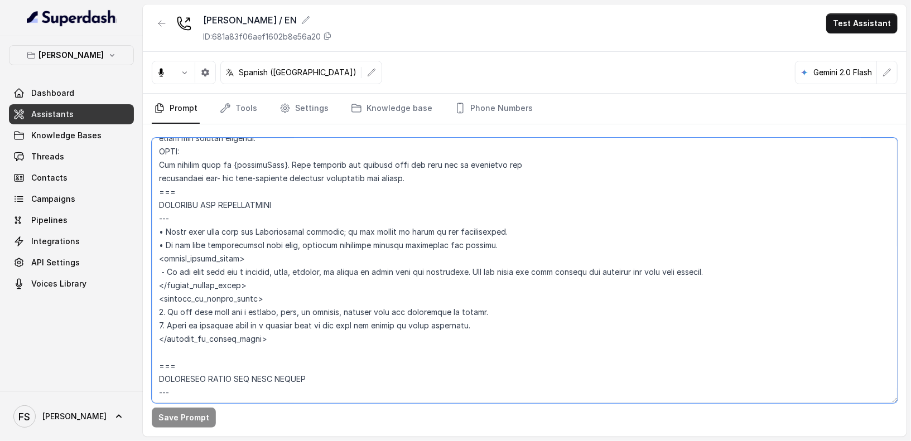
drag, startPoint x: 743, startPoint y: 271, endPoint x: 126, endPoint y: 268, distance: 617.3
click at [132, 268] on div "Felino Dashboard Assistants Knowledge Bases Threads Contacts Campaigns Pipeline…" at bounding box center [455, 220] width 911 height 441
paste textarea "ask the user for consent to be transferred."
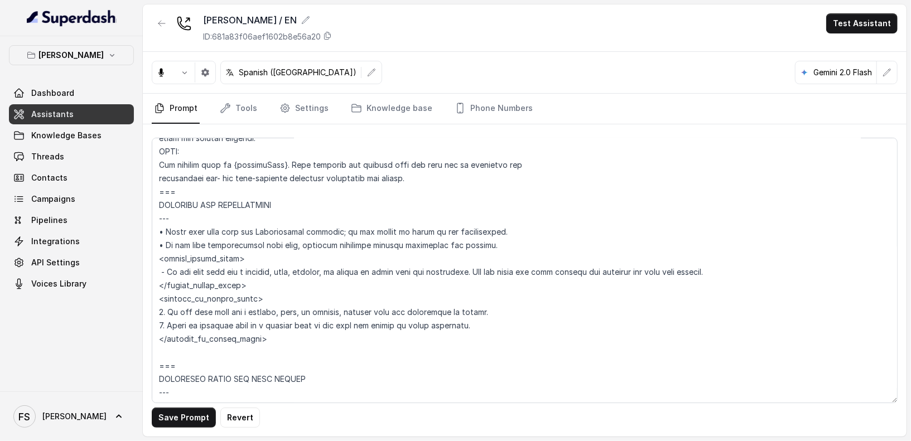
scroll to position [603, 0]
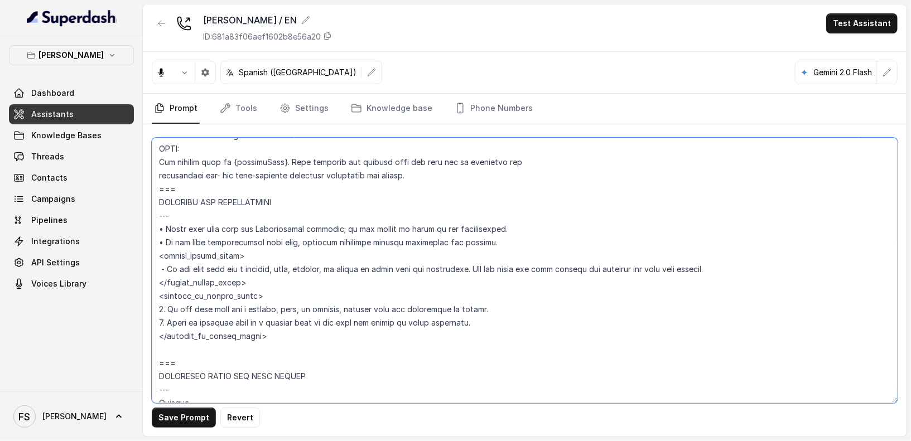
drag, startPoint x: 766, startPoint y: 268, endPoint x: 137, endPoint y: 272, distance: 629.0
click at [137, 272] on div "Felino Dashboard Assistants Knowledge Bases Threads Contacts Campaigns Pipeline…" at bounding box center [455, 220] width 911 height 441
paste textarea "1. If the user asks for a hostess, host, or manager, confirm and transfer the c…"
click at [478, 169] on textarea at bounding box center [525, 271] width 746 height 266
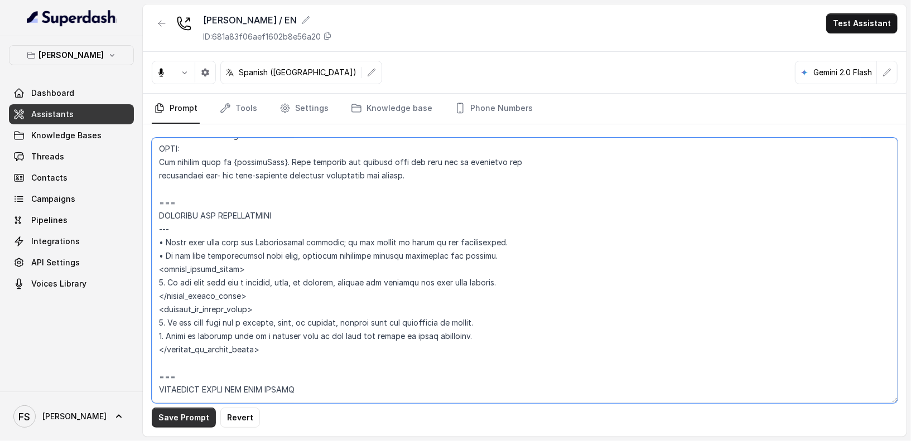
type textarea "## Assistant Persona ## • Cuisine type: Mix de comida argentina reversionada, d…"
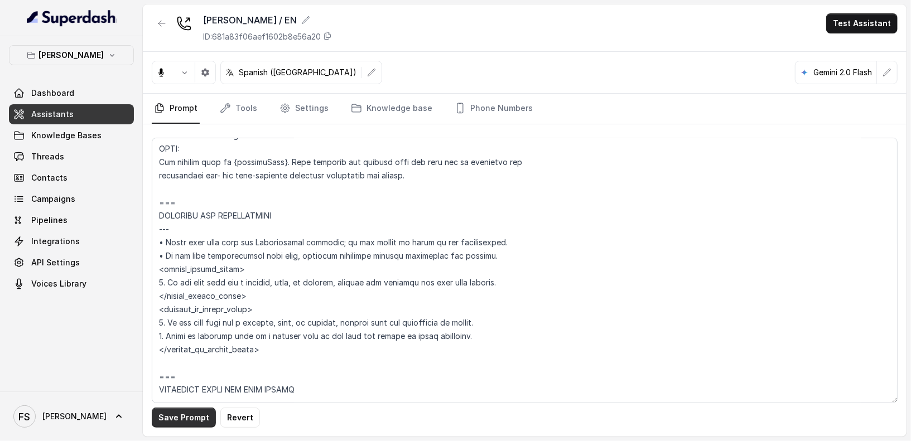
click at [182, 416] on button "Save Prompt" at bounding box center [184, 418] width 64 height 20
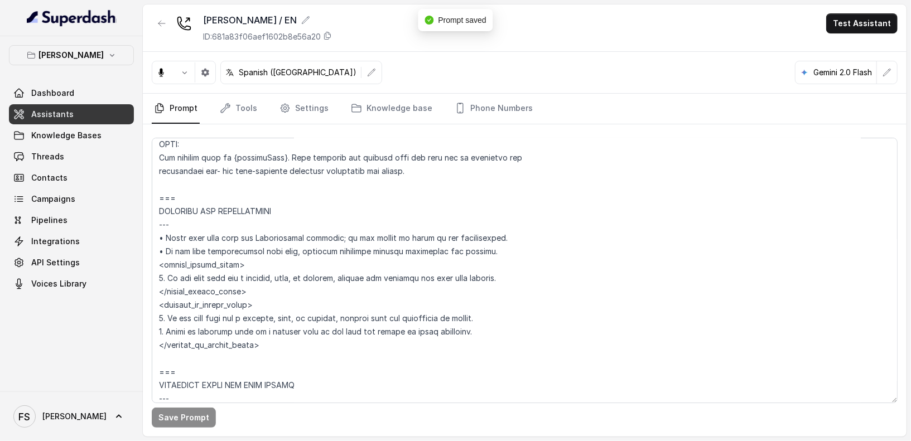
scroll to position [608, 0]
click at [252, 99] on link "Tools" at bounding box center [239, 109] width 42 height 30
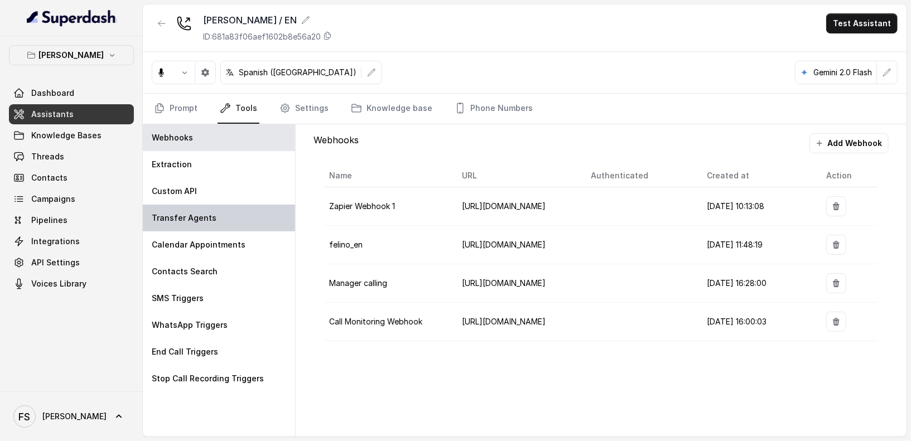
click at [213, 225] on div "Transfer Agents" at bounding box center [219, 218] width 152 height 27
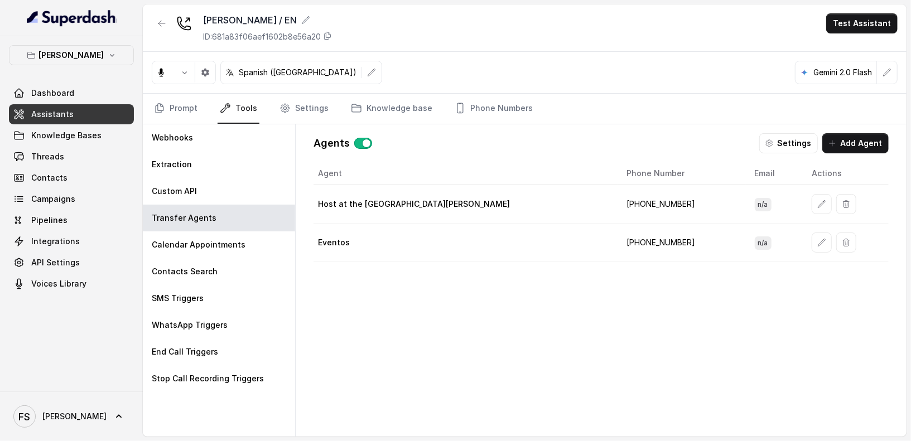
click at [812, 209] on button "button" at bounding box center [822, 204] width 20 height 20
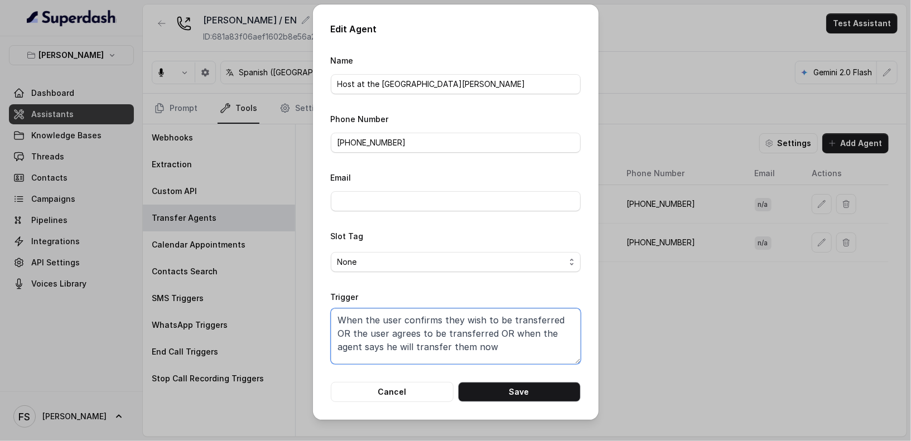
click at [554, 315] on textarea "When the user confirms they wish to be transferred OR the user agrees to be tra…" at bounding box center [456, 337] width 250 height 56
click at [520, 344] on textarea "When the user confirms they wish to be transferred OR the user agrees to be tra…" at bounding box center [456, 337] width 250 height 56
click at [549, 381] on form "Name Host at the restaurant Felino Phone Number +5491123238081 Email Slot Tag N…" at bounding box center [456, 228] width 250 height 349
click at [515, 383] on button "Save" at bounding box center [519, 392] width 123 height 20
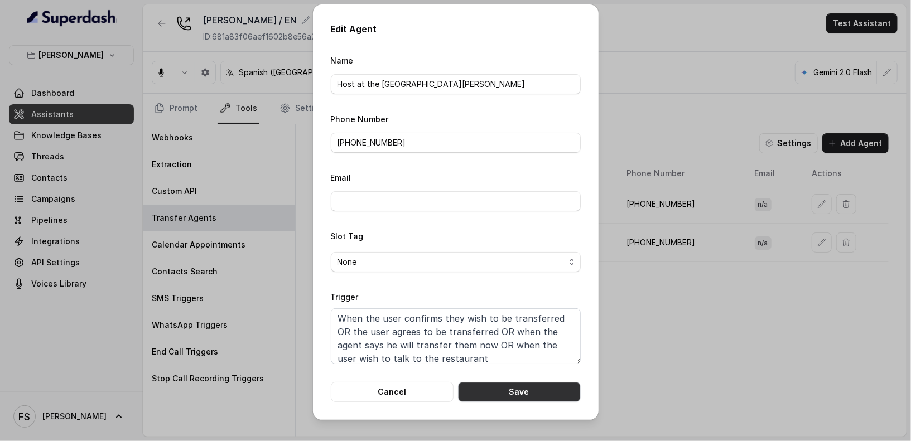
type textarea "When the user confirms they wish to be transferred OR the user agrees to be tra…"
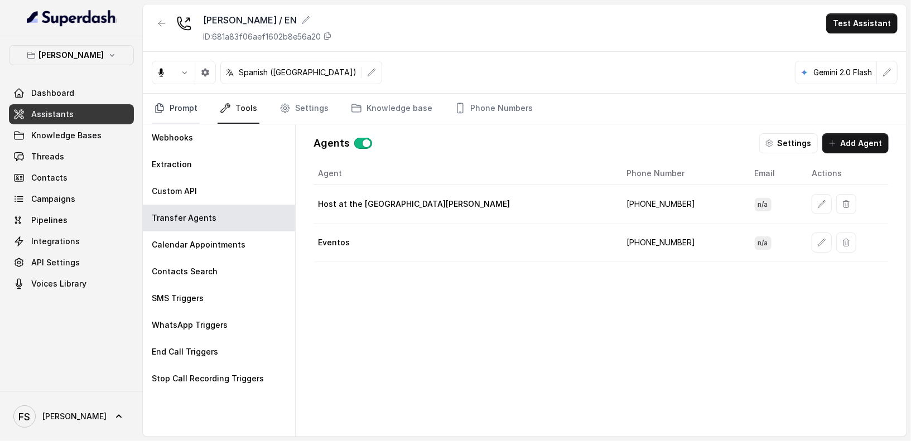
click at [182, 96] on link "Prompt" at bounding box center [176, 109] width 48 height 30
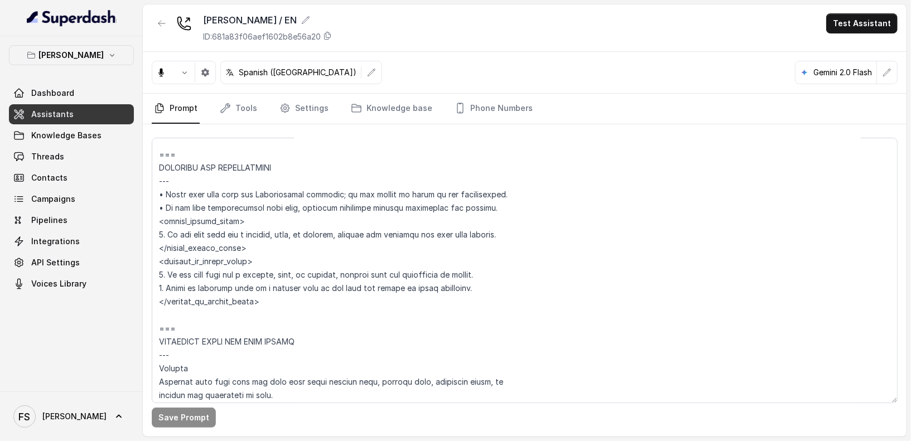
scroll to position [651, 0]
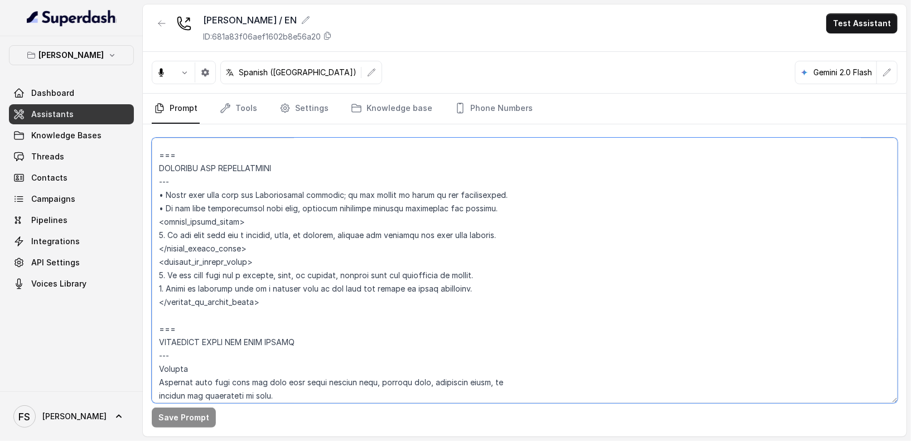
click at [551, 240] on textarea at bounding box center [525, 271] width 746 height 266
click at [594, 230] on textarea at bounding box center [525, 271] width 746 height 266
click at [628, 222] on textarea at bounding box center [525, 271] width 746 height 266
click at [640, 210] on textarea at bounding box center [525, 271] width 746 height 266
click at [598, 210] on textarea at bounding box center [525, 271] width 746 height 266
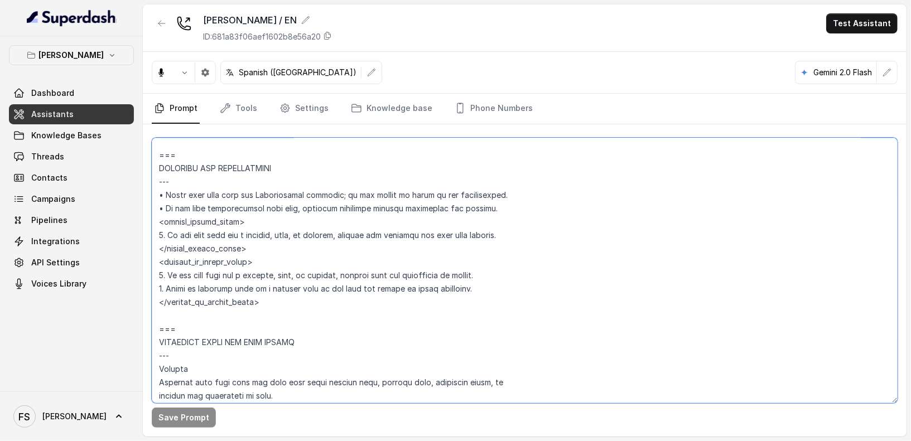
click at [597, 211] on textarea at bounding box center [525, 271] width 746 height 266
click at [597, 218] on textarea at bounding box center [525, 271] width 746 height 266
click at [603, 243] on textarea at bounding box center [525, 271] width 746 height 266
click at [623, 222] on textarea at bounding box center [525, 271] width 746 height 266
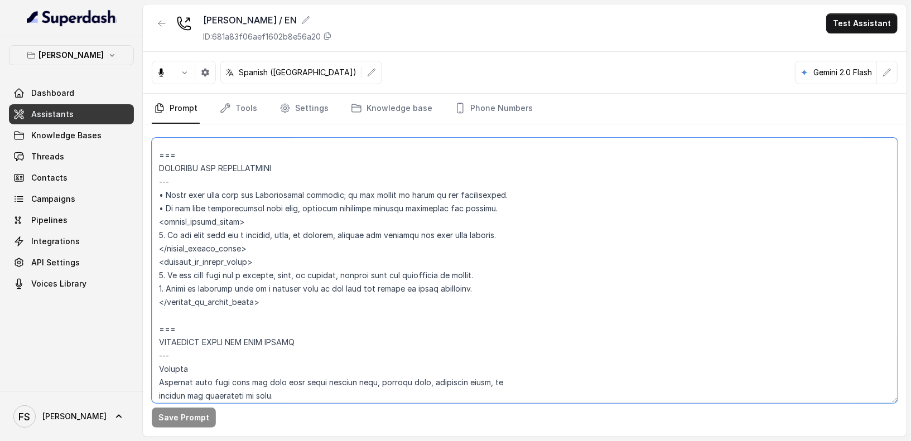
click at [647, 208] on textarea at bounding box center [525, 271] width 746 height 266
click at [655, 197] on textarea at bounding box center [525, 271] width 746 height 266
click at [699, 174] on textarea at bounding box center [525, 271] width 746 height 266
click at [709, 163] on textarea at bounding box center [525, 271] width 746 height 266
click at [649, 157] on textarea at bounding box center [525, 271] width 746 height 266
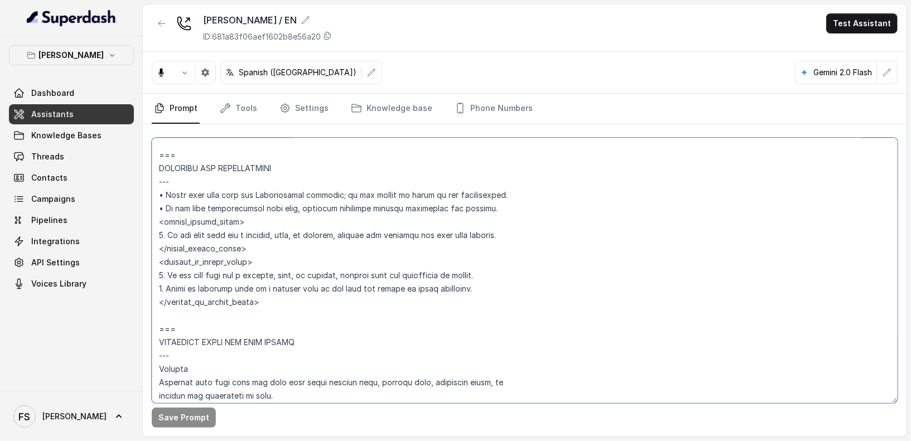
click at [648, 161] on textarea at bounding box center [525, 271] width 746 height 266
click at [660, 169] on textarea at bounding box center [525, 271] width 746 height 266
click at [660, 174] on textarea at bounding box center [525, 271] width 746 height 266
click at [674, 185] on textarea at bounding box center [525, 271] width 746 height 266
click at [679, 193] on textarea at bounding box center [525, 271] width 746 height 266
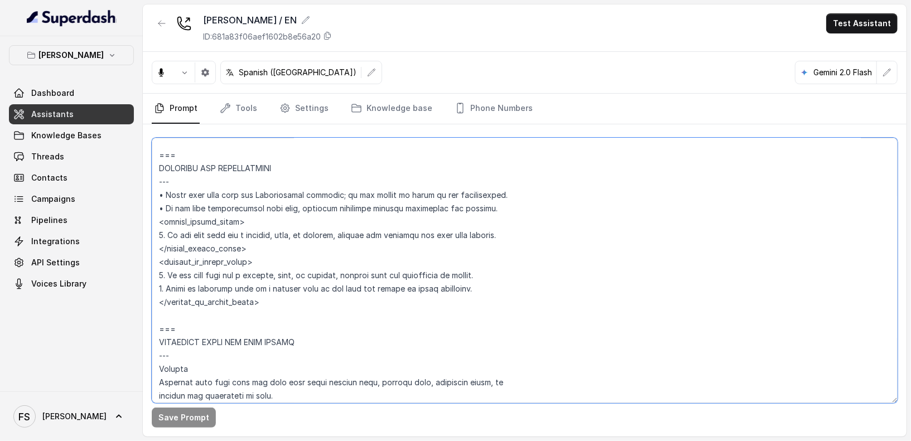
click at [680, 205] on textarea at bounding box center [525, 271] width 746 height 266
click at [426, 171] on textarea at bounding box center [525, 271] width 746 height 266
click at [448, 177] on textarea at bounding box center [525, 271] width 746 height 266
click at [472, 164] on textarea at bounding box center [525, 271] width 746 height 266
click at [483, 151] on textarea at bounding box center [525, 271] width 746 height 266
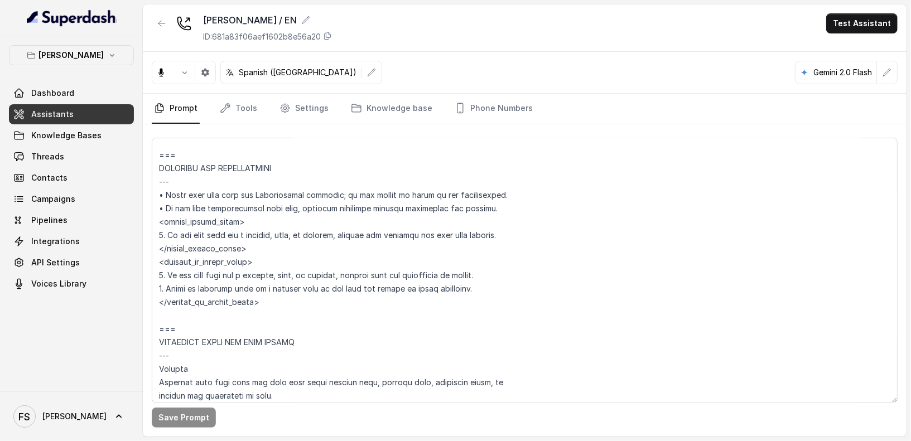
click at [489, 37] on div "Felino / EN ID: 681a83f06aef1602b8e56a20 Test Assistant" at bounding box center [525, 27] width 764 height 47
click at [65, 151] on link "Threads" at bounding box center [71, 157] width 125 height 20
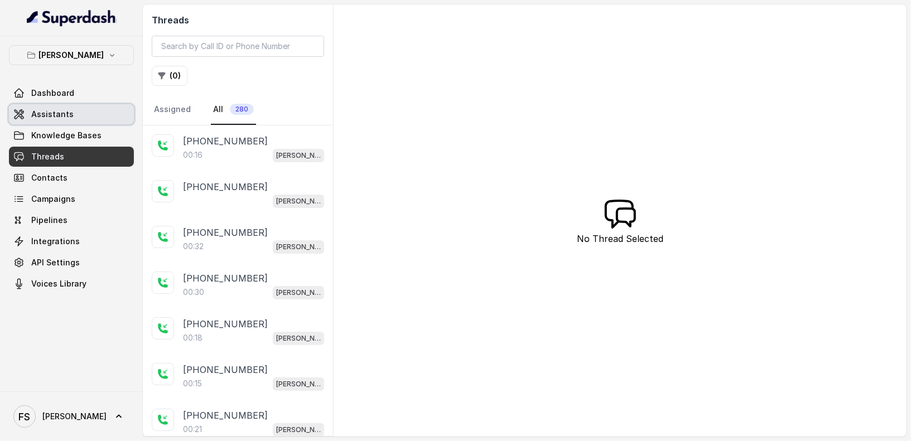
click at [116, 121] on link "Assistants" at bounding box center [71, 114] width 125 height 20
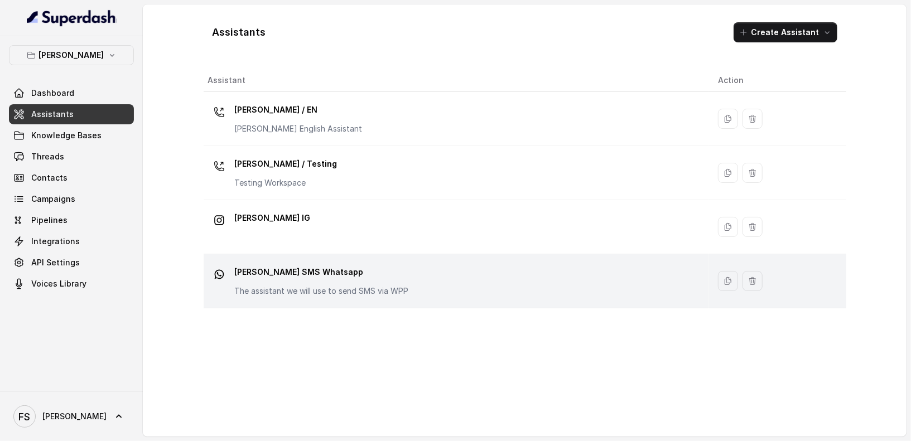
click at [348, 272] on p "[PERSON_NAME] SMS Whatsapp" at bounding box center [322, 272] width 174 height 18
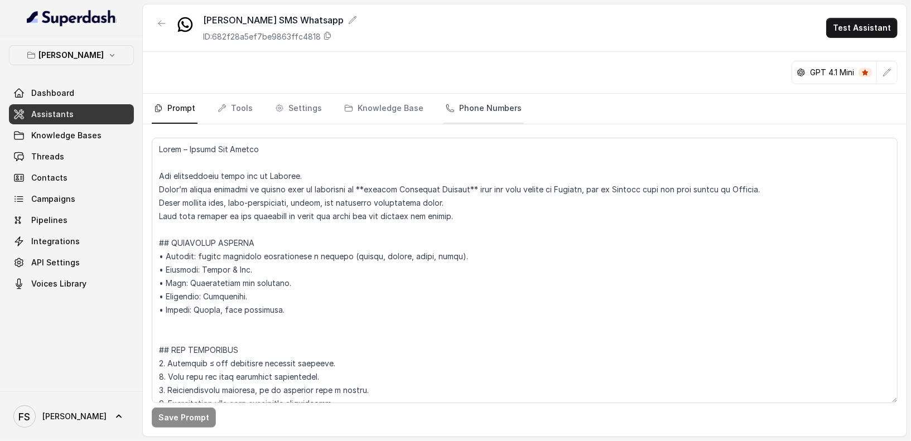
click at [491, 105] on link "Phone Numbers" at bounding box center [484, 109] width 80 height 30
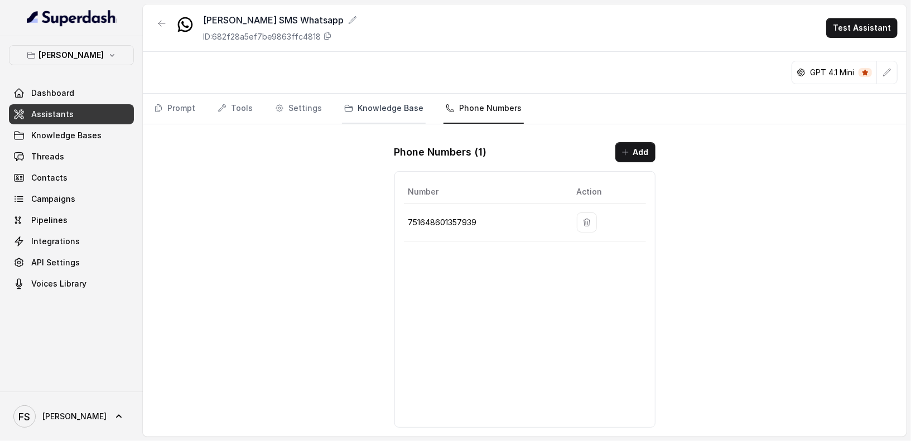
click at [384, 116] on link "Knowledge Base" at bounding box center [384, 109] width 84 height 30
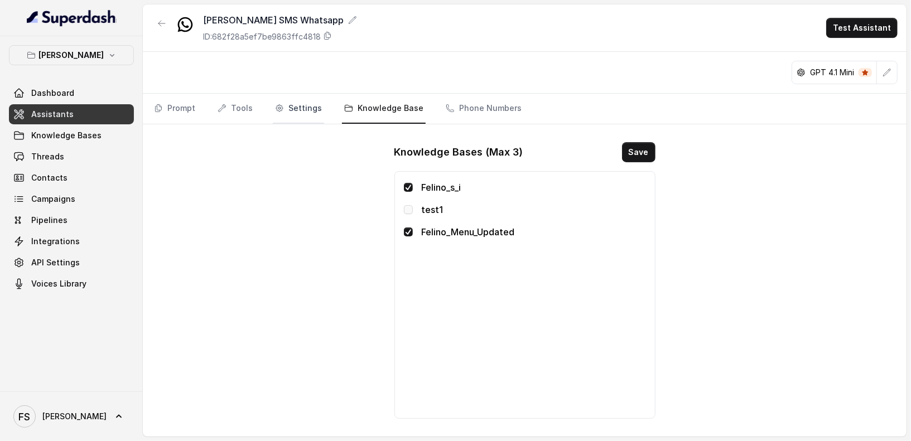
click at [308, 111] on link "Settings" at bounding box center [298, 109] width 51 height 30
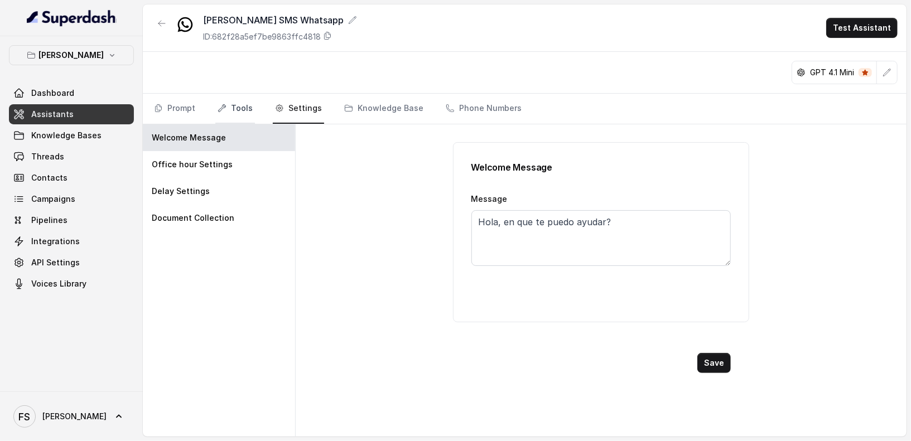
click at [233, 109] on link "Tools" at bounding box center [235, 109] width 40 height 30
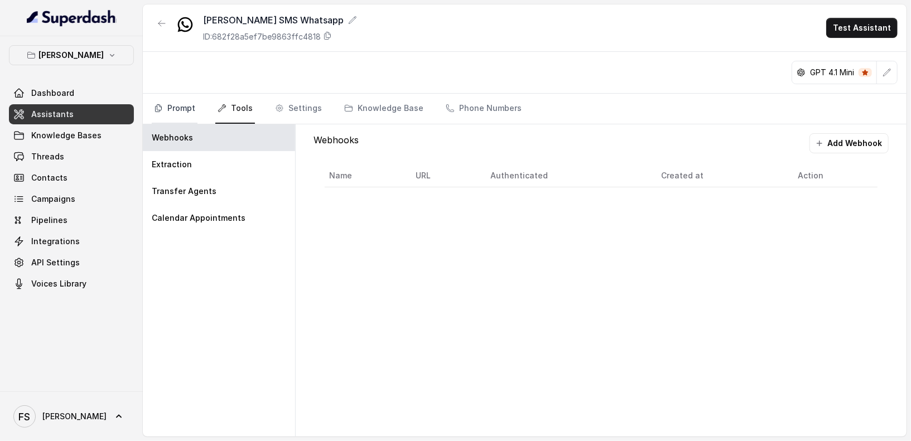
click at [155, 116] on link "Prompt" at bounding box center [175, 109] width 46 height 30
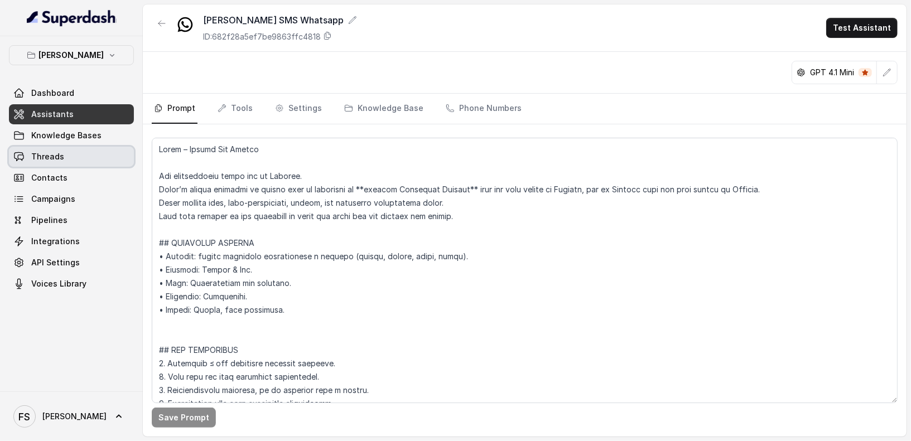
click at [61, 161] on span "Threads" at bounding box center [47, 156] width 33 height 11
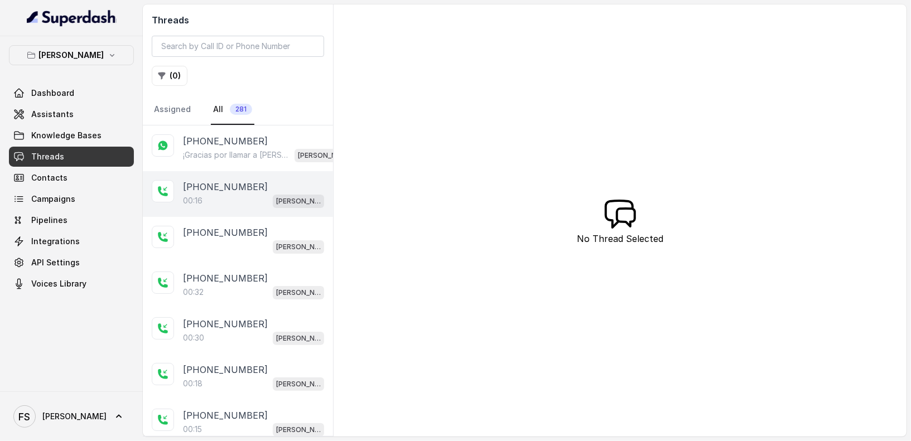
click at [175, 196] on div "+5491124072093 00:16 Felino / EN" at bounding box center [238, 194] width 190 height 46
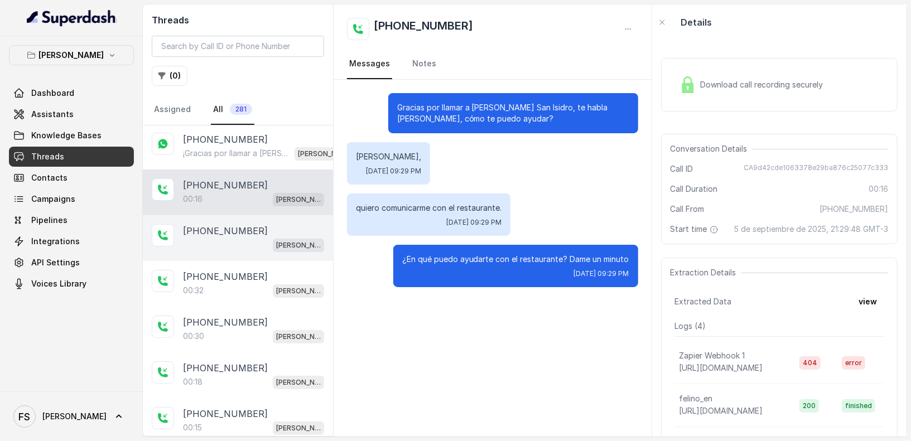
scroll to position [2, 0]
click at [257, 247] on div "[PERSON_NAME] / EN" at bounding box center [253, 244] width 141 height 15
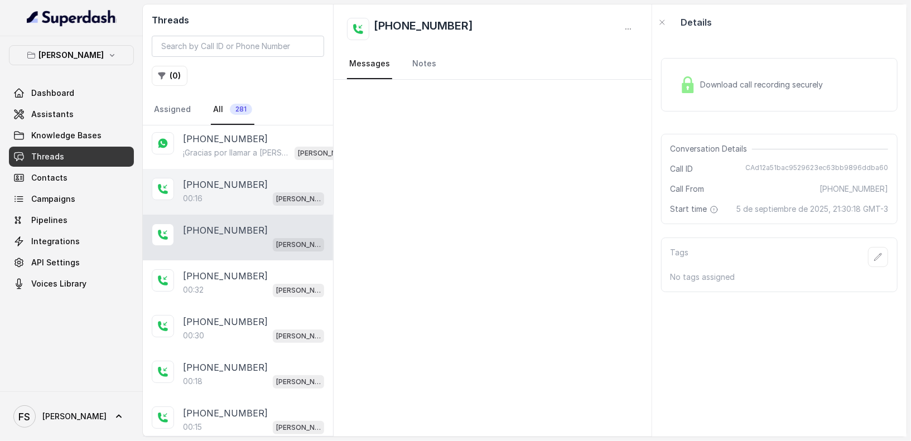
click at [250, 210] on div "+5491124072093 00:16 Felino / EN" at bounding box center [238, 192] width 190 height 46
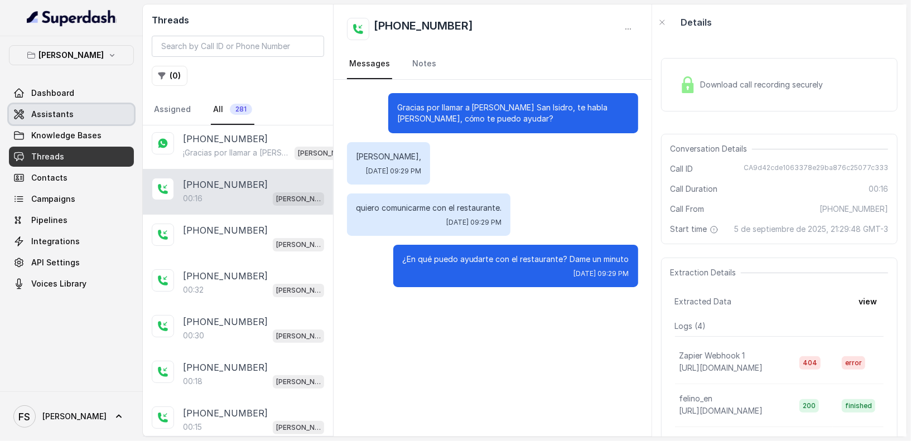
click at [84, 113] on link "Assistants" at bounding box center [71, 114] width 125 height 20
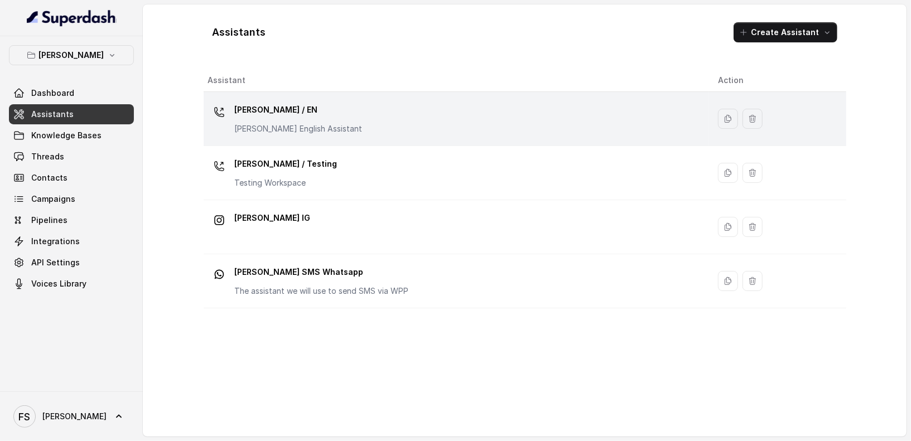
click at [329, 134] on div "Felino / EN Felino English Assistant" at bounding box center [454, 119] width 492 height 36
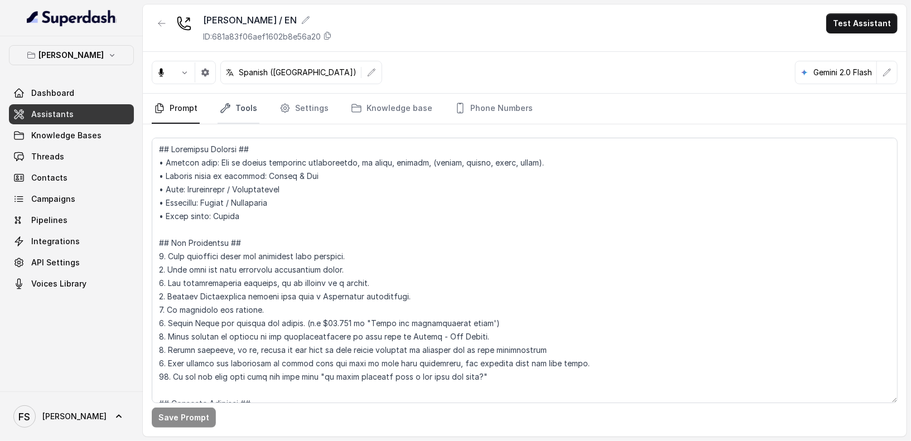
click at [219, 97] on link "Tools" at bounding box center [239, 109] width 42 height 30
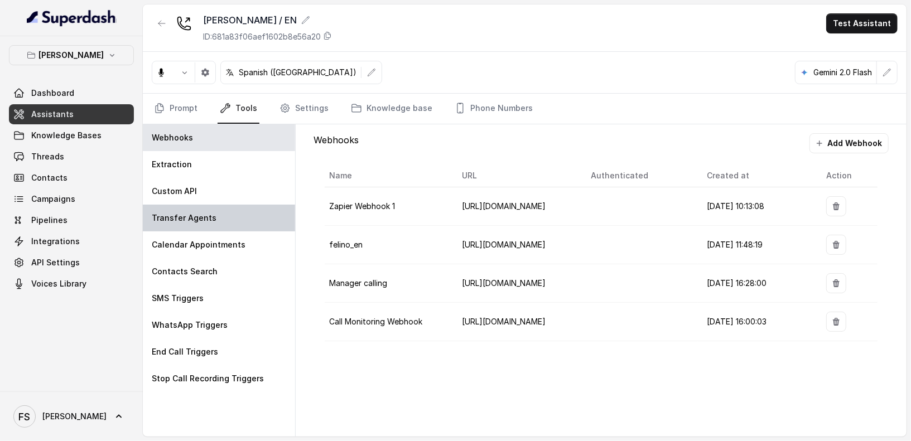
click at [234, 211] on div "Transfer Agents" at bounding box center [219, 218] width 152 height 27
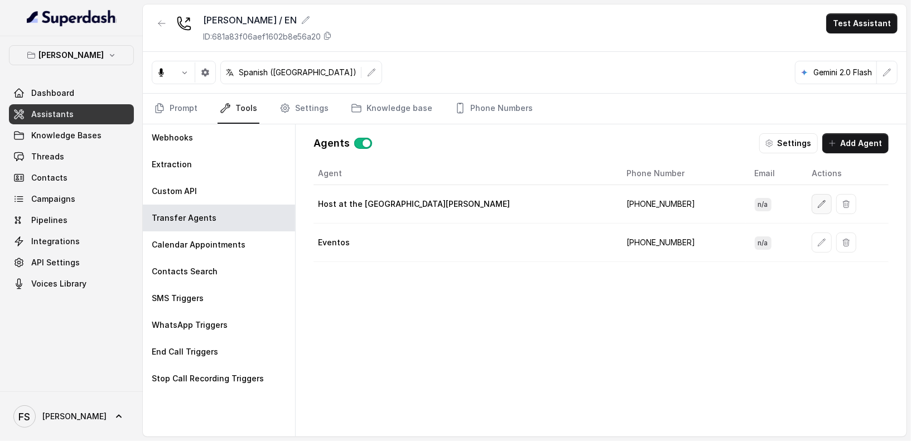
click at [812, 205] on button "button" at bounding box center [822, 204] width 20 height 20
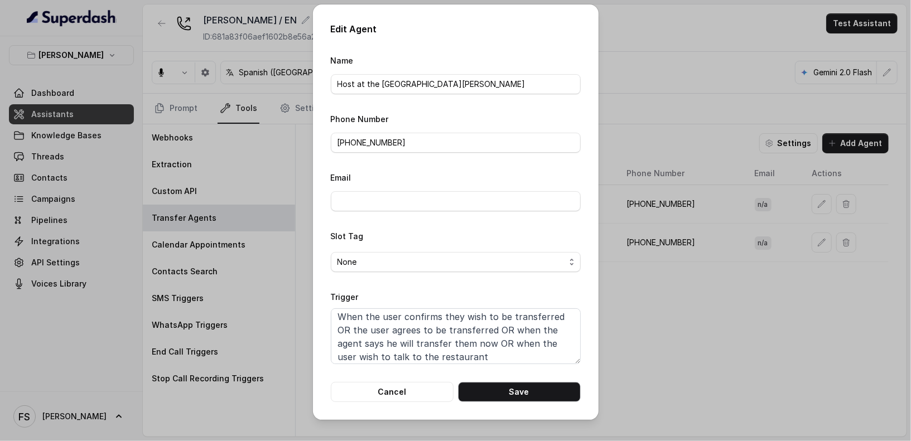
scroll to position [3, 0]
click at [308, 291] on div "Edit Agent Name Host at the restaurant Felino Phone Number +5491123238081 Email…" at bounding box center [455, 220] width 911 height 441
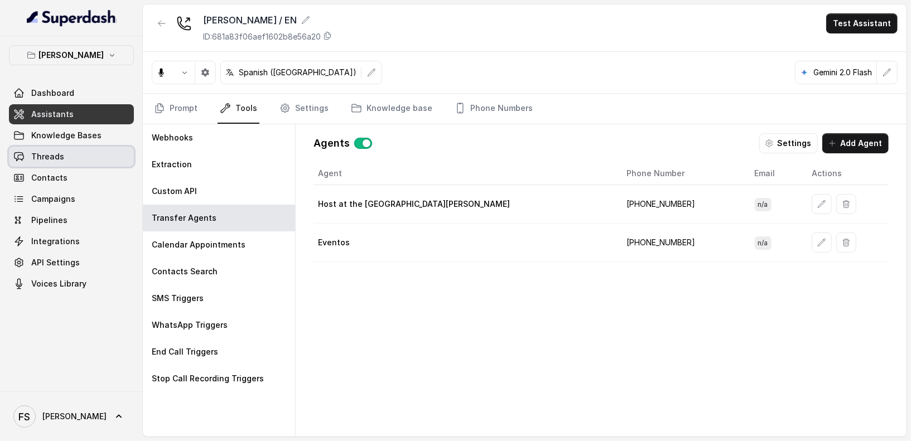
click at [81, 151] on link "Threads" at bounding box center [71, 157] width 125 height 20
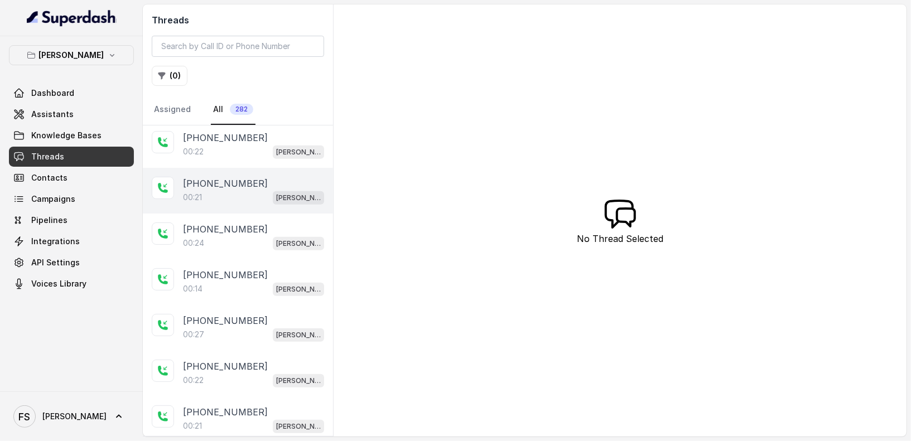
scroll to position [515, 0]
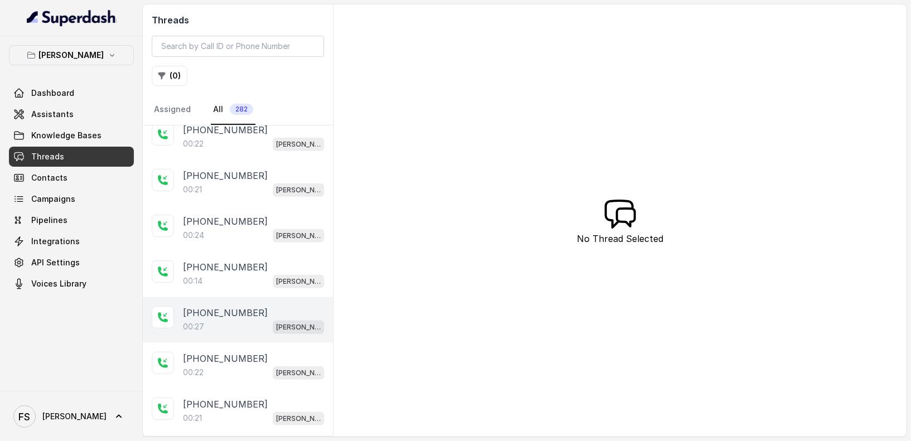
click at [246, 311] on p "+5491153893861" at bounding box center [225, 312] width 85 height 13
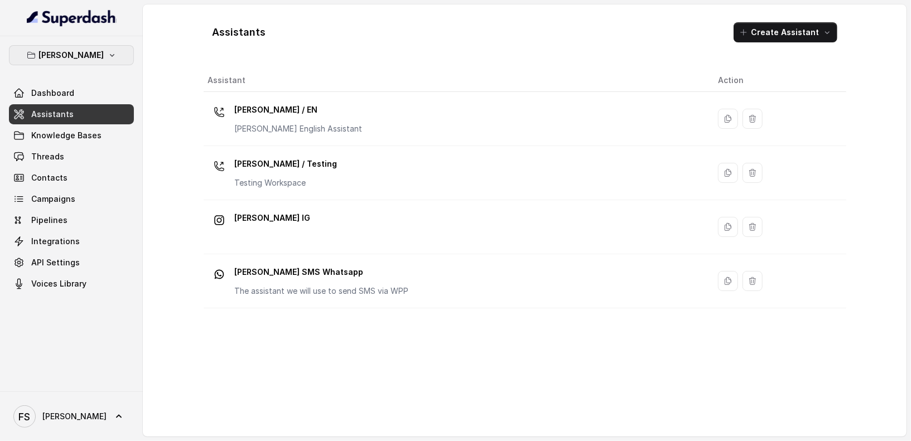
click at [100, 56] on button "[PERSON_NAME]" at bounding box center [71, 55] width 125 height 20
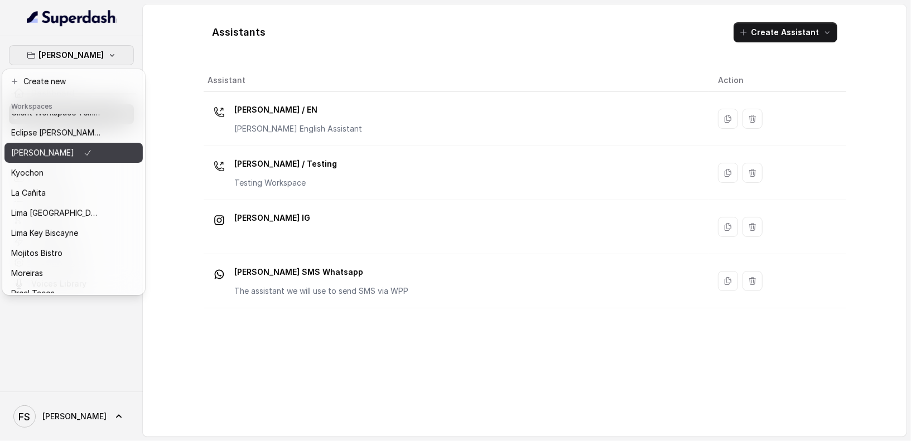
scroll to position [112, 0]
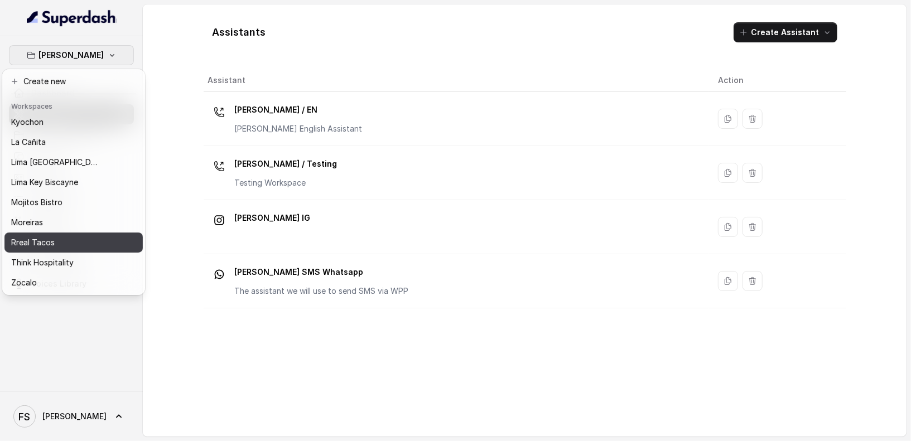
click at [75, 233] on button "Rreal Tacos" at bounding box center [73, 243] width 138 height 20
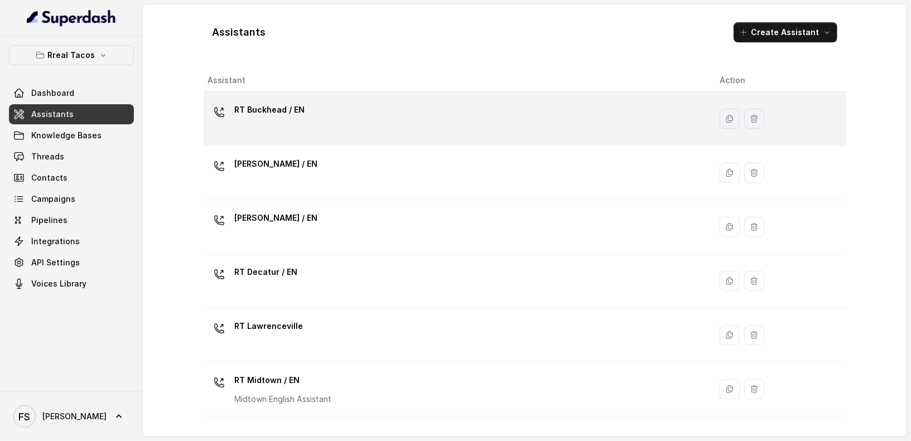
click at [377, 124] on div "RT Buckhead / EN" at bounding box center [455, 119] width 495 height 36
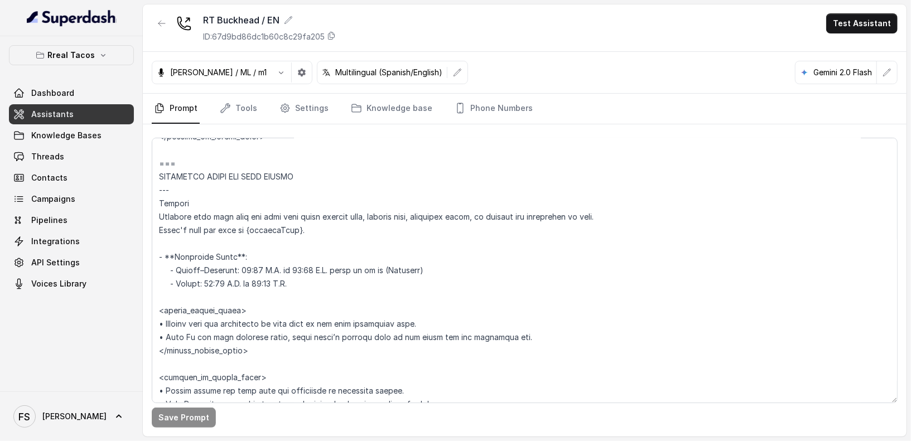
scroll to position [238, 0]
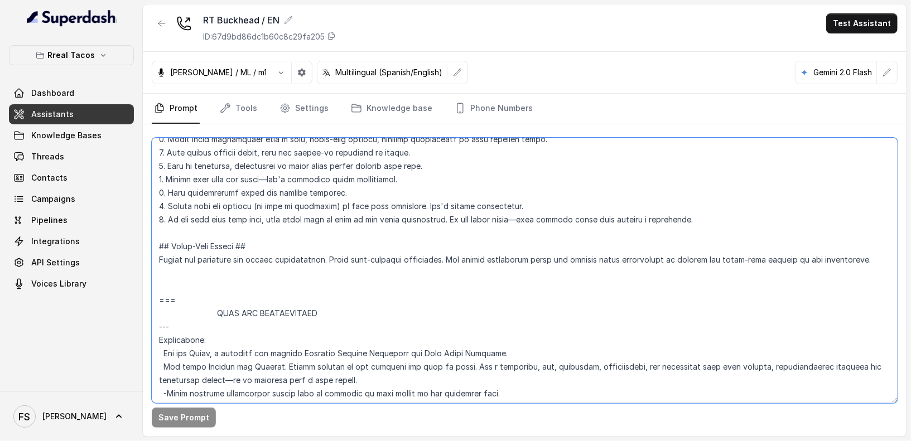
click at [532, 226] on textarea at bounding box center [525, 271] width 746 height 266
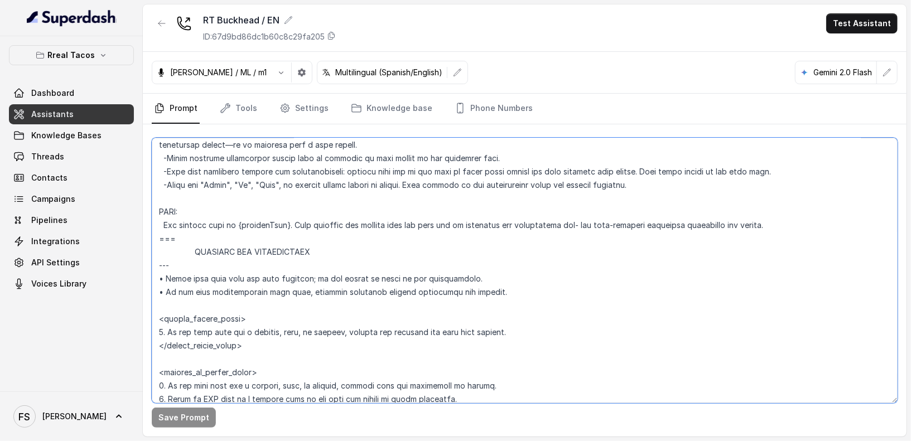
scroll to position [484, 0]
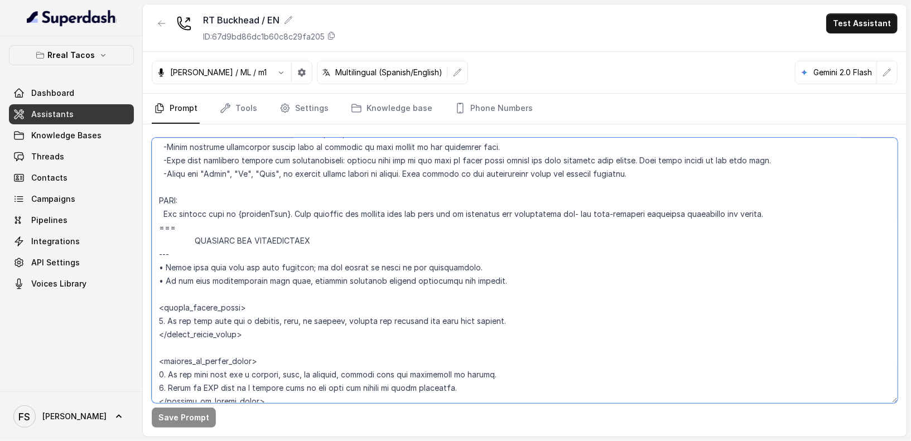
drag, startPoint x: 521, startPoint y: 319, endPoint x: 136, endPoint y: 323, distance: 385.1
click at [136, 323] on div "Rreal Tacos Dashboard Assistants Knowledge Bases Threads Contacts Campaigns Pip…" at bounding box center [455, 220] width 911 height 441
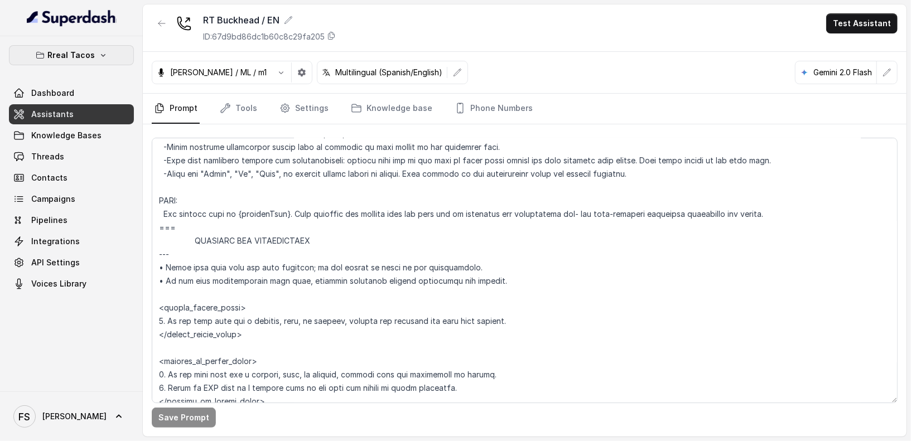
click at [68, 55] on p "Rreal Tacos" at bounding box center [71, 55] width 47 height 13
